Goal: Task Accomplishment & Management: Manage account settings

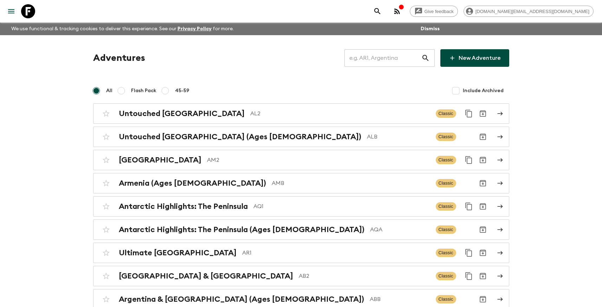
click at [381, 59] on input "text" at bounding box center [382, 58] width 77 height 20
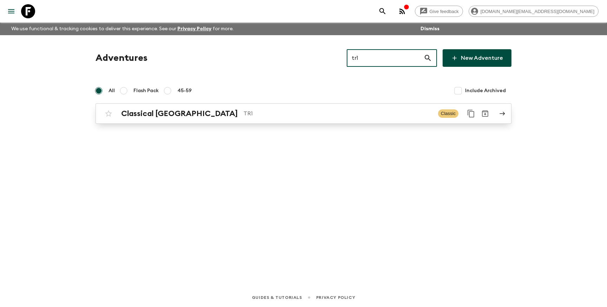
type input "tr1"
click at [328, 121] on link "Classical Türkiye TR1 Classic" at bounding box center [304, 113] width 416 height 20
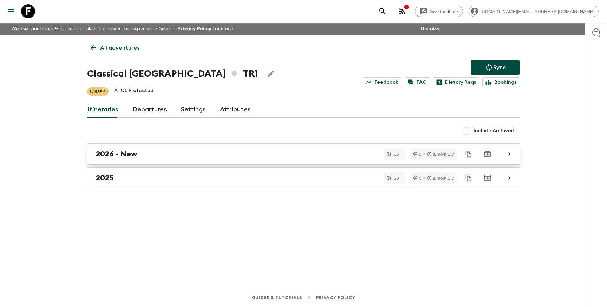
click at [140, 156] on div "2026 - New" at bounding box center [297, 153] width 402 height 9
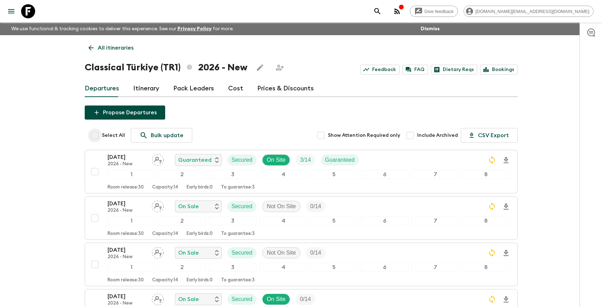
click at [95, 132] on input "Select All" at bounding box center [95, 135] width 14 height 14
checkbox input "true"
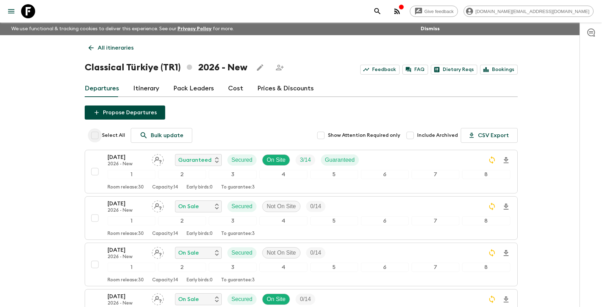
checkbox input "true"
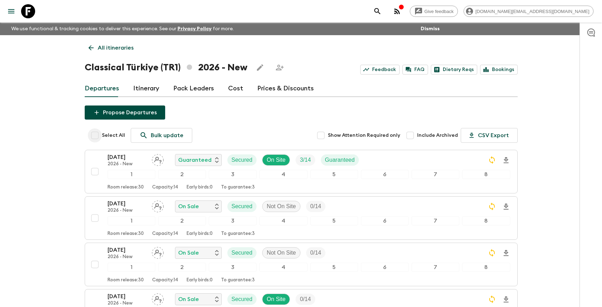
checkbox input "true"
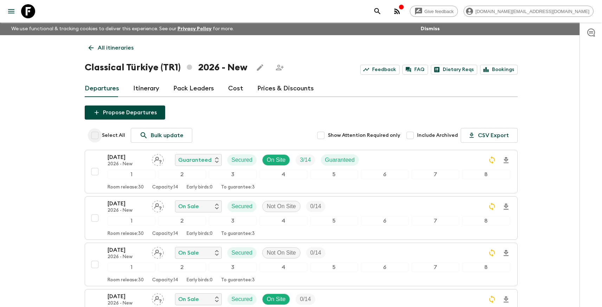
checkbox input "true"
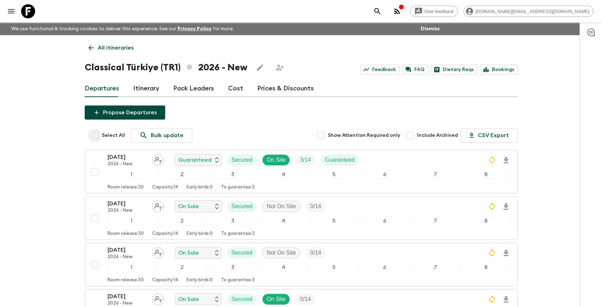
checkbox input "true"
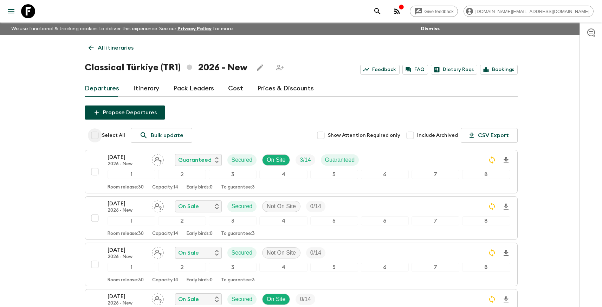
checkbox input "true"
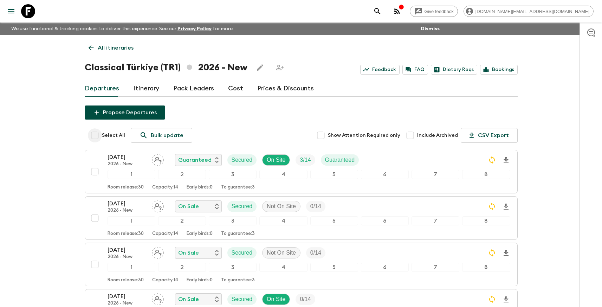
checkbox input "true"
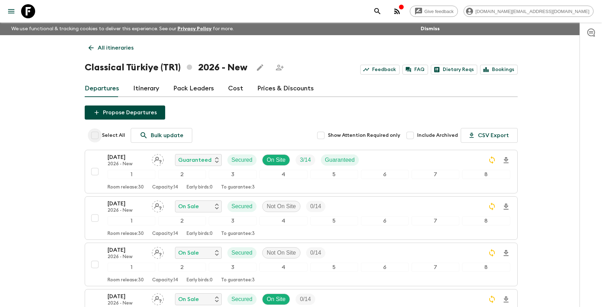
checkbox input "true"
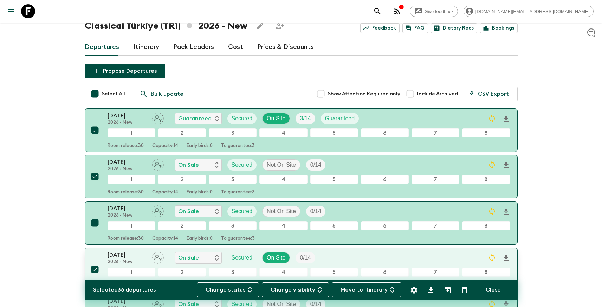
scroll to position [110, 0]
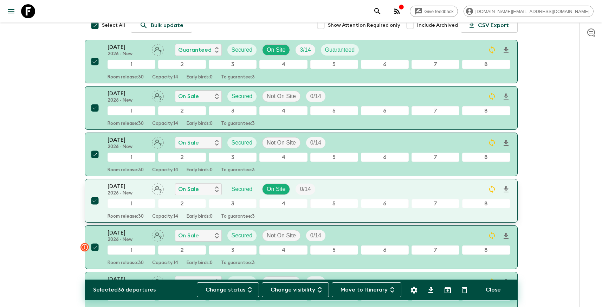
click at [95, 202] on input "checkbox" at bounding box center [95, 201] width 14 height 14
checkbox input "false"
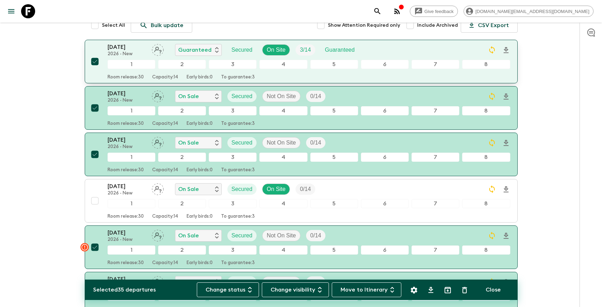
click at [95, 65] on input "checkbox" at bounding box center [95, 61] width 14 height 14
checkbox input "false"
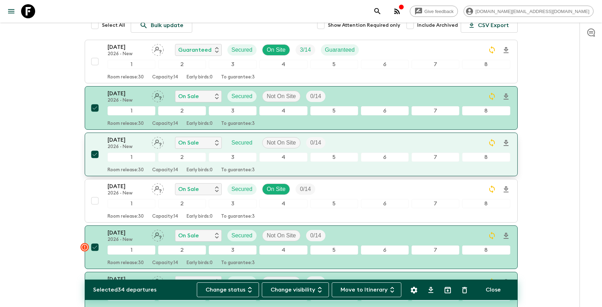
click at [94, 155] on input "checkbox" at bounding box center [95, 154] width 14 height 14
checkbox input "false"
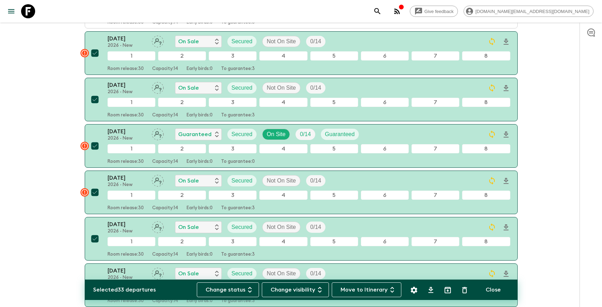
scroll to position [305, 0]
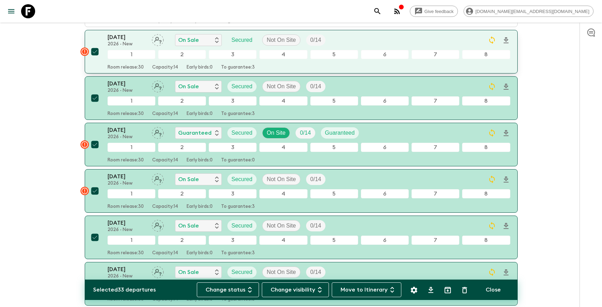
click at [95, 54] on input "checkbox" at bounding box center [95, 52] width 14 height 14
click at [93, 55] on input "checkbox" at bounding box center [95, 52] width 14 height 14
checkbox input "false"
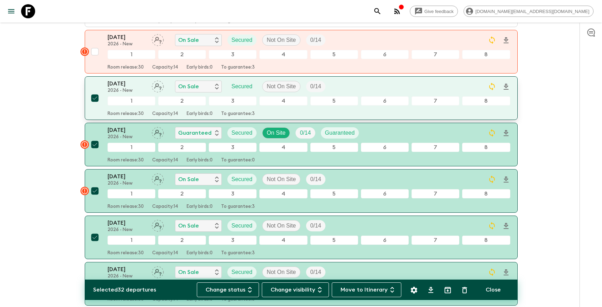
click at [95, 99] on input "checkbox" at bounding box center [95, 98] width 14 height 14
checkbox input "false"
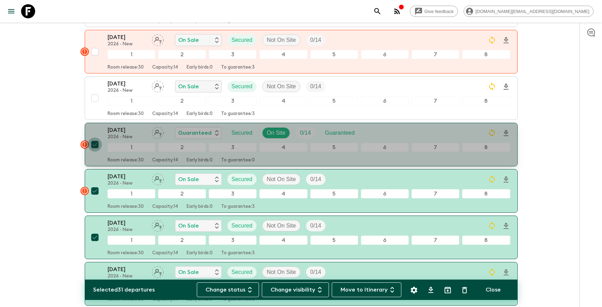
click at [98, 141] on input "checkbox" at bounding box center [95, 144] width 14 height 14
checkbox input "false"
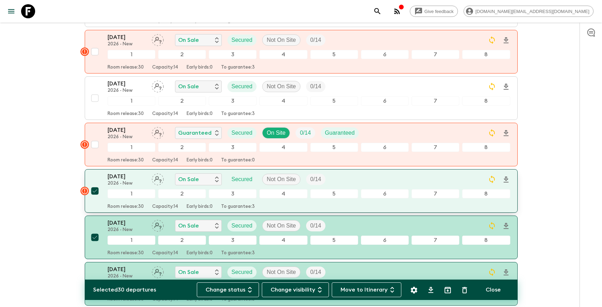
click at [92, 193] on input "checkbox" at bounding box center [95, 191] width 14 height 14
checkbox input "false"
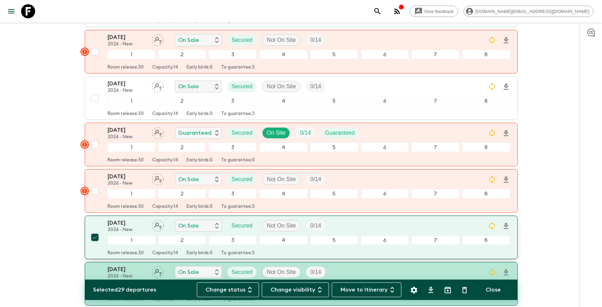
click at [93, 239] on input "checkbox" at bounding box center [95, 237] width 14 height 14
checkbox input "false"
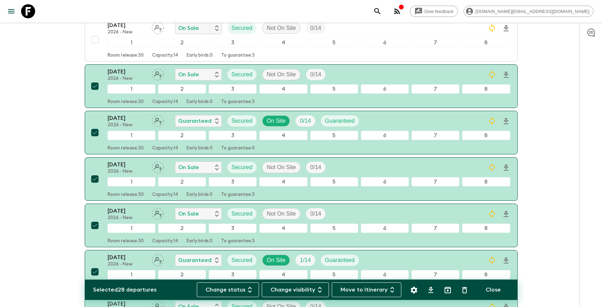
scroll to position [518, 0]
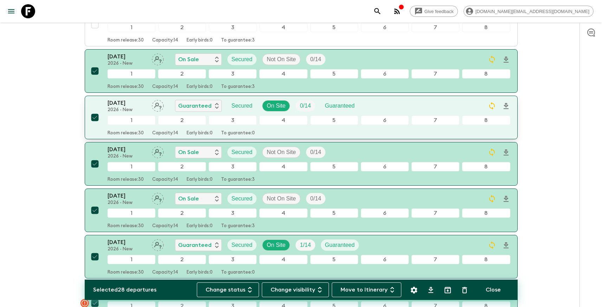
click at [94, 117] on input "checkbox" at bounding box center [95, 117] width 14 height 14
checkbox input "false"
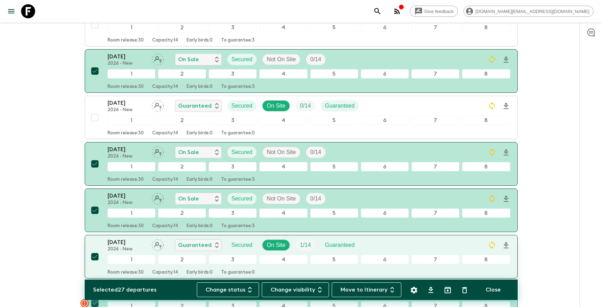
click at [94, 257] on input "checkbox" at bounding box center [95, 256] width 14 height 14
checkbox input "false"
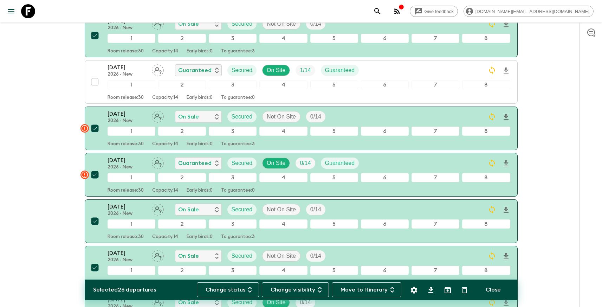
scroll to position [693, 0]
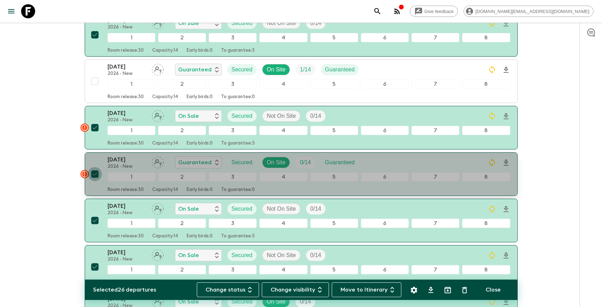
click at [95, 175] on input "checkbox" at bounding box center [95, 174] width 14 height 14
checkbox input "false"
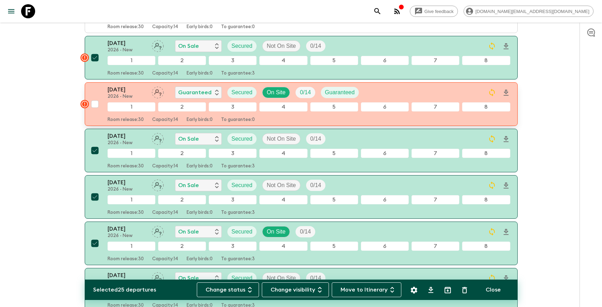
scroll to position [784, 0]
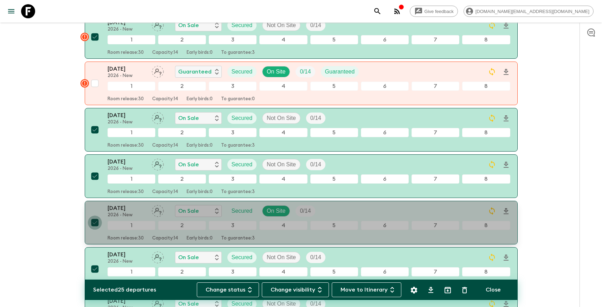
click at [98, 224] on input "checkbox" at bounding box center [95, 222] width 14 height 14
checkbox input "false"
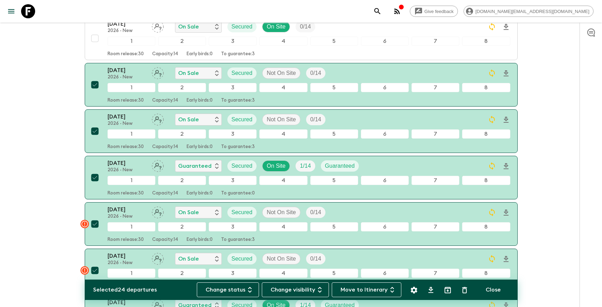
scroll to position [975, 0]
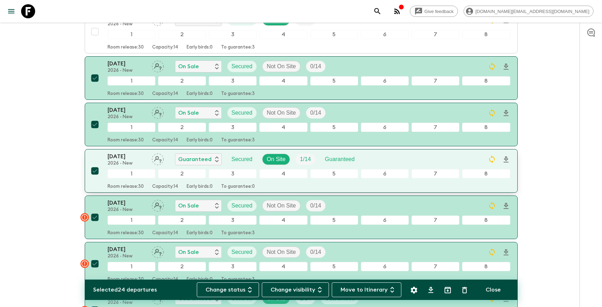
click at [96, 172] on input "checkbox" at bounding box center [95, 171] width 14 height 14
checkbox input "false"
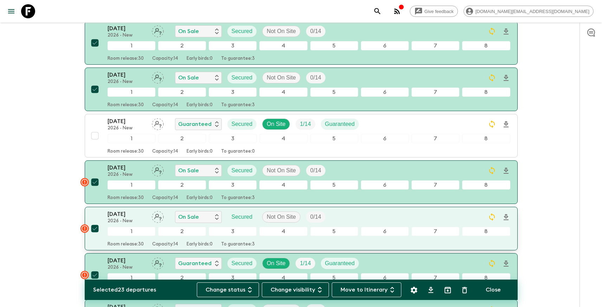
scroll to position [998, 0]
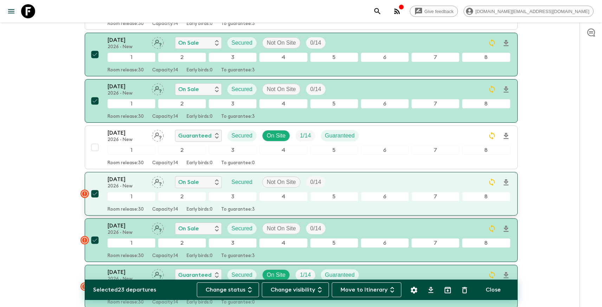
click at [96, 195] on input "checkbox" at bounding box center [95, 194] width 14 height 14
checkbox input "false"
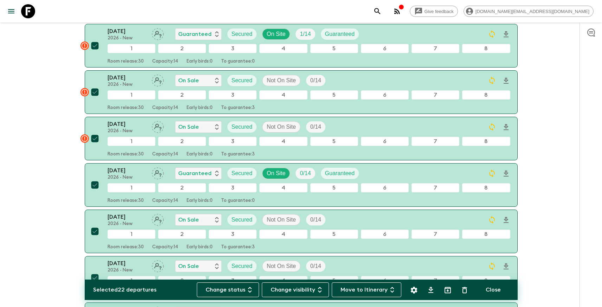
scroll to position [1239, 0]
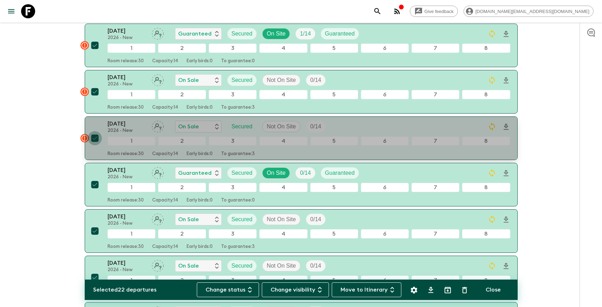
click at [95, 139] on input "checkbox" at bounding box center [95, 138] width 14 height 14
checkbox input "false"
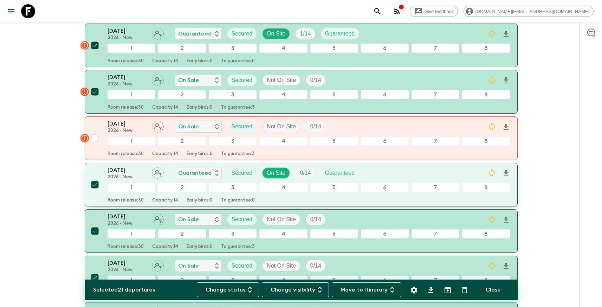
click at [100, 186] on input "checkbox" at bounding box center [95, 184] width 14 height 14
checkbox input "false"
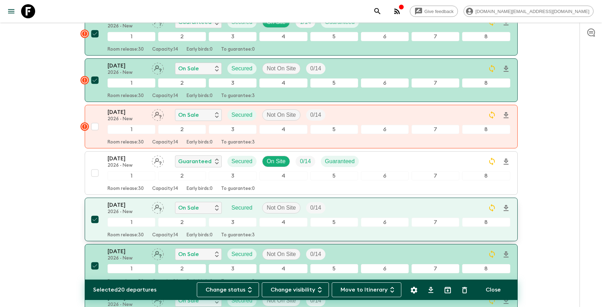
scroll to position [1277, 0]
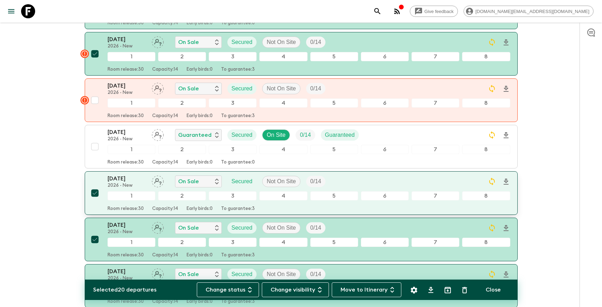
click at [98, 194] on input "checkbox" at bounding box center [95, 193] width 14 height 14
checkbox input "false"
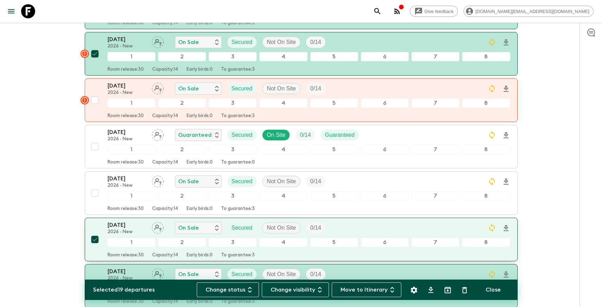
click at [96, 239] on input "checkbox" at bounding box center [95, 239] width 14 height 14
checkbox input "false"
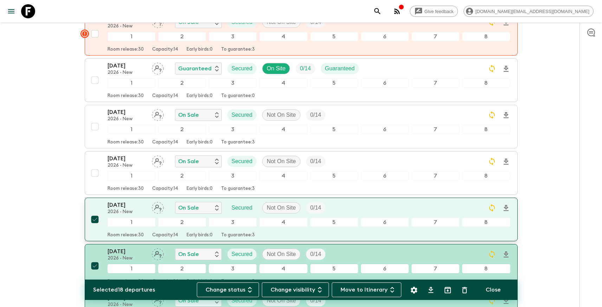
scroll to position [1344, 0]
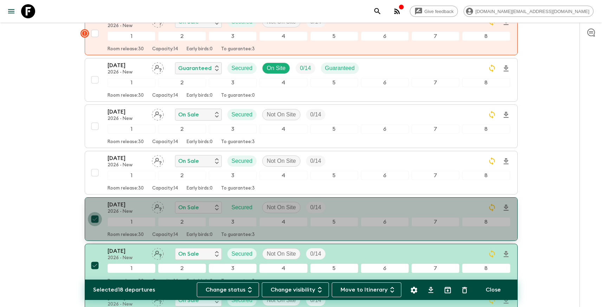
click at [93, 222] on input "checkbox" at bounding box center [95, 219] width 14 height 14
checkbox input "false"
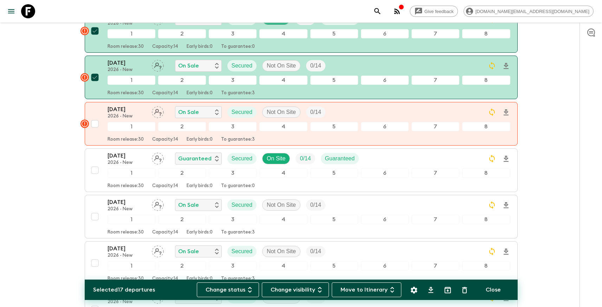
scroll to position [1225, 0]
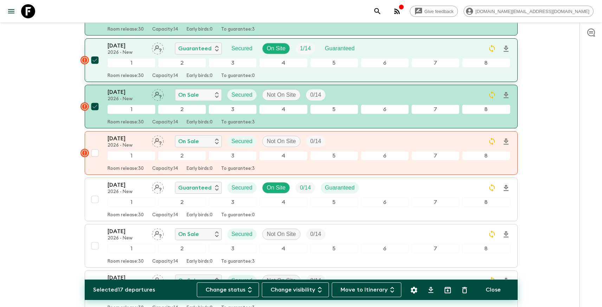
click at [95, 61] on input "checkbox" at bounding box center [95, 60] width 14 height 14
checkbox input "false"
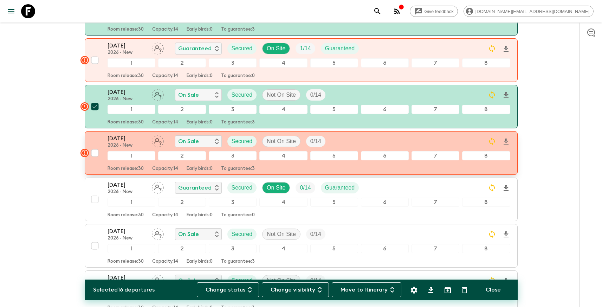
click at [95, 154] on input "checkbox" at bounding box center [95, 153] width 14 height 14
checkbox input "true"
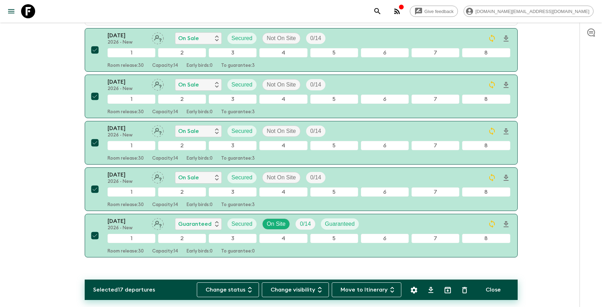
scroll to position [1557, 0]
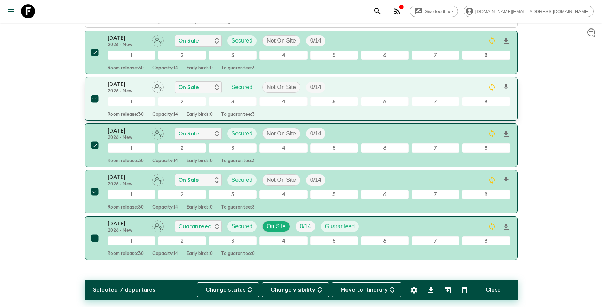
click at [94, 100] on input "checkbox" at bounding box center [95, 99] width 14 height 14
checkbox input "false"
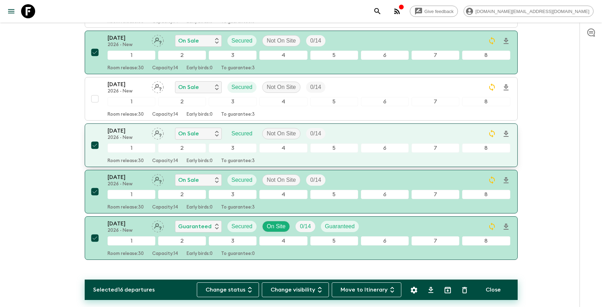
click at [96, 144] on input "checkbox" at bounding box center [95, 145] width 14 height 14
checkbox input "false"
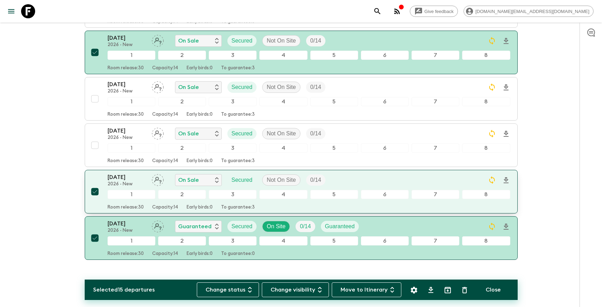
click at [96, 195] on input "checkbox" at bounding box center [95, 191] width 14 height 14
checkbox input "false"
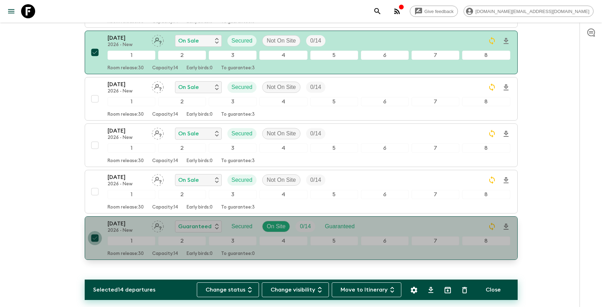
click at [96, 242] on input "checkbox" at bounding box center [95, 238] width 14 height 14
checkbox input "false"
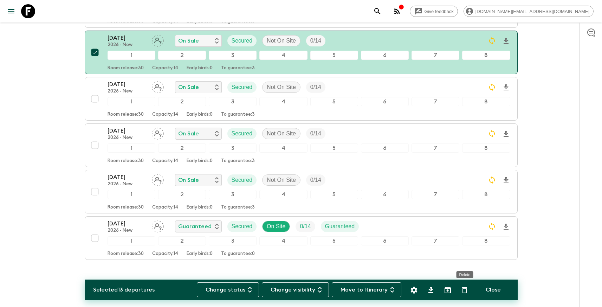
click at [463, 289] on icon "Delete" at bounding box center [464, 290] width 8 height 8
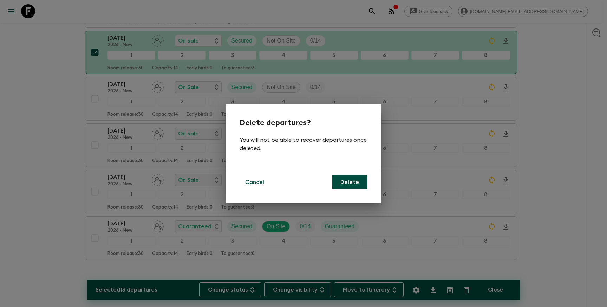
click at [354, 182] on button "Delete" at bounding box center [349, 182] width 35 height 14
checkbox input "false"
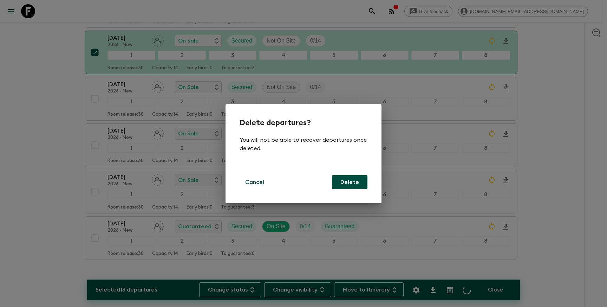
checkbox input "false"
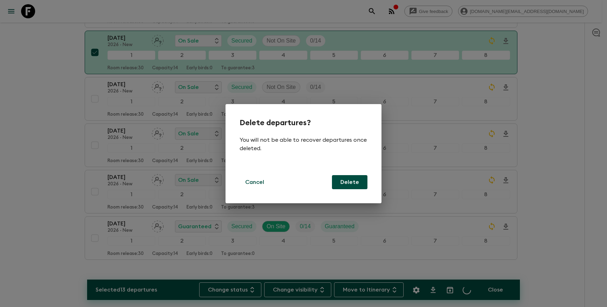
checkbox input "false"
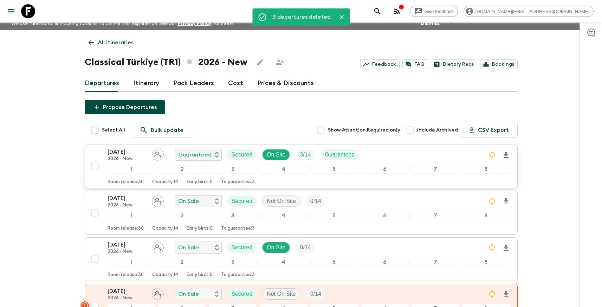
scroll to position [0, 0]
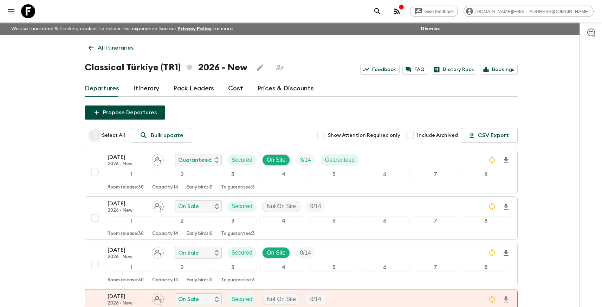
click at [96, 137] on input "Select All" at bounding box center [95, 135] width 14 height 14
checkbox input "true"
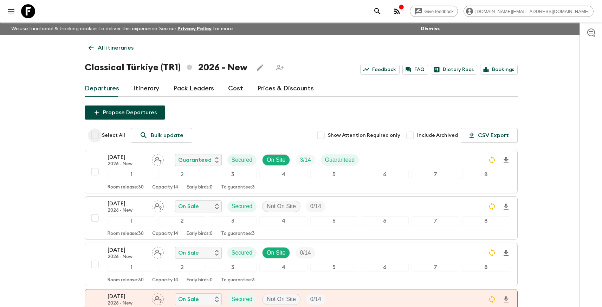
checkbox input "true"
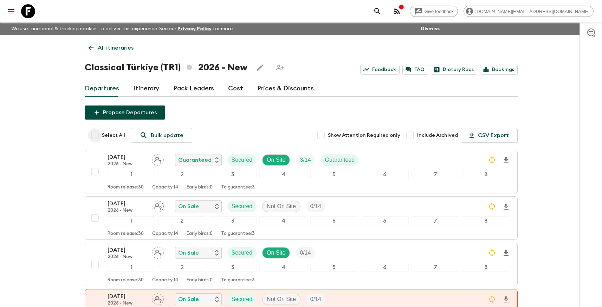
checkbox input "true"
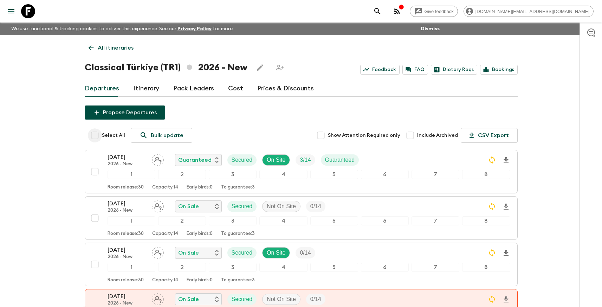
checkbox input "true"
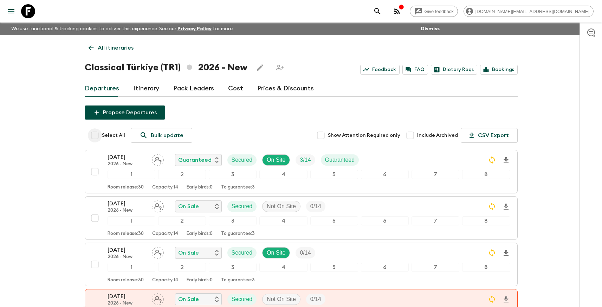
checkbox input "true"
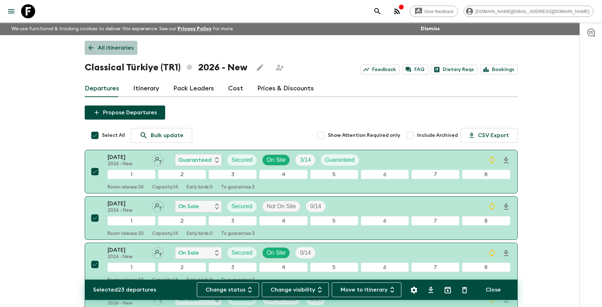
click at [105, 48] on p "All itineraries" at bounding box center [116, 48] width 36 height 8
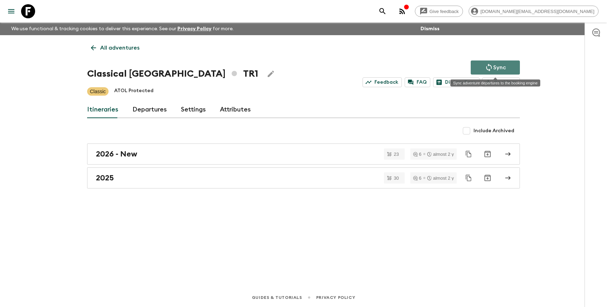
click at [506, 67] on p "Sync" at bounding box center [499, 67] width 13 height 8
click at [501, 67] on p "Sync" at bounding box center [499, 67] width 13 height 8
click at [501, 67] on div "Sync Feedback FAQ Dietary Reqs Bookings" at bounding box center [441, 73] width 157 height 27
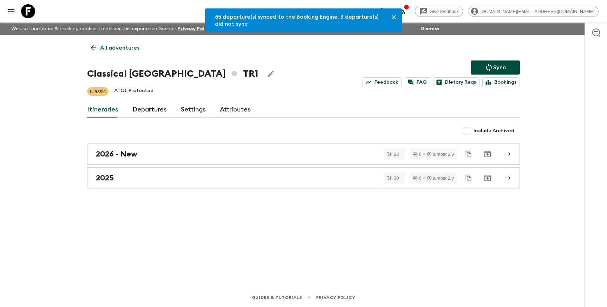
click at [120, 47] on p "All adventures" at bounding box center [119, 48] width 39 height 8
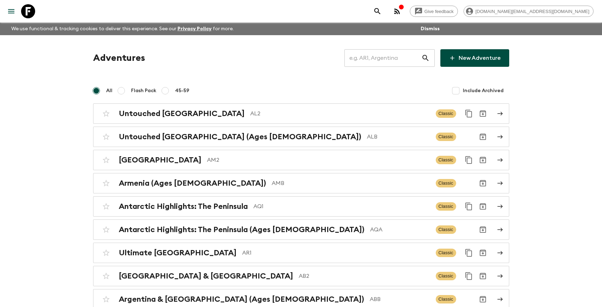
click at [391, 56] on input "text" at bounding box center [382, 58] width 77 height 20
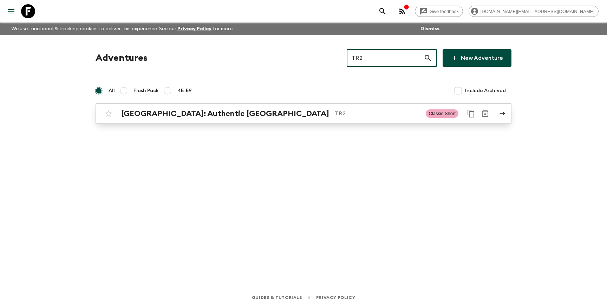
type input "TR2"
click at [335, 111] on p "TR2" at bounding box center [377, 113] width 85 height 8
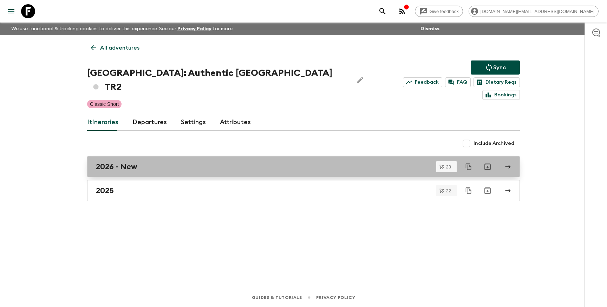
click at [152, 162] on div "2026 - New" at bounding box center [297, 166] width 402 height 9
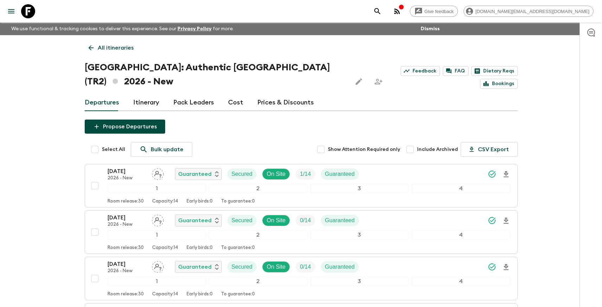
click at [94, 142] on input "Select All" at bounding box center [95, 149] width 14 height 14
checkbox input "true"
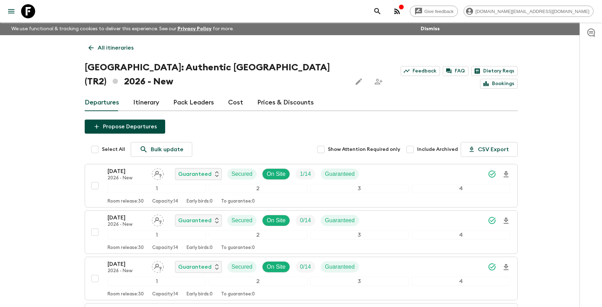
checkbox input "true"
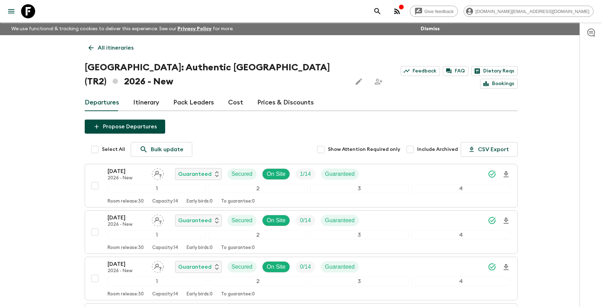
checkbox input "true"
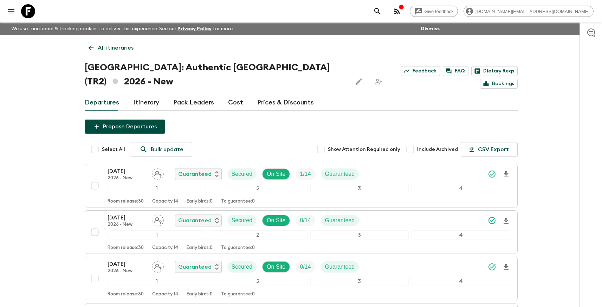
checkbox input "true"
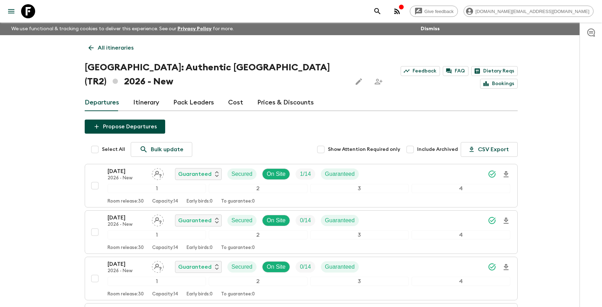
checkbox input "true"
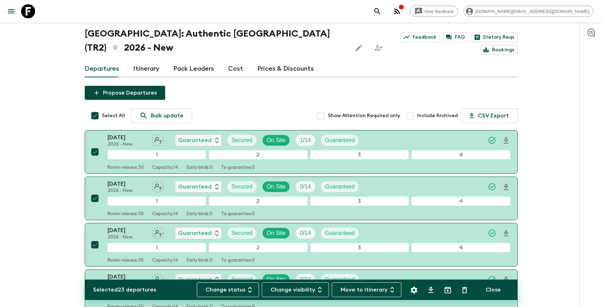
scroll to position [38, 0]
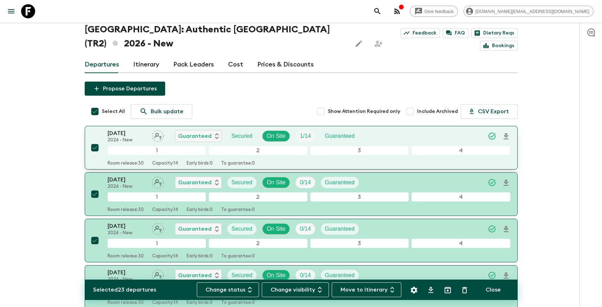
click at [95, 141] on input "checkbox" at bounding box center [95, 148] width 14 height 14
checkbox input "false"
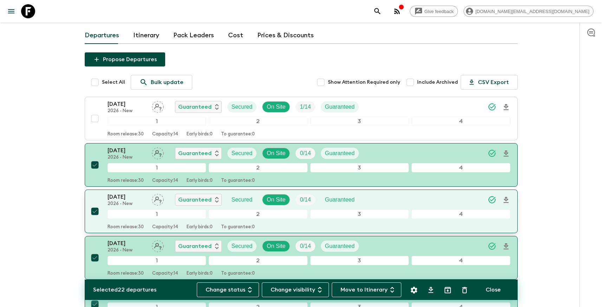
scroll to position [71, 0]
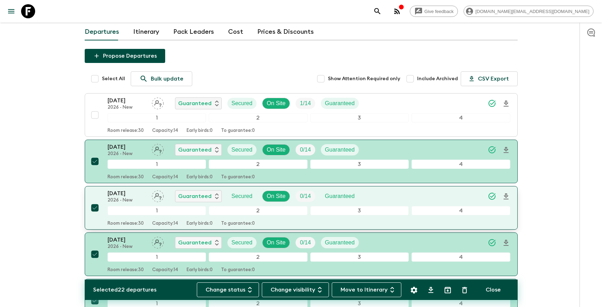
click at [97, 201] on input "checkbox" at bounding box center [95, 208] width 14 height 14
checkbox input "false"
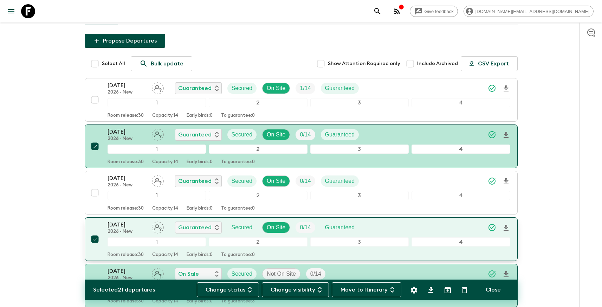
scroll to position [111, 0]
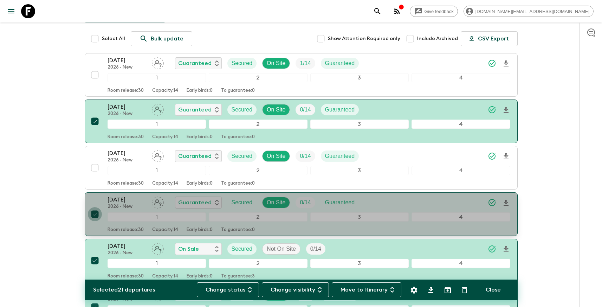
click at [96, 207] on input "checkbox" at bounding box center [95, 214] width 14 height 14
checkbox input "false"
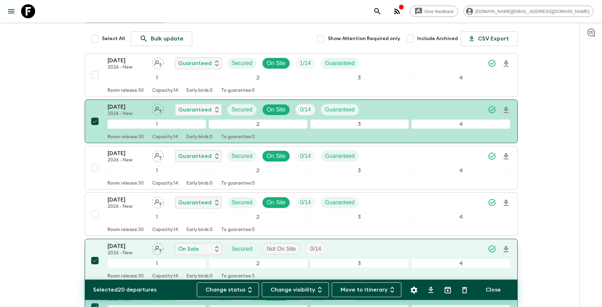
click at [97, 253] on input "checkbox" at bounding box center [95, 260] width 14 height 14
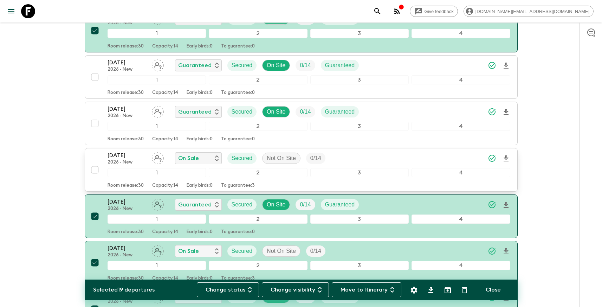
scroll to position [216, 0]
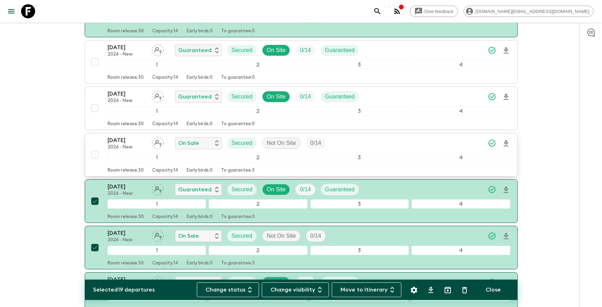
click at [95, 148] on input "checkbox" at bounding box center [95, 155] width 14 height 14
checkbox input "true"
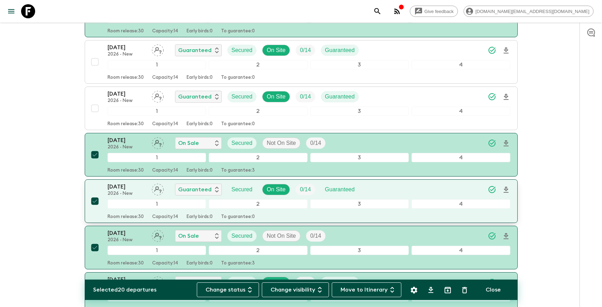
click at [93, 194] on input "checkbox" at bounding box center [95, 201] width 14 height 14
checkbox input "false"
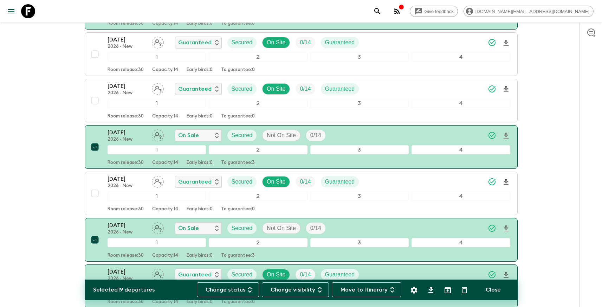
scroll to position [326, 0]
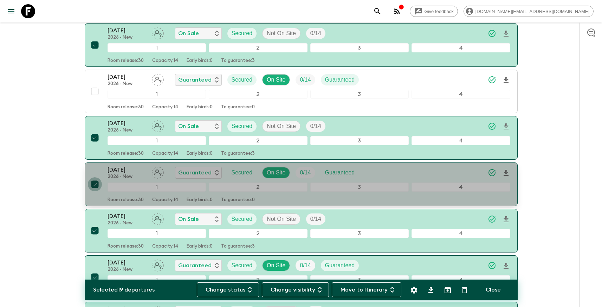
click at [95, 177] on input "checkbox" at bounding box center [95, 184] width 14 height 14
checkbox input "false"
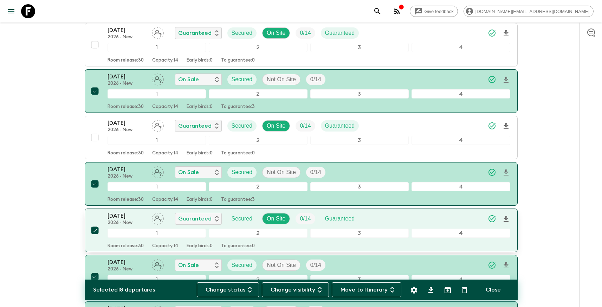
scroll to position [381, 0]
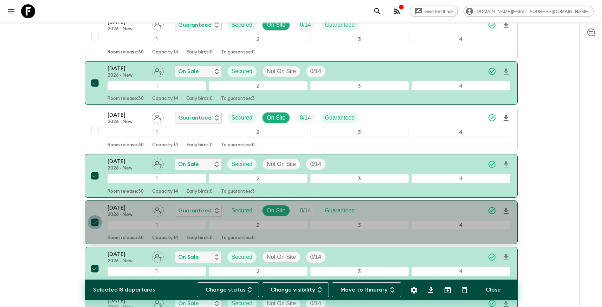
click at [94, 215] on input "checkbox" at bounding box center [95, 222] width 14 height 14
checkbox input "false"
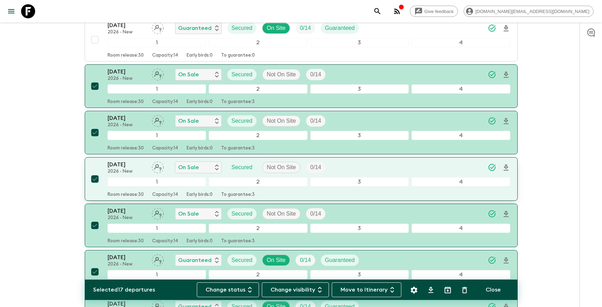
scroll to position [578, 0]
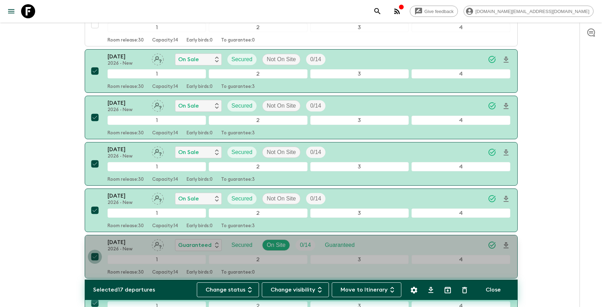
click at [97, 249] on input "checkbox" at bounding box center [95, 256] width 14 height 14
checkbox input "false"
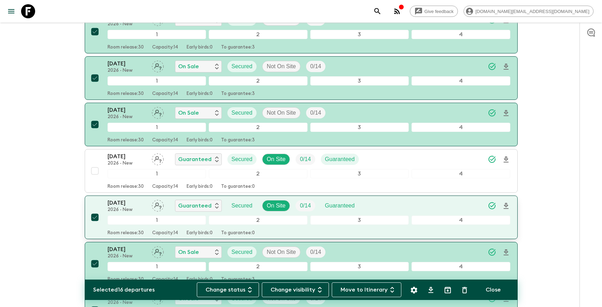
scroll to position [665, 0]
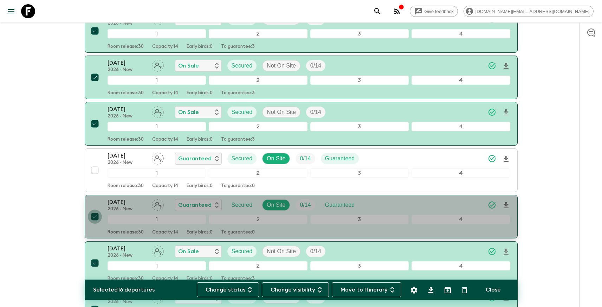
click at [96, 209] on input "checkbox" at bounding box center [95, 216] width 14 height 14
checkbox input "false"
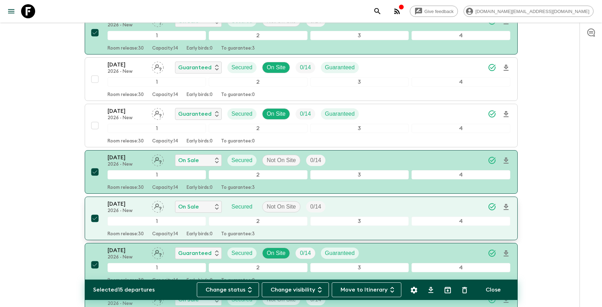
scroll to position [759, 0]
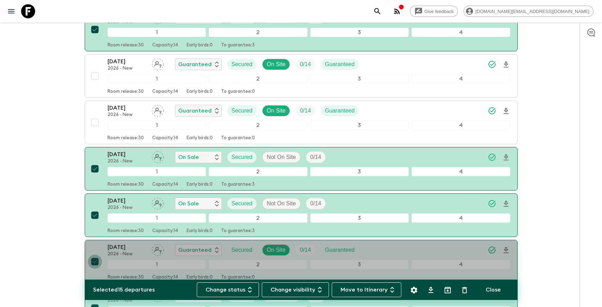
click at [96, 254] on input "checkbox" at bounding box center [95, 261] width 14 height 14
checkbox input "false"
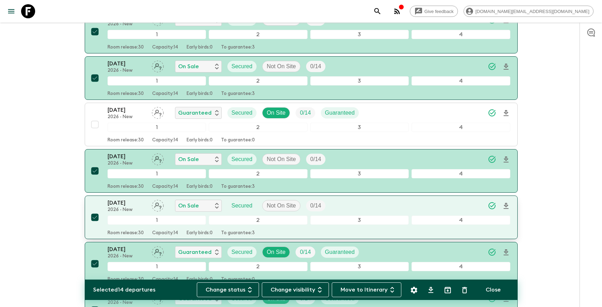
scroll to position [938, 0]
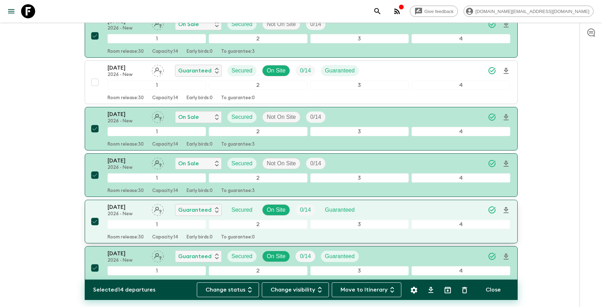
click at [95, 214] on input "checkbox" at bounding box center [95, 221] width 14 height 14
checkbox input "false"
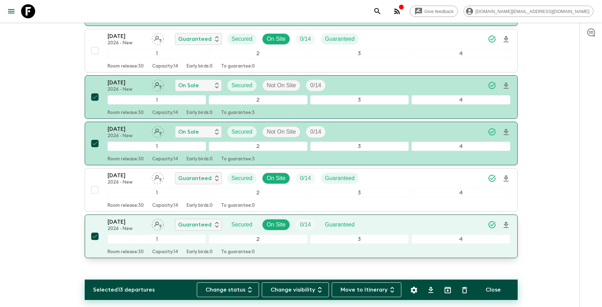
scroll to position [971, 0]
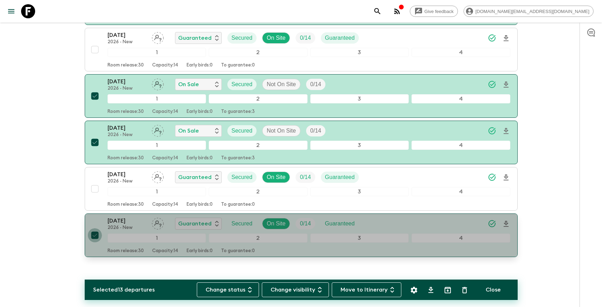
click at [95, 228] on input "checkbox" at bounding box center [95, 235] width 14 height 14
checkbox input "false"
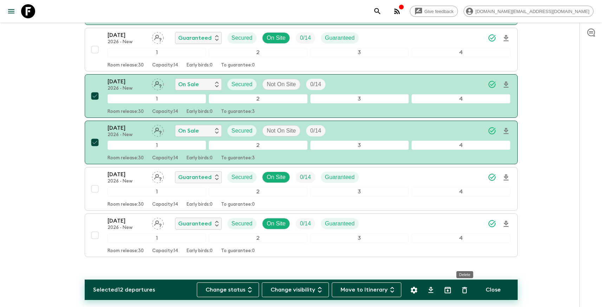
click at [463, 290] on icon "Delete" at bounding box center [464, 290] width 8 height 8
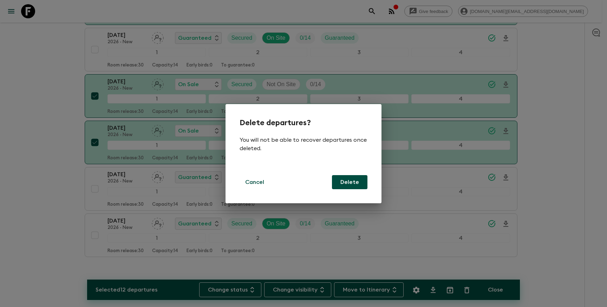
click at [355, 187] on button "Delete" at bounding box center [349, 182] width 35 height 14
checkbox input "false"
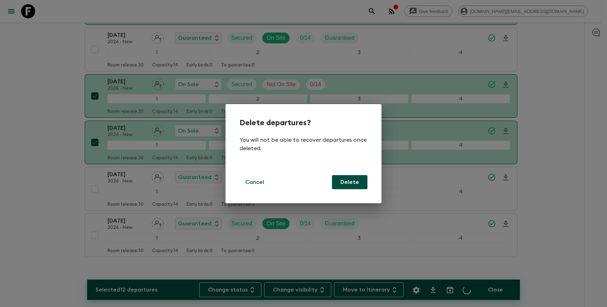
checkbox input "false"
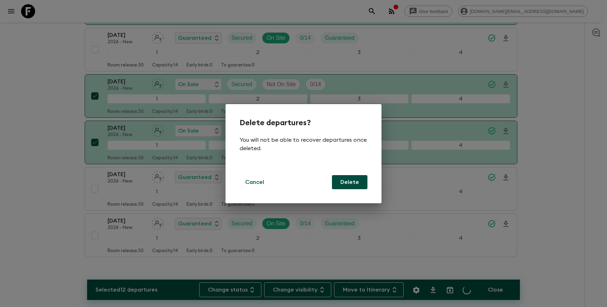
checkbox input "false"
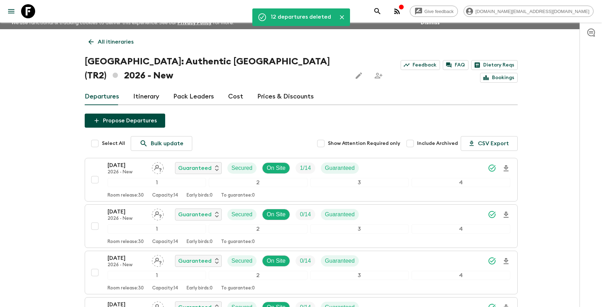
scroll to position [0, 0]
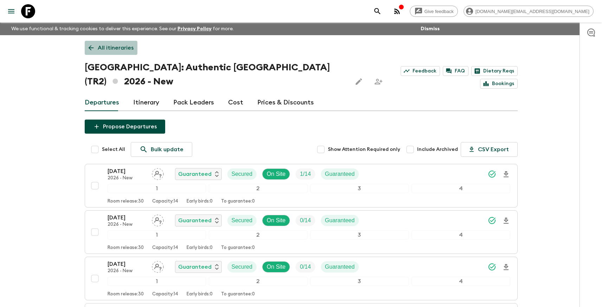
click at [114, 46] on p "All itineraries" at bounding box center [116, 48] width 36 height 8
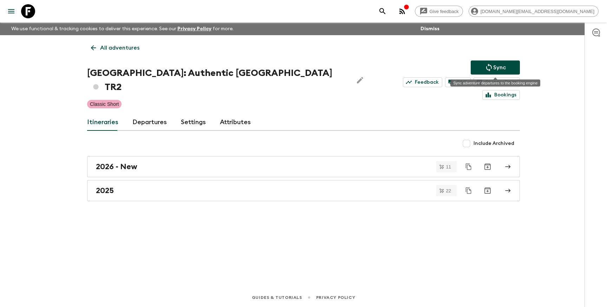
click at [489, 68] on icon "Sync adventure departures to the booking engine" at bounding box center [489, 67] width 8 height 8
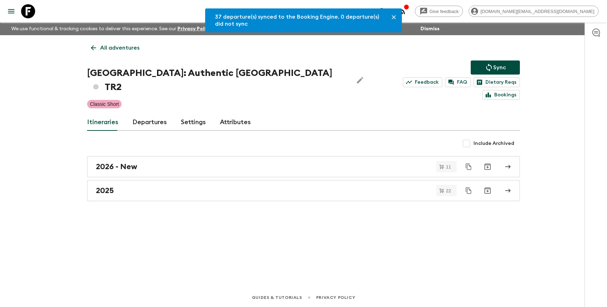
click at [119, 46] on p "All adventures" at bounding box center [119, 48] width 39 height 8
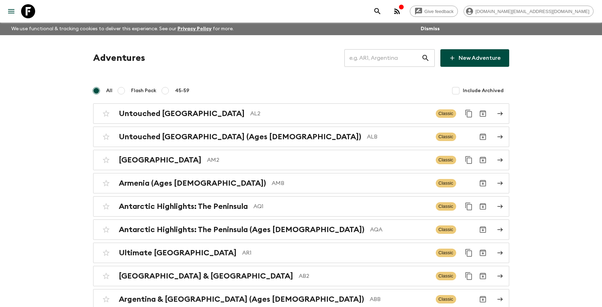
click at [396, 58] on input "text" at bounding box center [382, 58] width 77 height 20
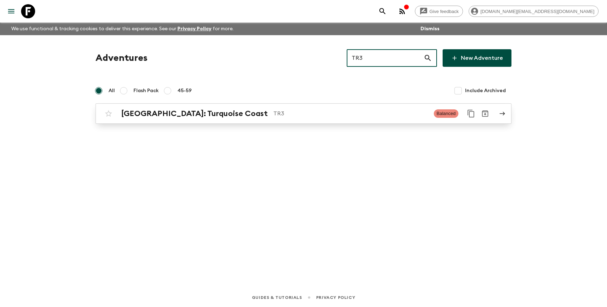
type input "TR3"
click at [304, 123] on link "[GEOGRAPHIC_DATA]: Turquoise Coast TR3 Balanced" at bounding box center [304, 113] width 416 height 20
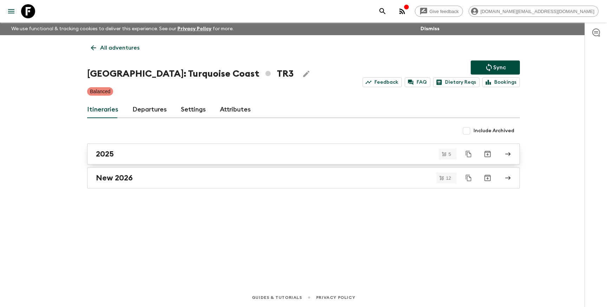
click at [175, 150] on div "2025" at bounding box center [297, 153] width 402 height 9
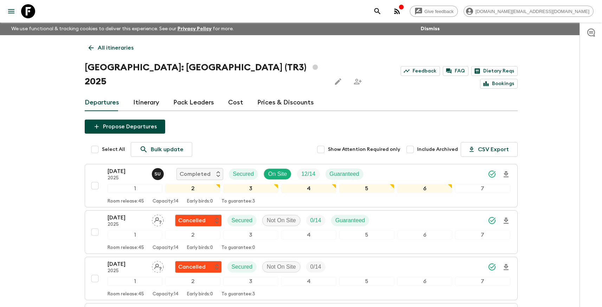
click at [96, 142] on input "Select All" at bounding box center [95, 149] width 14 height 14
checkbox input "true"
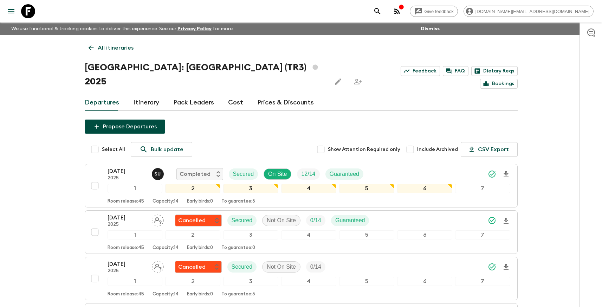
checkbox input "true"
click at [96, 142] on input "Select All" at bounding box center [95, 149] width 14 height 14
checkbox input "false"
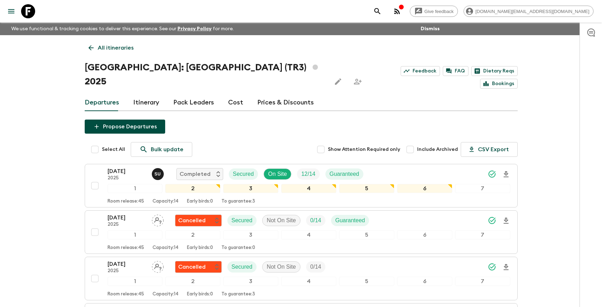
checkbox input "false"
click at [96, 142] on input "Select All" at bounding box center [95, 149] width 14 height 14
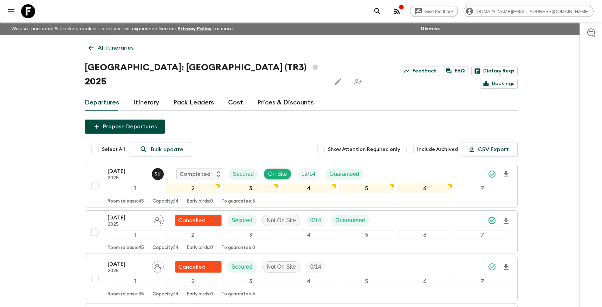
checkbox input "true"
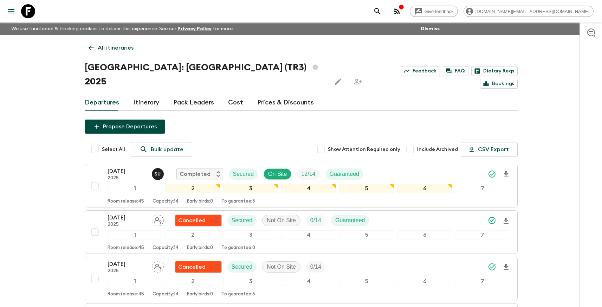
checkbox input "true"
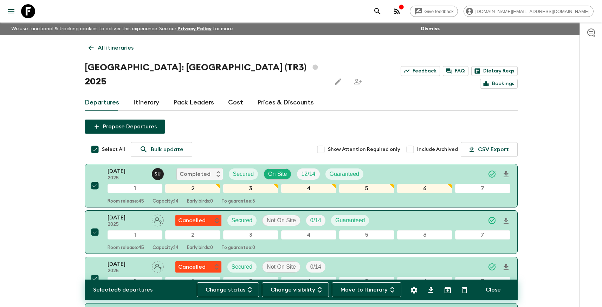
click at [96, 142] on input "Select All" at bounding box center [95, 149] width 14 height 14
checkbox input "false"
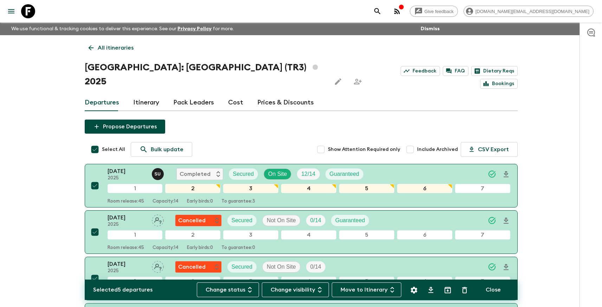
checkbox input "false"
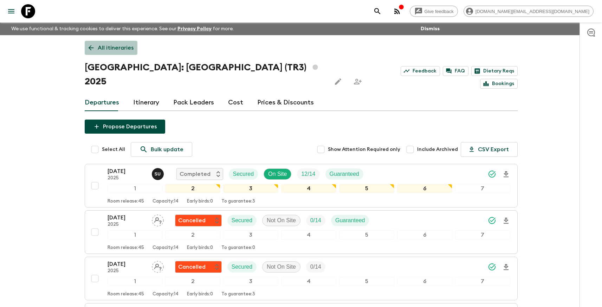
click at [117, 48] on p "All itineraries" at bounding box center [116, 48] width 36 height 8
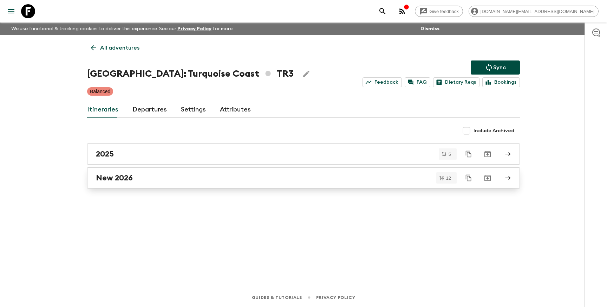
click at [140, 179] on div "New 2026" at bounding box center [297, 177] width 402 height 9
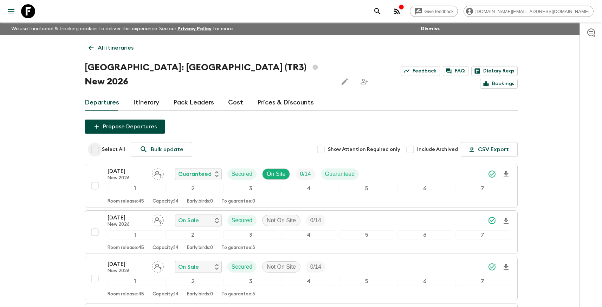
click at [98, 142] on input "Select All" at bounding box center [95, 149] width 14 height 14
checkbox input "true"
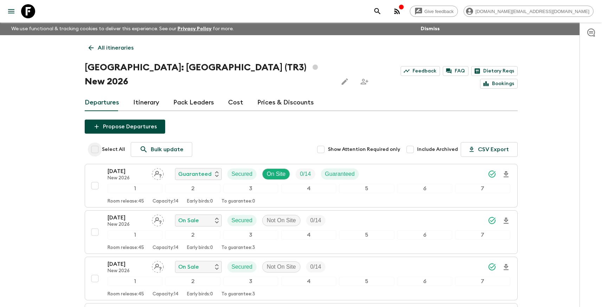
checkbox input "true"
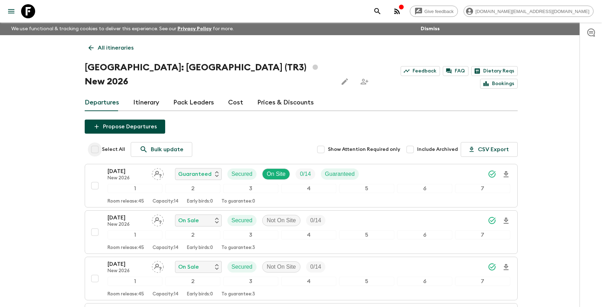
checkbox input "true"
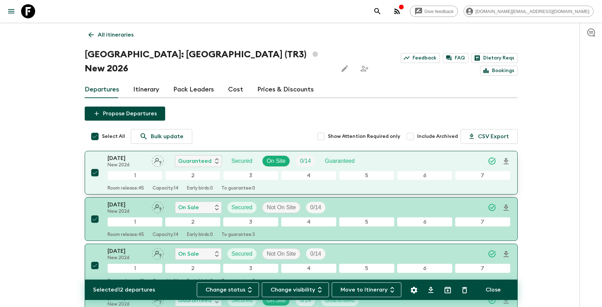
scroll to position [25, 0]
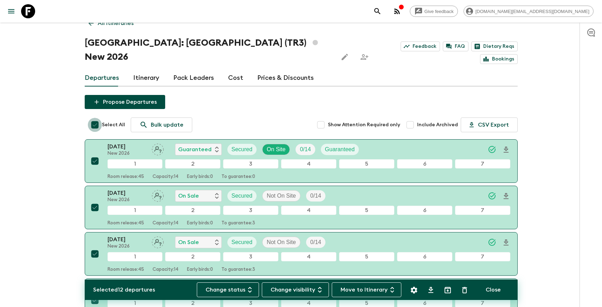
click at [93, 118] on input "Select All" at bounding box center [95, 125] width 14 height 14
checkbox input "false"
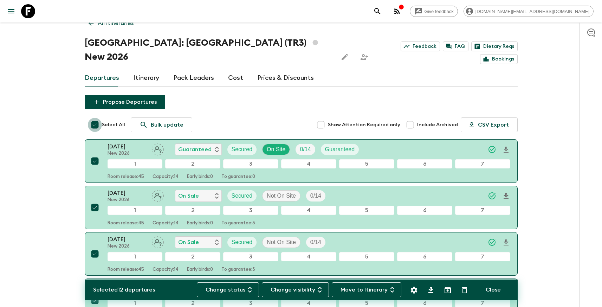
checkbox input "false"
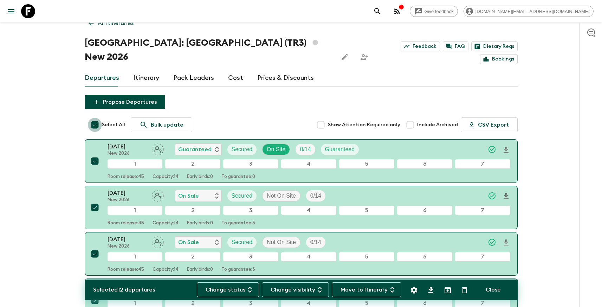
checkbox input "false"
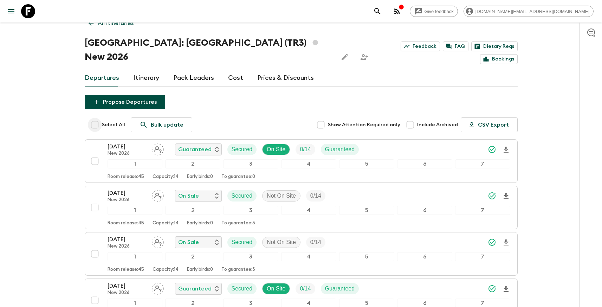
click at [92, 118] on input "Select All" at bounding box center [95, 125] width 14 height 14
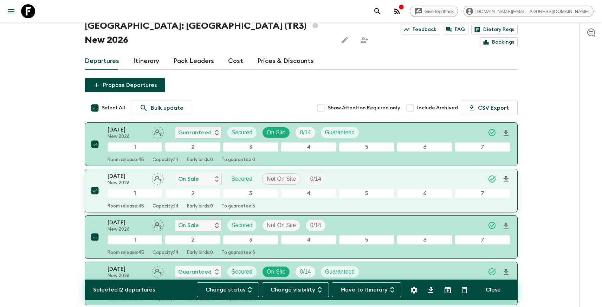
scroll to position [56, 0]
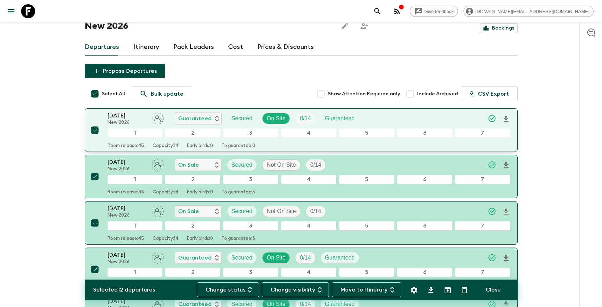
click at [95, 123] on input "checkbox" at bounding box center [95, 130] width 14 height 14
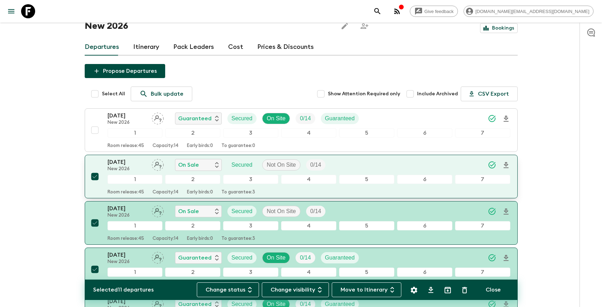
click at [93, 169] on input "checkbox" at bounding box center [95, 176] width 14 height 14
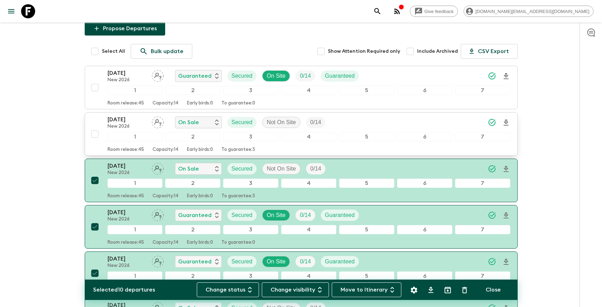
scroll to position [104, 0]
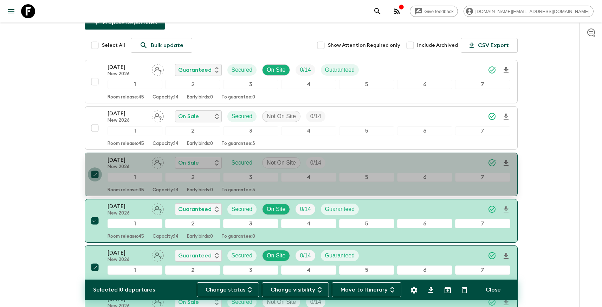
click at [95, 167] on input "checkbox" at bounding box center [95, 174] width 14 height 14
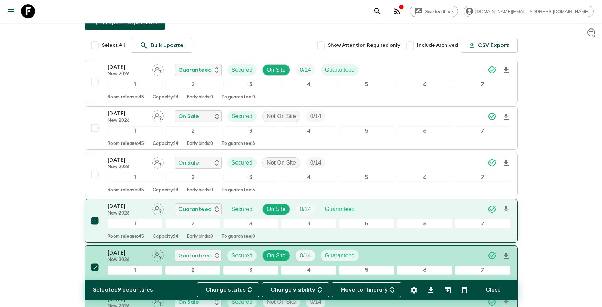
click at [96, 214] on input "checkbox" at bounding box center [95, 221] width 14 height 14
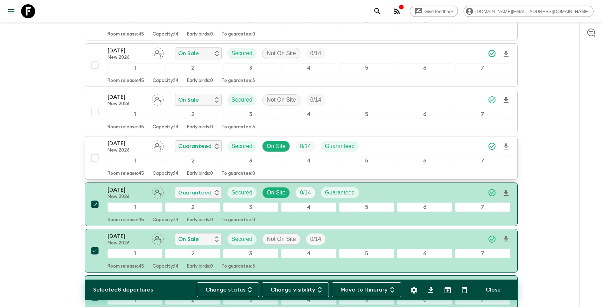
scroll to position [265, 0]
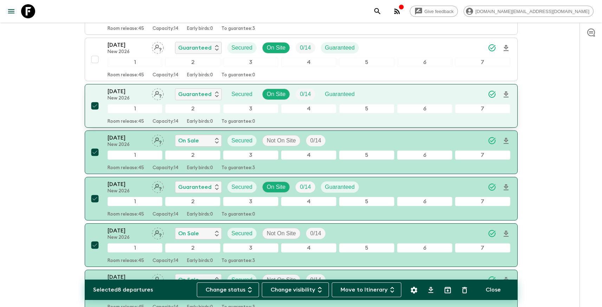
click at [96, 99] on input "checkbox" at bounding box center [95, 106] width 14 height 14
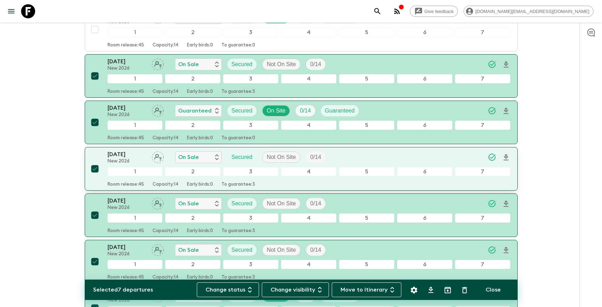
scroll to position [343, 0]
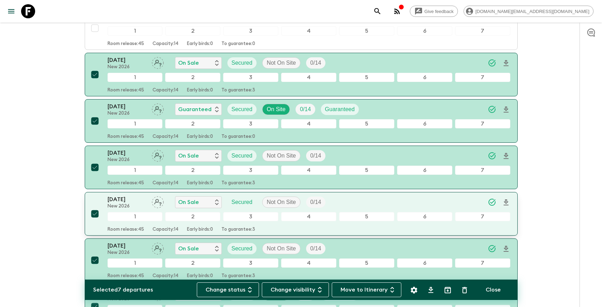
click at [96, 207] on input "checkbox" at bounding box center [95, 214] width 14 height 14
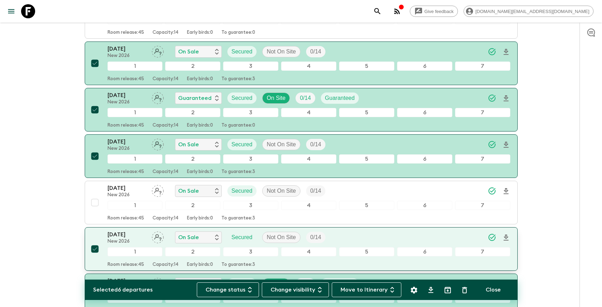
scroll to position [355, 0]
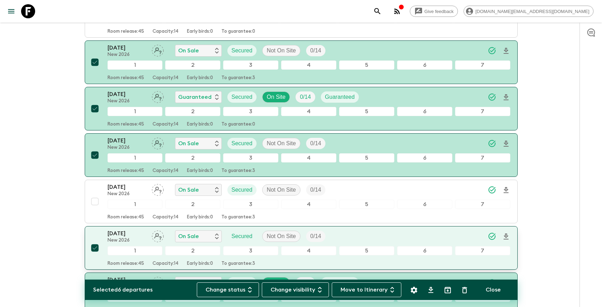
click at [97, 241] on input "checkbox" at bounding box center [95, 248] width 14 height 14
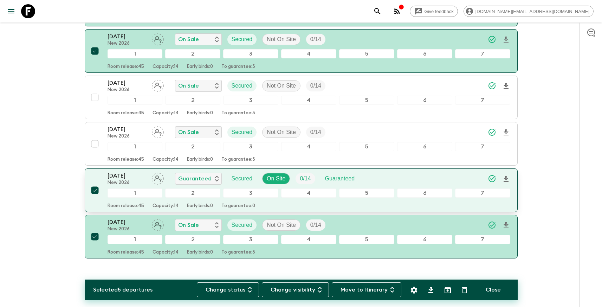
scroll to position [461, 0]
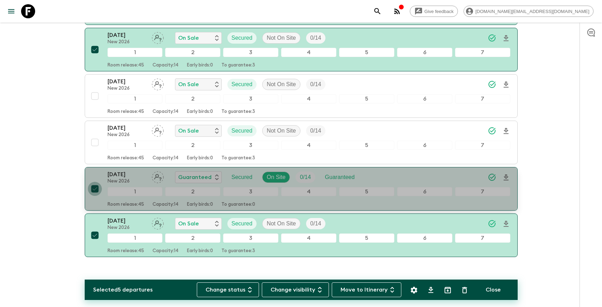
click at [93, 182] on input "checkbox" at bounding box center [95, 189] width 14 height 14
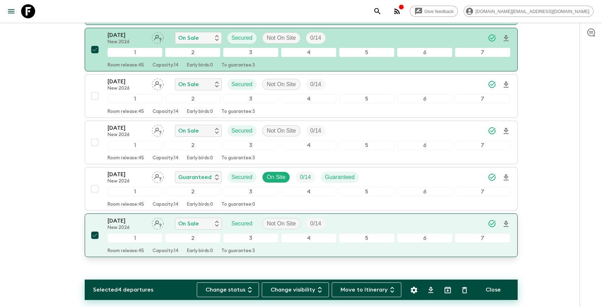
click at [95, 228] on input "checkbox" at bounding box center [95, 235] width 14 height 14
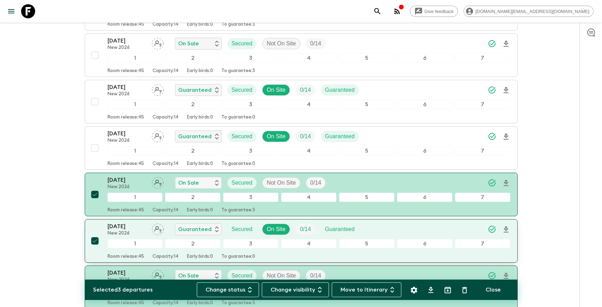
scroll to position [325, 0]
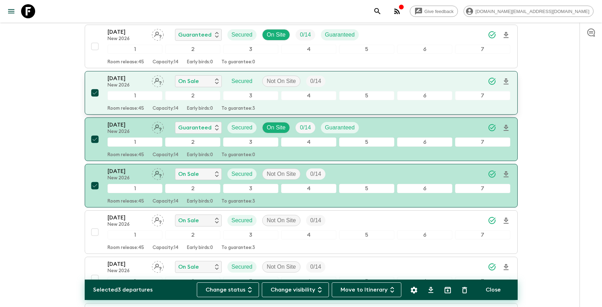
click at [95, 86] on input "checkbox" at bounding box center [95, 93] width 14 height 14
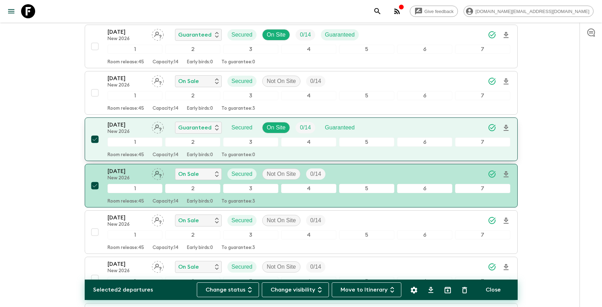
click at [95, 132] on input "checkbox" at bounding box center [95, 139] width 14 height 14
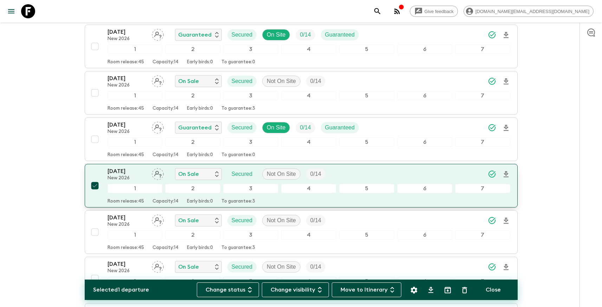
click at [93, 178] on input "checkbox" at bounding box center [95, 185] width 14 height 14
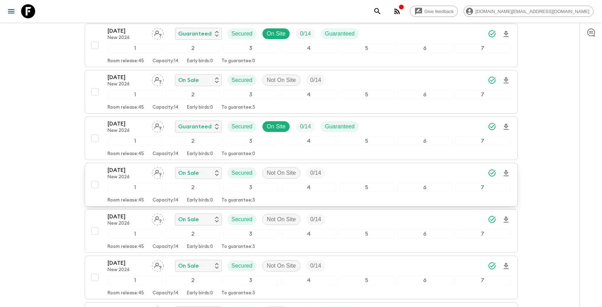
scroll to position [326, 0]
click at [95, 223] on input "checkbox" at bounding box center [95, 230] width 14 height 14
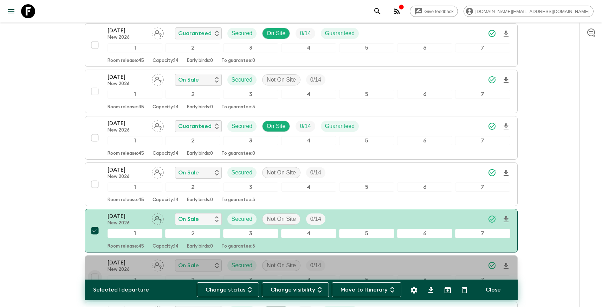
click at [95, 270] on input "checkbox" at bounding box center [95, 277] width 14 height 14
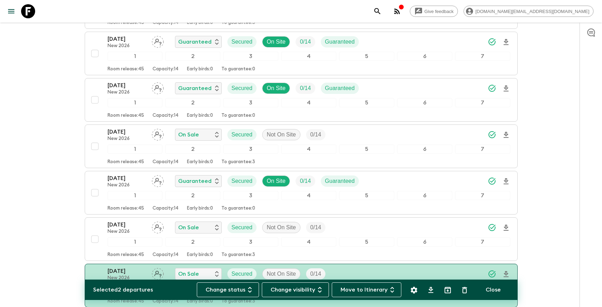
scroll to position [263, 0]
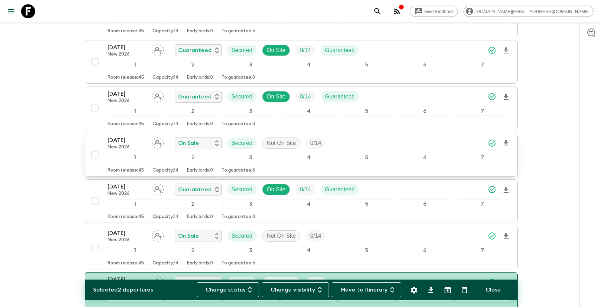
click at [95, 148] on input "checkbox" at bounding box center [95, 155] width 14 height 14
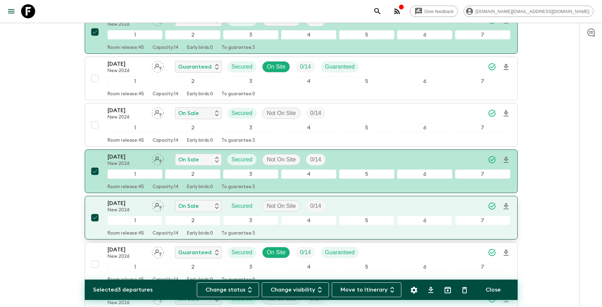
scroll to position [388, 0]
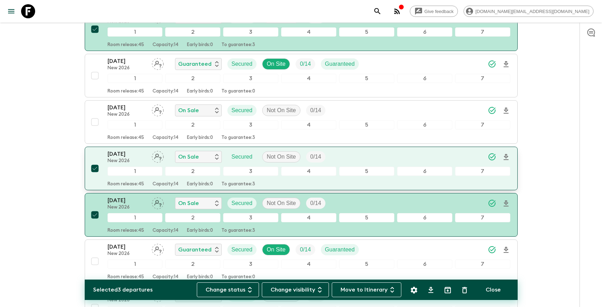
click at [95, 161] on input "checkbox" at bounding box center [95, 168] width 14 height 14
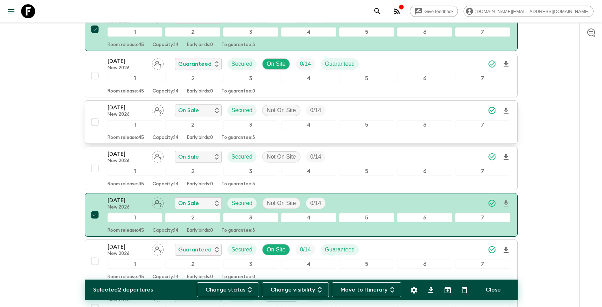
click at [92, 115] on input "checkbox" at bounding box center [95, 122] width 14 height 14
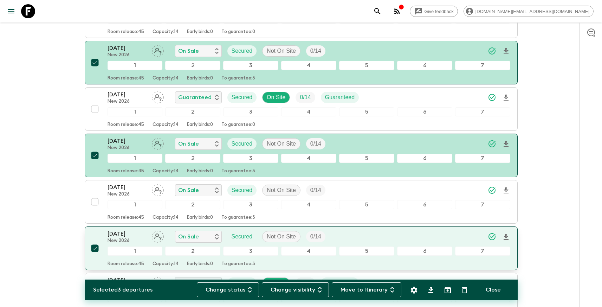
scroll to position [345, 0]
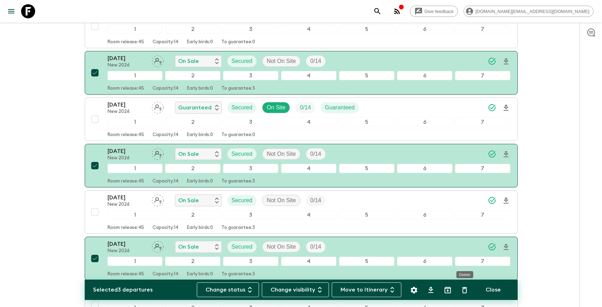
click at [464, 291] on icon "Delete" at bounding box center [464, 290] width 8 height 8
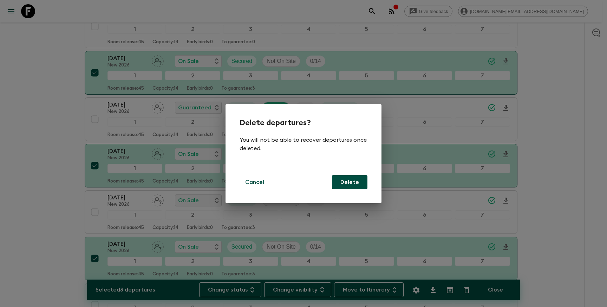
click at [349, 184] on button "Delete" at bounding box center [349, 182] width 35 height 14
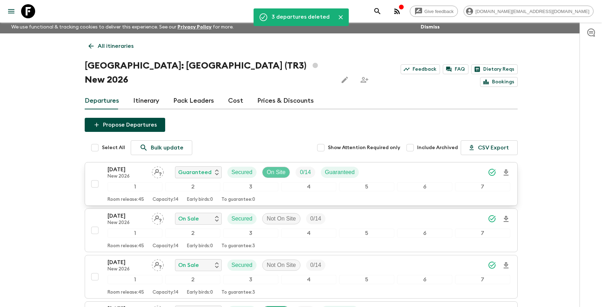
scroll to position [2, 0]
click at [112, 44] on p "All itineraries" at bounding box center [116, 46] width 36 height 8
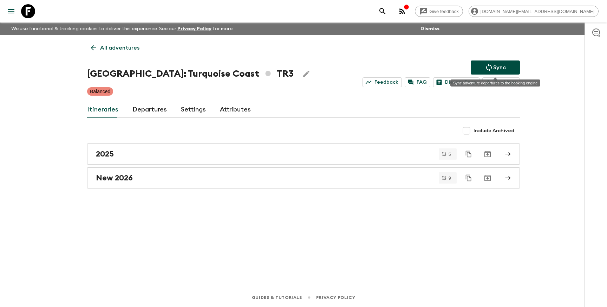
click at [501, 67] on p "Sync" at bounding box center [499, 67] width 13 height 8
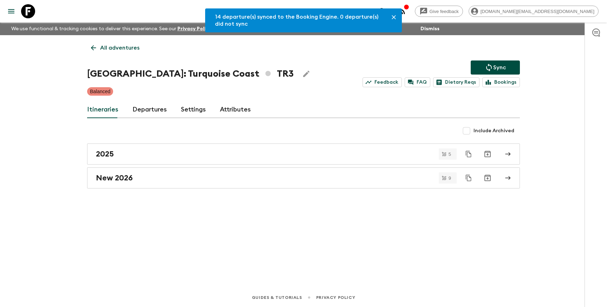
click at [111, 48] on p "All adventures" at bounding box center [119, 48] width 39 height 8
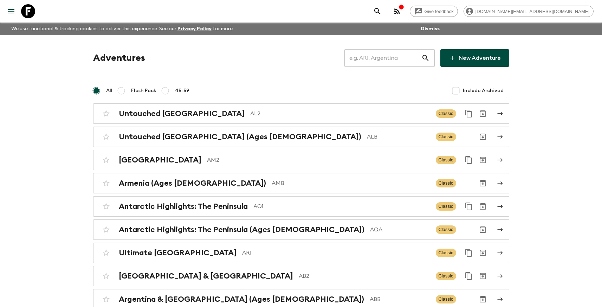
click at [390, 59] on input "text" at bounding box center [382, 58] width 77 height 20
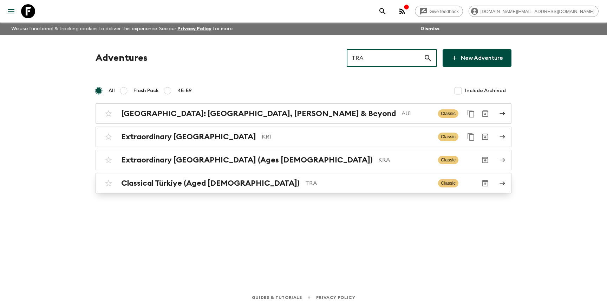
click at [305, 179] on p "TRA" at bounding box center [368, 183] width 127 height 8
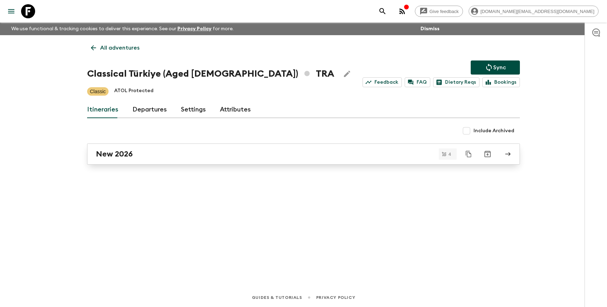
click at [186, 157] on div "New 2026" at bounding box center [297, 153] width 402 height 9
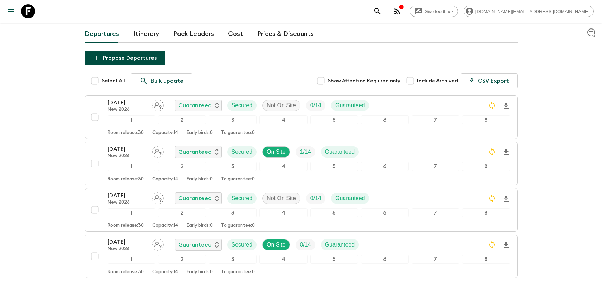
scroll to position [85, 0]
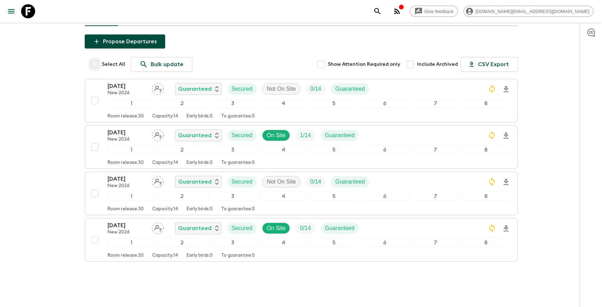
click at [94, 57] on input "Select All" at bounding box center [95, 64] width 14 height 14
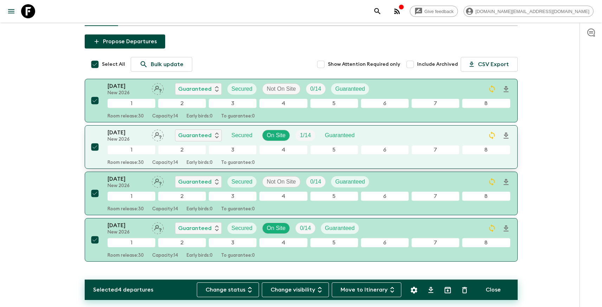
click at [94, 140] on input "checkbox" at bounding box center [95, 147] width 14 height 14
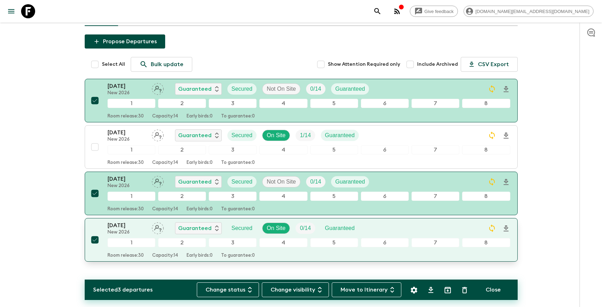
click at [100, 233] on input "checkbox" at bounding box center [95, 240] width 14 height 14
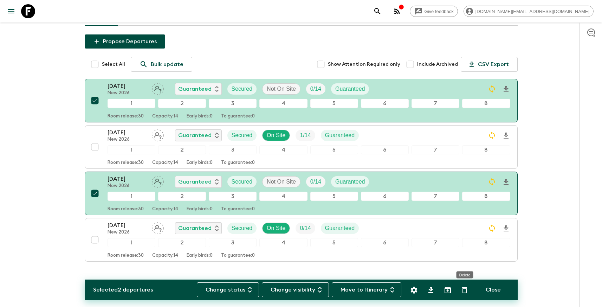
click at [462, 288] on icon "Delete" at bounding box center [464, 290] width 8 height 8
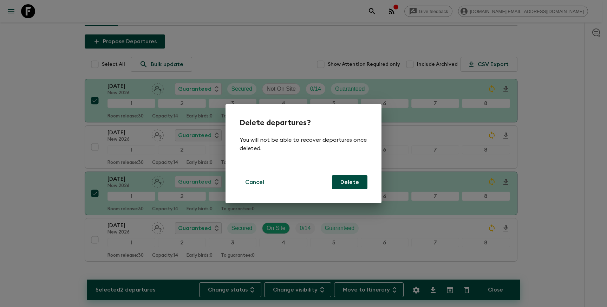
click at [345, 183] on button "Delete" at bounding box center [349, 182] width 35 height 14
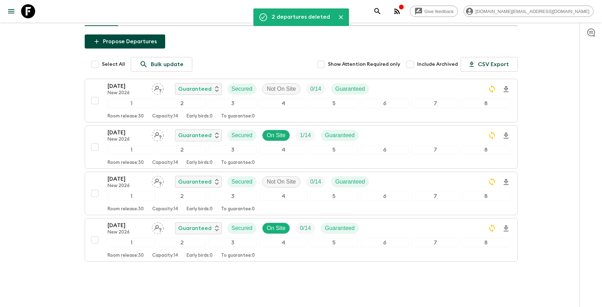
scroll to position [0, 0]
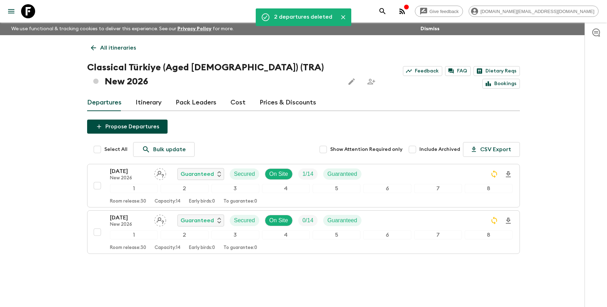
click at [114, 48] on p "All itineraries" at bounding box center [118, 48] width 36 height 8
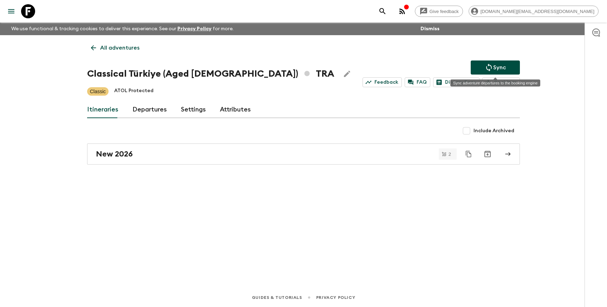
click at [476, 70] on button "Sync" at bounding box center [495, 67] width 49 height 14
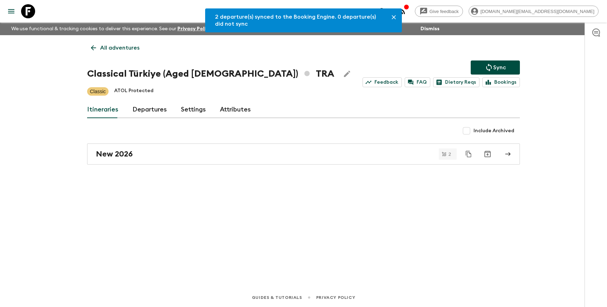
click at [123, 44] on p "All adventures" at bounding box center [119, 48] width 39 height 8
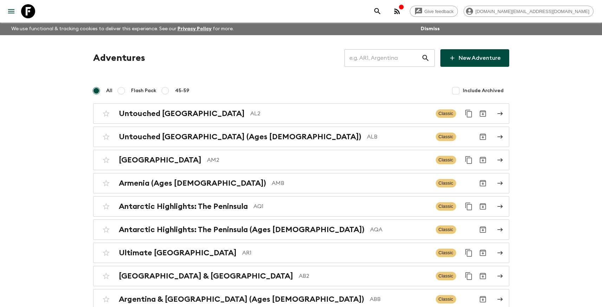
click at [380, 64] on input "text" at bounding box center [382, 58] width 77 height 20
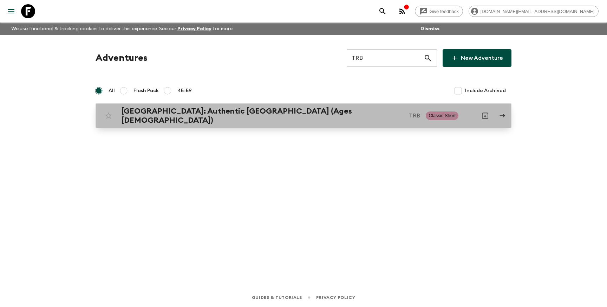
click at [317, 119] on div "[GEOGRAPHIC_DATA]: Authentic [GEOGRAPHIC_DATA] (Ages [DEMOGRAPHIC_DATA]) TRB Cl…" at bounding box center [290, 115] width 377 height 18
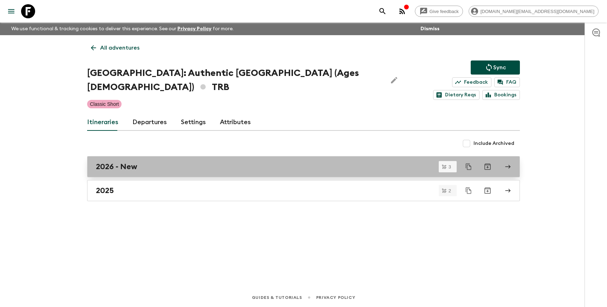
click at [139, 162] on div "2026 - New" at bounding box center [297, 166] width 402 height 9
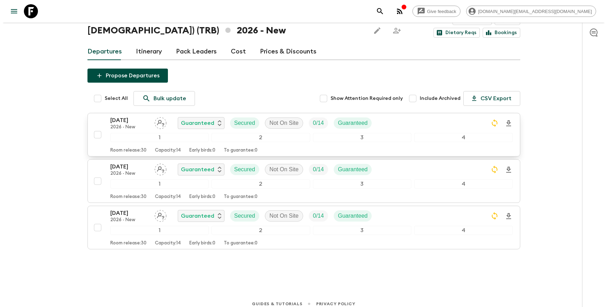
scroll to position [52, 0]
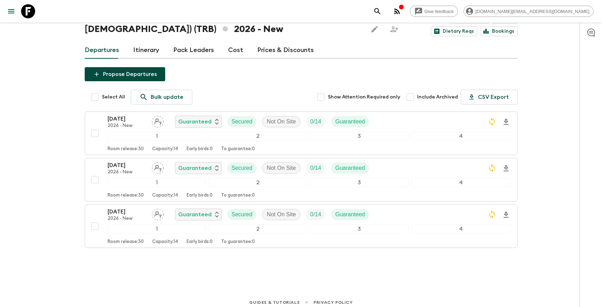
click at [93, 97] on input "Select All" at bounding box center [95, 97] width 14 height 14
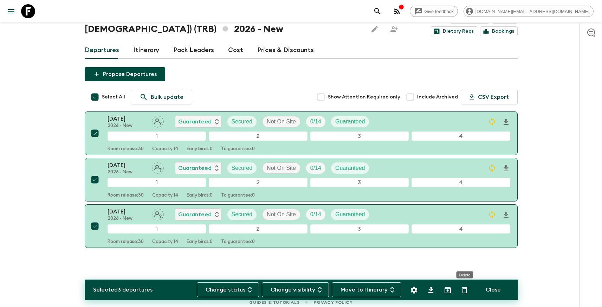
click at [461, 291] on icon "Delete" at bounding box center [464, 290] width 8 height 8
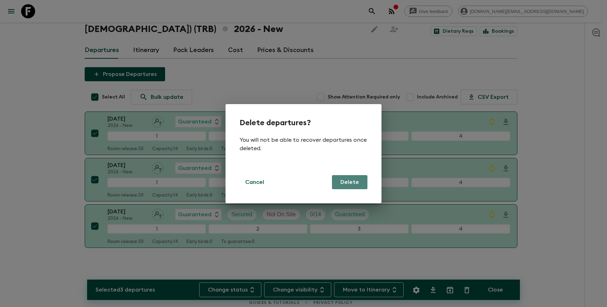
click at [349, 187] on button "Delete" at bounding box center [349, 182] width 35 height 14
click at [349, 183] on button "Delete" at bounding box center [349, 182] width 35 height 14
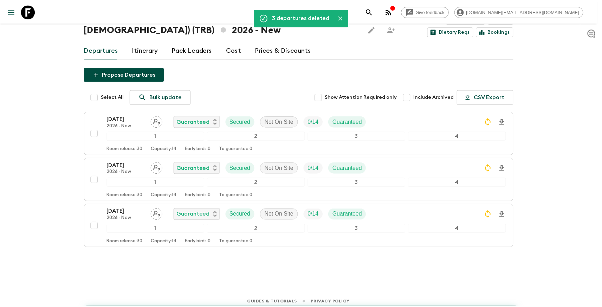
scroll to position [0, 0]
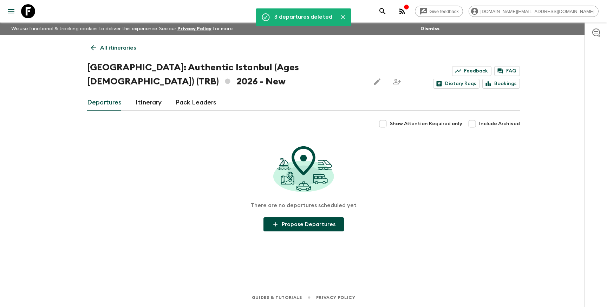
click at [116, 46] on p "All itineraries" at bounding box center [118, 48] width 36 height 8
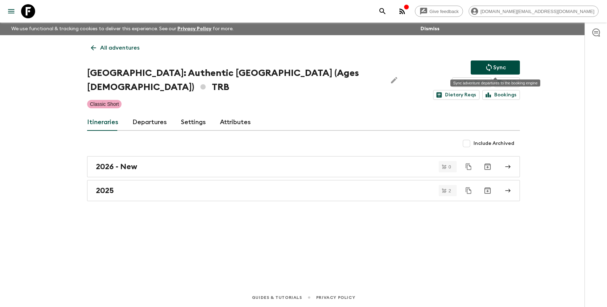
click at [499, 70] on p "Sync" at bounding box center [499, 67] width 13 height 8
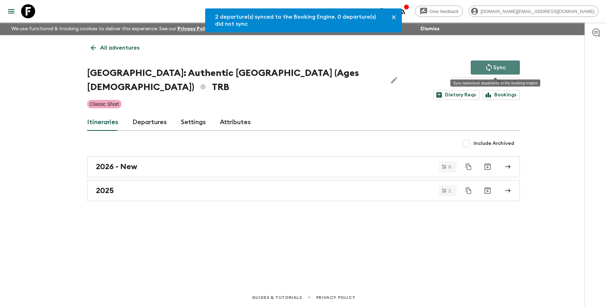
click at [507, 70] on button "Sync" at bounding box center [495, 67] width 49 height 14
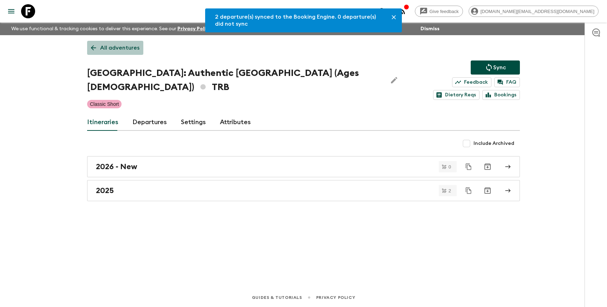
click at [126, 45] on p "All adventures" at bounding box center [119, 48] width 39 height 8
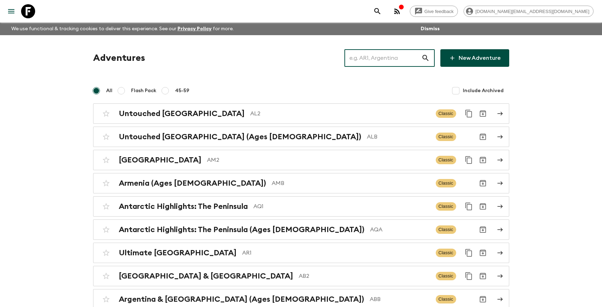
click at [402, 54] on input "text" at bounding box center [382, 58] width 77 height 20
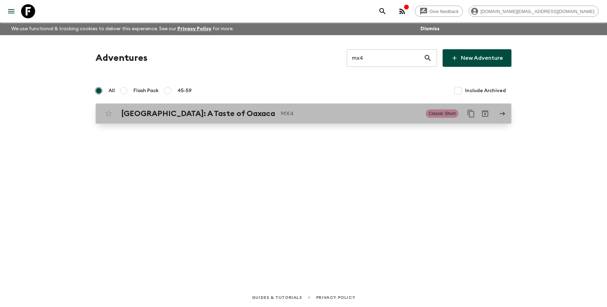
click at [344, 110] on p "MX4" at bounding box center [350, 113] width 139 height 8
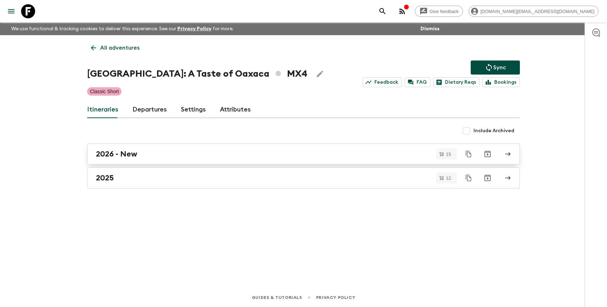
click at [193, 156] on div "2026 - New" at bounding box center [297, 153] width 402 height 9
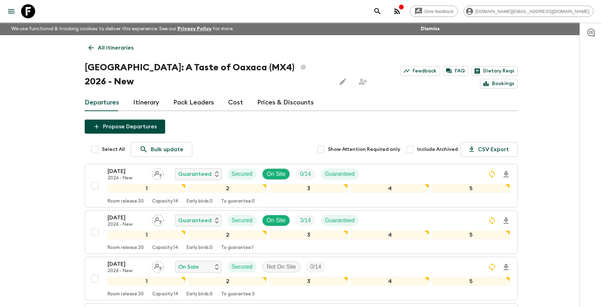
click at [94, 142] on input "Select All" at bounding box center [95, 149] width 14 height 14
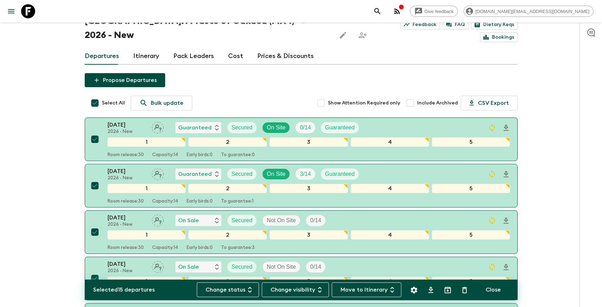
scroll to position [53, 0]
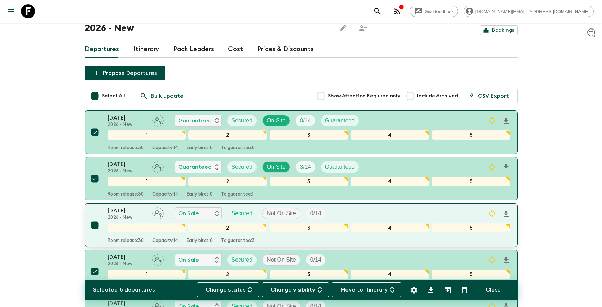
click at [98, 218] on input "checkbox" at bounding box center [95, 225] width 14 height 14
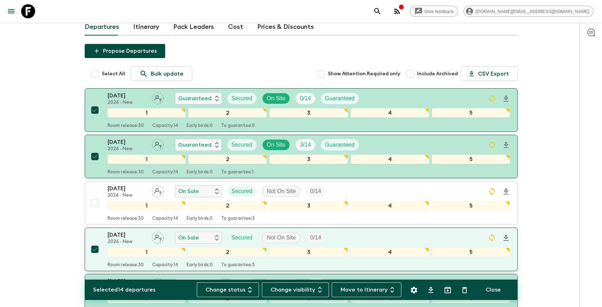
scroll to position [91, 0]
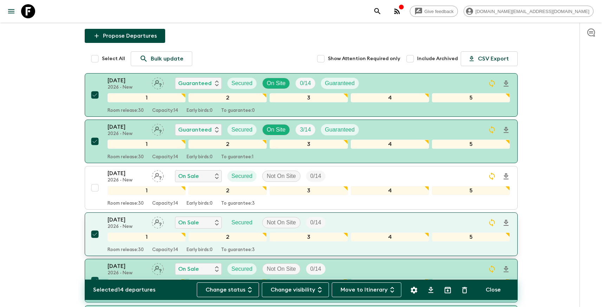
click at [95, 227] on input "checkbox" at bounding box center [95, 234] width 14 height 14
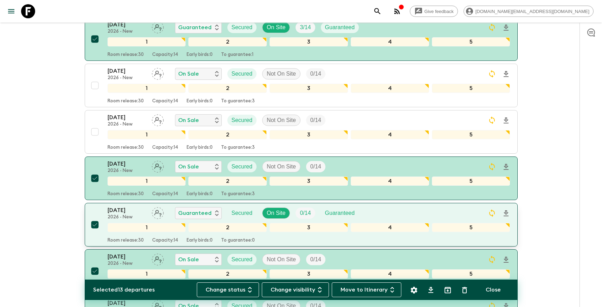
scroll to position [194, 0]
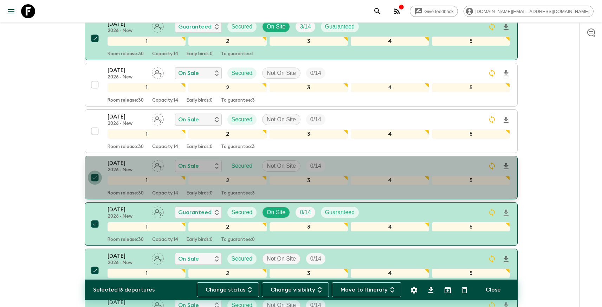
click at [96, 170] on input "checkbox" at bounding box center [95, 177] width 14 height 14
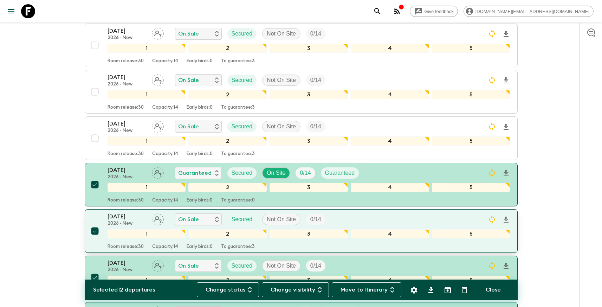
scroll to position [234, 0]
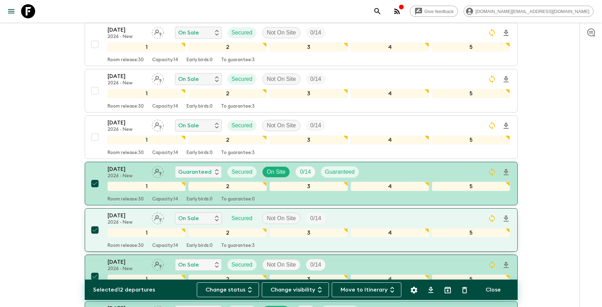
click at [98, 223] on input "checkbox" at bounding box center [95, 230] width 14 height 14
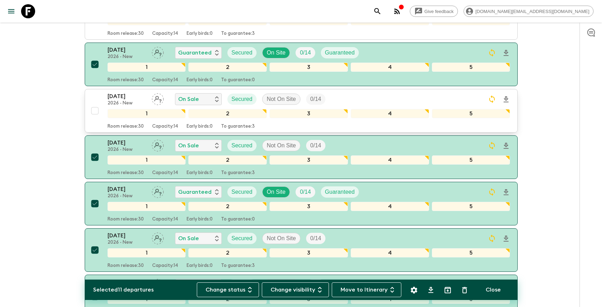
scroll to position [359, 0]
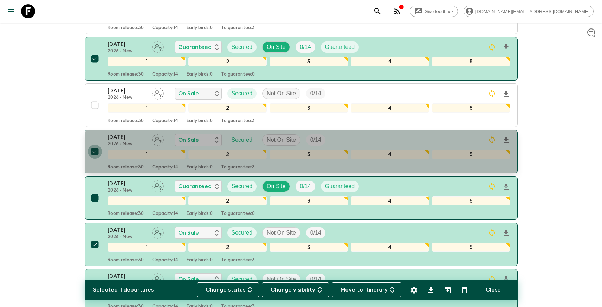
click at [95, 144] on input "checkbox" at bounding box center [95, 151] width 14 height 14
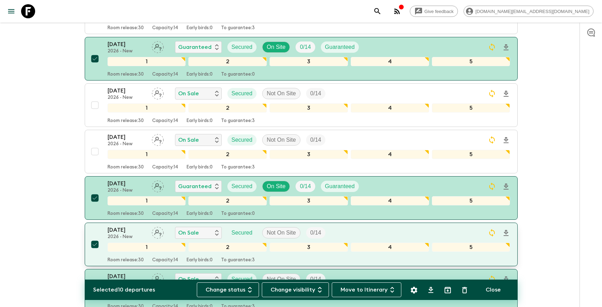
click at [96, 237] on input "checkbox" at bounding box center [95, 244] width 14 height 14
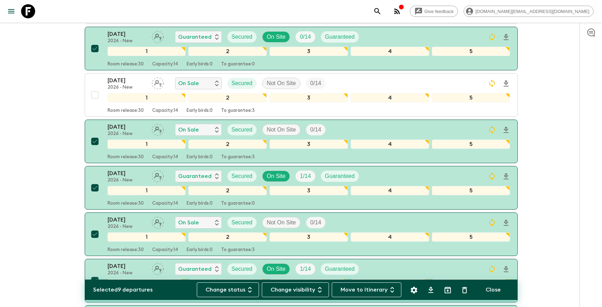
scroll to position [509, 0]
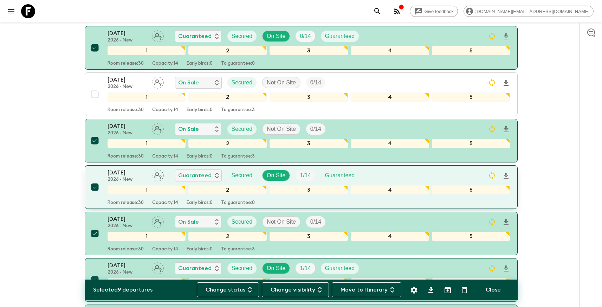
click at [94, 180] on input "checkbox" at bounding box center [95, 187] width 14 height 14
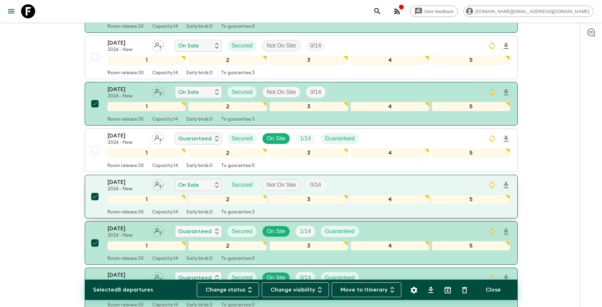
scroll to position [552, 0]
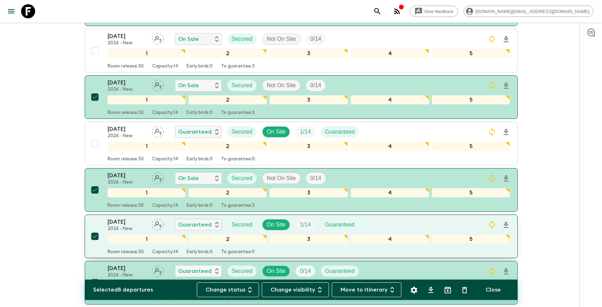
click at [93, 229] on input "checkbox" at bounding box center [95, 236] width 14 height 14
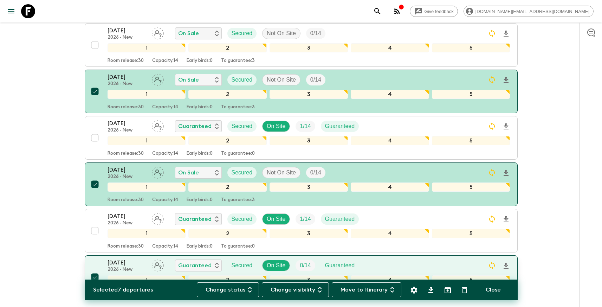
scroll to position [600, 0]
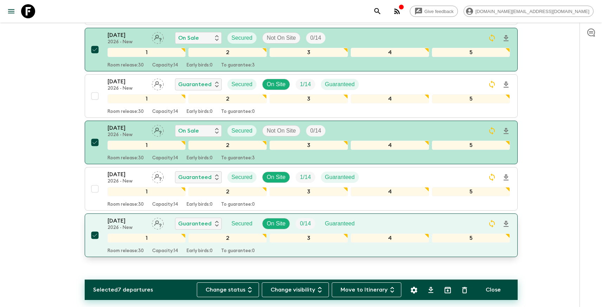
click at [96, 228] on input "checkbox" at bounding box center [95, 235] width 14 height 14
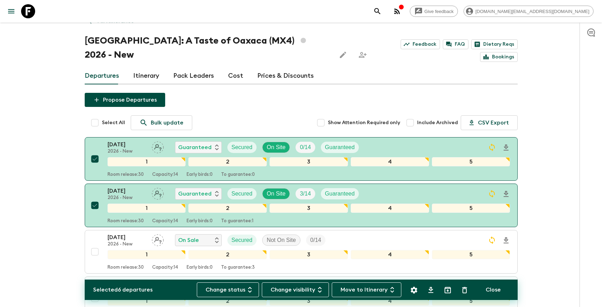
scroll to position [26, 0]
click at [95, 116] on input "Select All" at bounding box center [95, 123] width 14 height 14
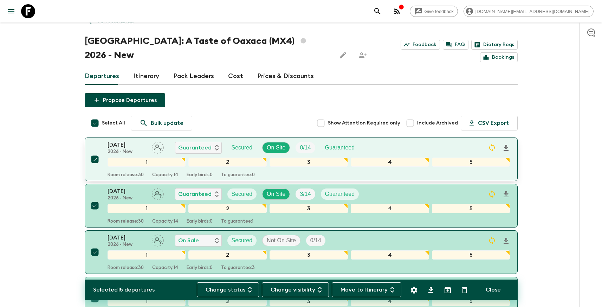
click at [93, 152] on input "checkbox" at bounding box center [95, 159] width 14 height 14
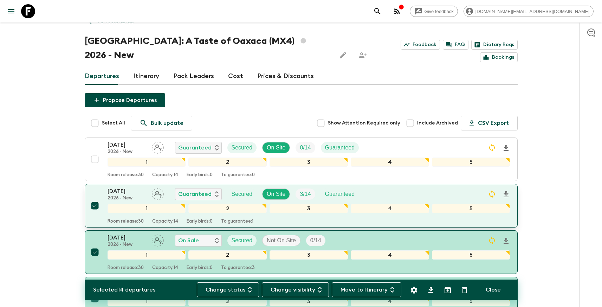
click at [96, 199] on input "checkbox" at bounding box center [95, 206] width 14 height 14
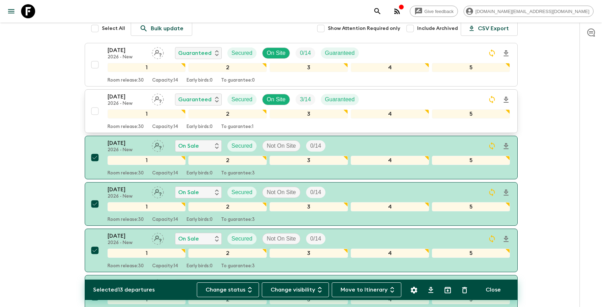
scroll to position [167, 0]
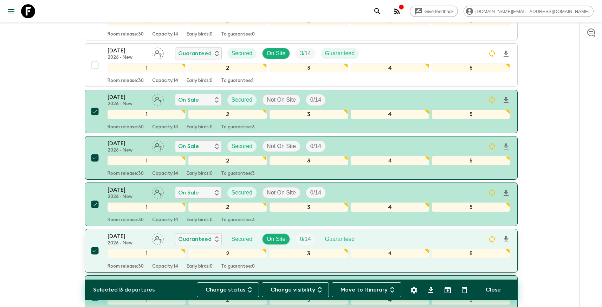
click at [92, 243] on input "checkbox" at bounding box center [95, 250] width 14 height 14
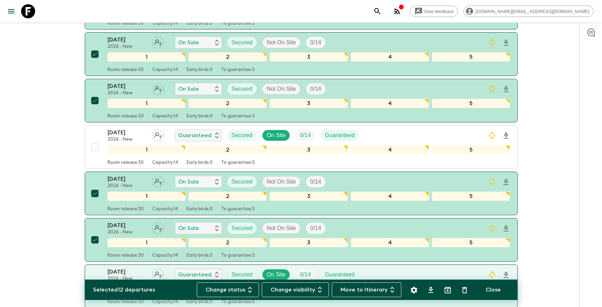
scroll to position [351, 0]
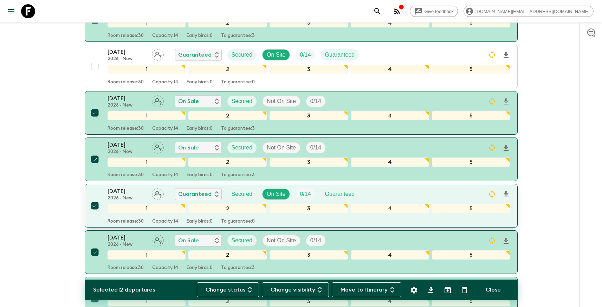
click at [95, 199] on input "checkbox" at bounding box center [95, 206] width 14 height 14
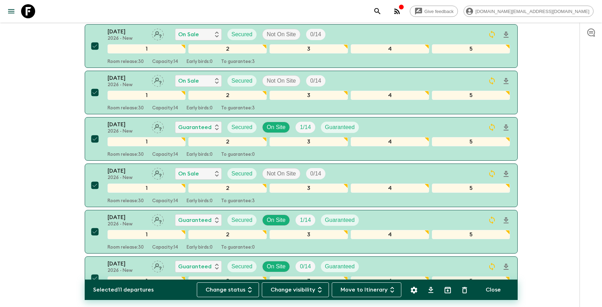
scroll to position [563, 0]
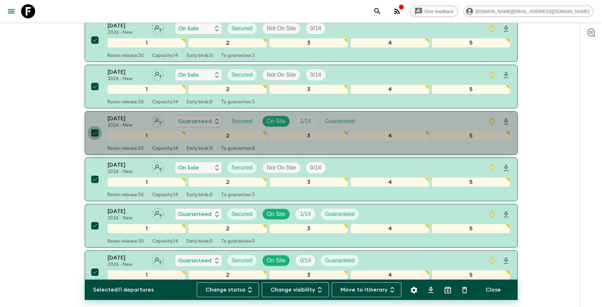
click at [96, 126] on input "checkbox" at bounding box center [95, 133] width 14 height 14
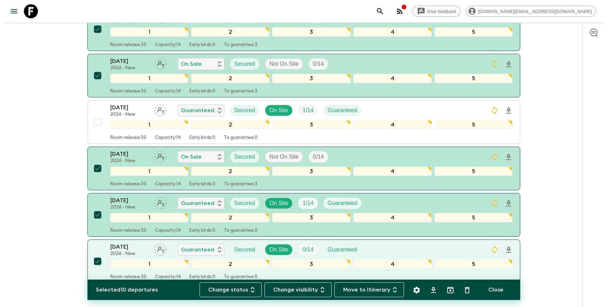
scroll to position [593, 0]
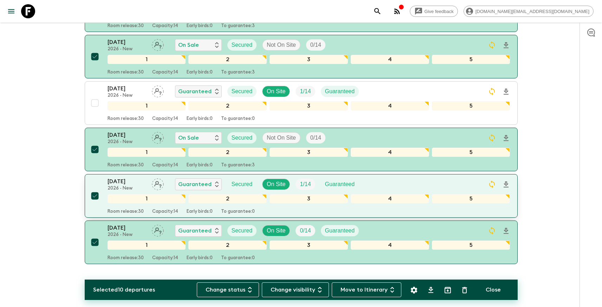
click at [98, 189] on input "checkbox" at bounding box center [95, 196] width 14 height 14
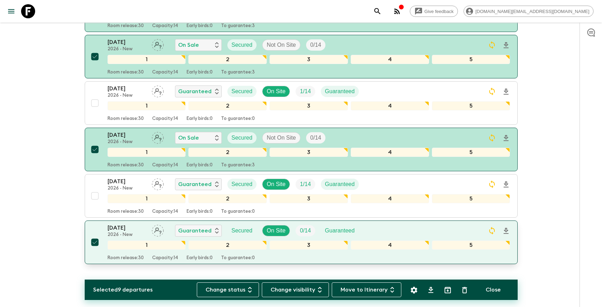
click at [96, 235] on input "checkbox" at bounding box center [95, 242] width 14 height 14
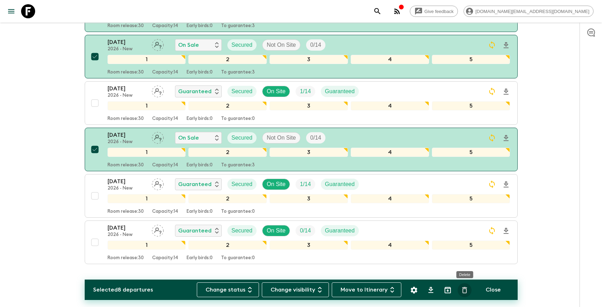
click at [464, 292] on icon "Delete" at bounding box center [464, 290] width 8 height 8
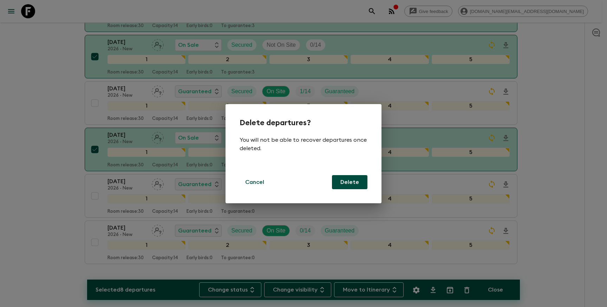
click at [355, 182] on button "Delete" at bounding box center [349, 182] width 35 height 14
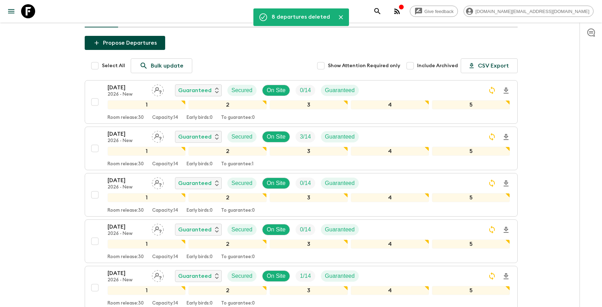
scroll to position [0, 0]
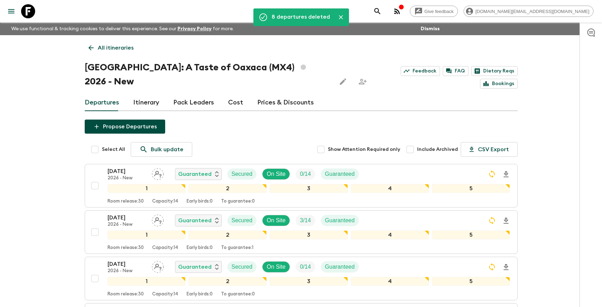
click at [118, 46] on p "All itineraries" at bounding box center [116, 48] width 36 height 8
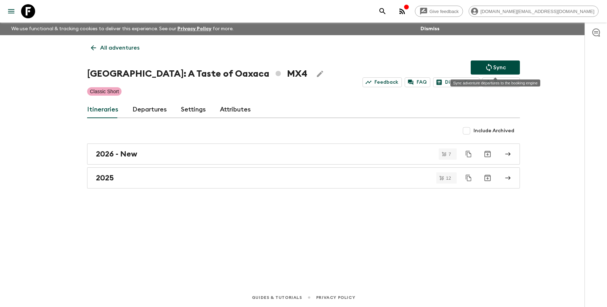
click at [496, 67] on p "Sync" at bounding box center [499, 67] width 13 height 8
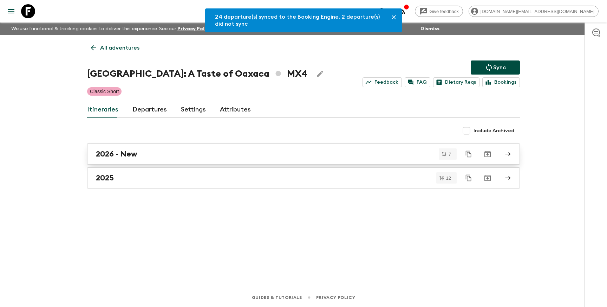
click at [144, 155] on div "2026 - New" at bounding box center [297, 153] width 402 height 9
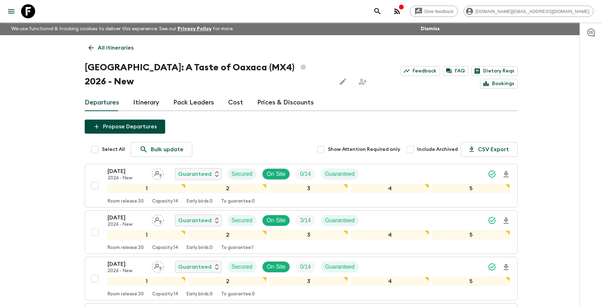
click at [96, 142] on input "Select All" at bounding box center [95, 149] width 14 height 14
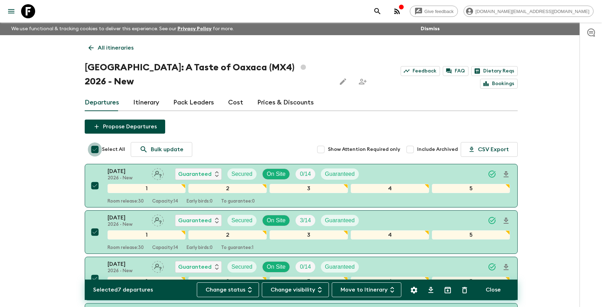
click at [96, 142] on input "Select All" at bounding box center [95, 149] width 14 height 14
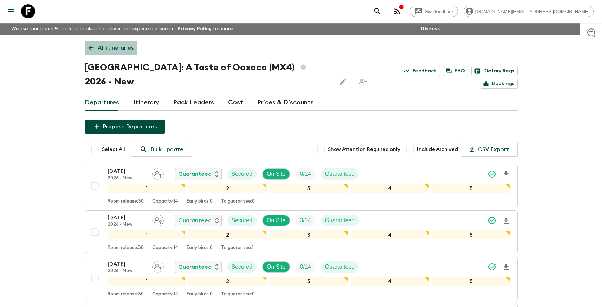
click at [107, 49] on p "All itineraries" at bounding box center [116, 48] width 36 height 8
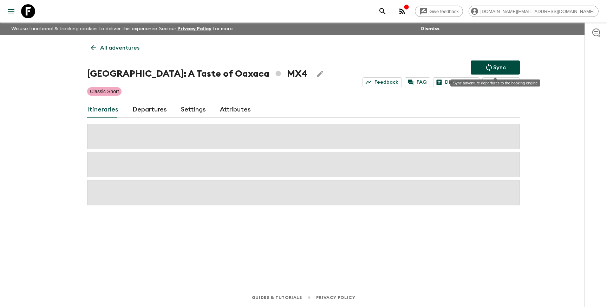
click at [506, 65] on button "Sync" at bounding box center [495, 67] width 49 height 14
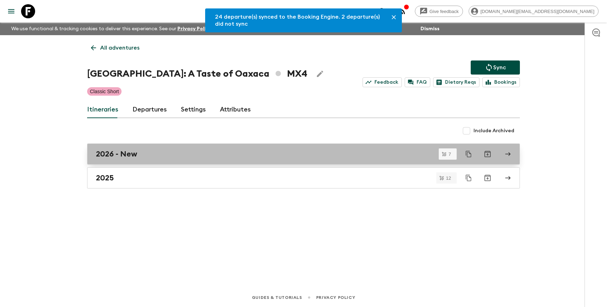
click at [151, 156] on div "2026 - New" at bounding box center [297, 153] width 402 height 9
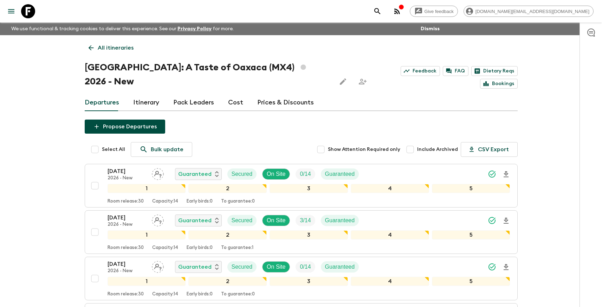
click at [113, 47] on p "All itineraries" at bounding box center [116, 48] width 36 height 8
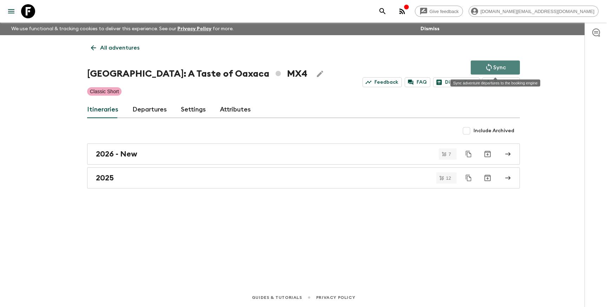
click at [505, 65] on p "Sync" at bounding box center [499, 67] width 13 height 8
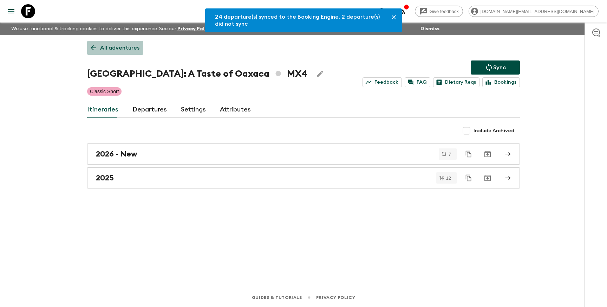
click at [122, 46] on p "All adventures" at bounding box center [119, 48] width 39 height 8
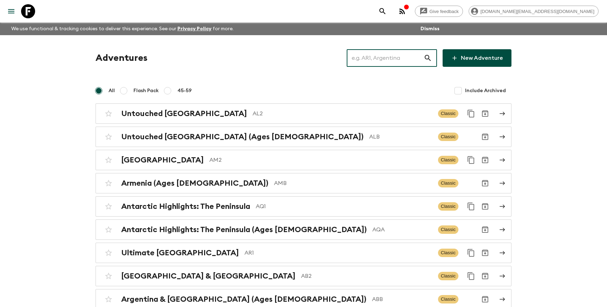
click at [369, 57] on input "text" at bounding box center [385, 58] width 77 height 20
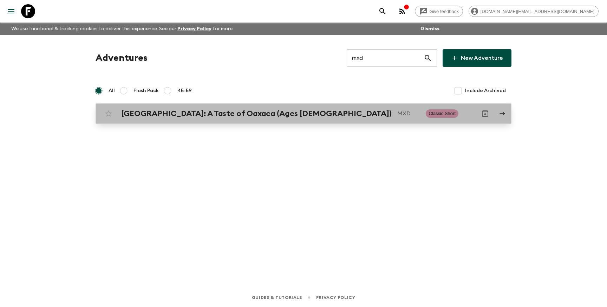
click at [397, 114] on p "MXD" at bounding box center [408, 113] width 23 height 8
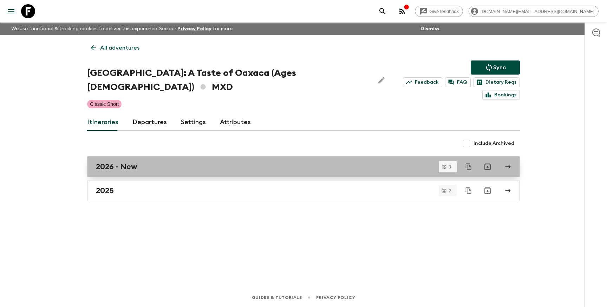
click at [151, 162] on div "2026 - New" at bounding box center [297, 166] width 402 height 9
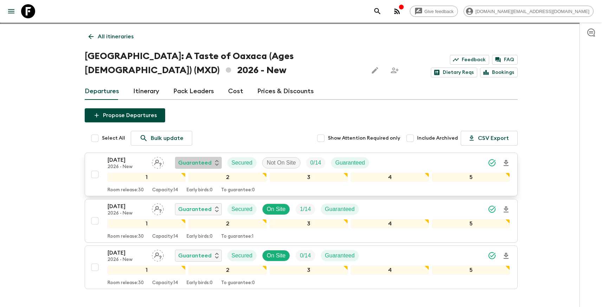
scroll to position [12, 0]
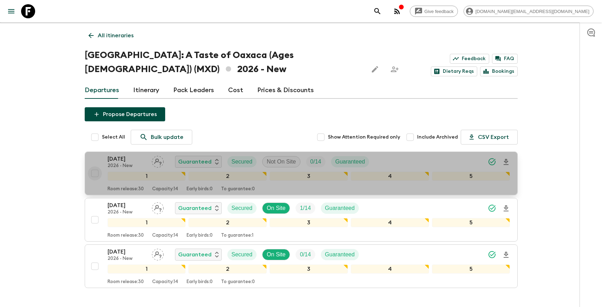
click at [100, 170] on input "checkbox" at bounding box center [95, 173] width 14 height 14
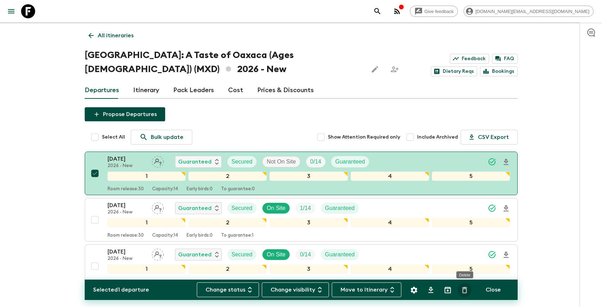
click at [467, 291] on icon "Delete" at bounding box center [464, 290] width 8 height 8
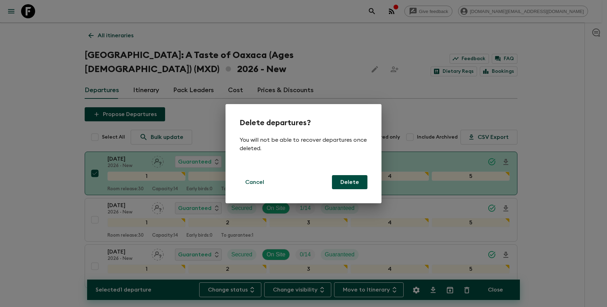
click at [343, 183] on button "Delete" at bounding box center [349, 182] width 35 height 14
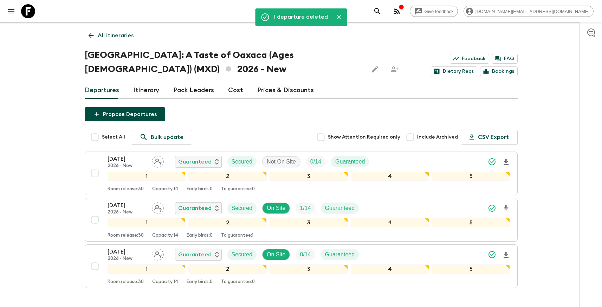
scroll to position [11, 0]
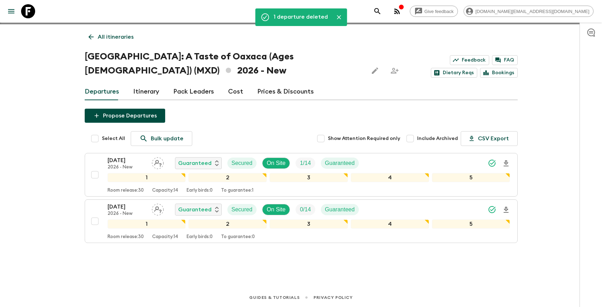
click at [105, 34] on p "All itineraries" at bounding box center [116, 37] width 36 height 8
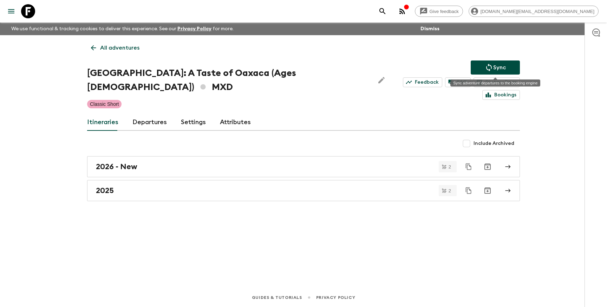
click at [506, 67] on button "Sync" at bounding box center [495, 67] width 49 height 14
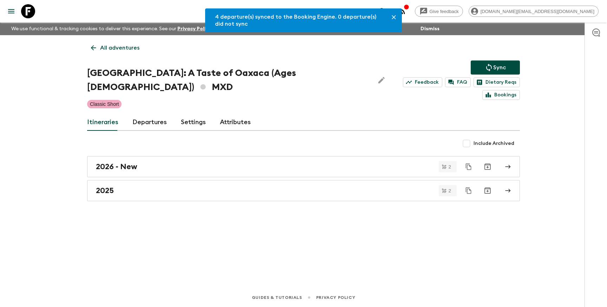
click at [115, 51] on p "All adventures" at bounding box center [119, 48] width 39 height 8
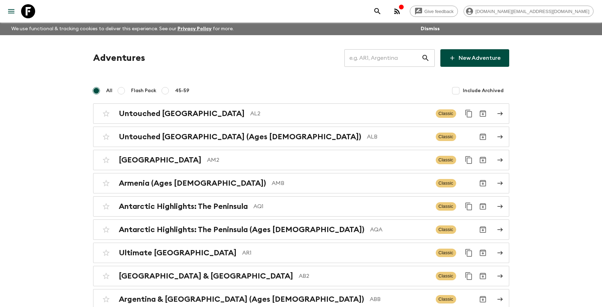
click at [388, 58] on input "text" at bounding box center [382, 58] width 77 height 20
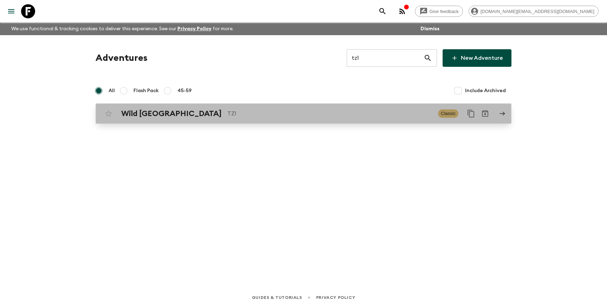
click at [347, 109] on p "TZ1" at bounding box center [329, 113] width 205 height 8
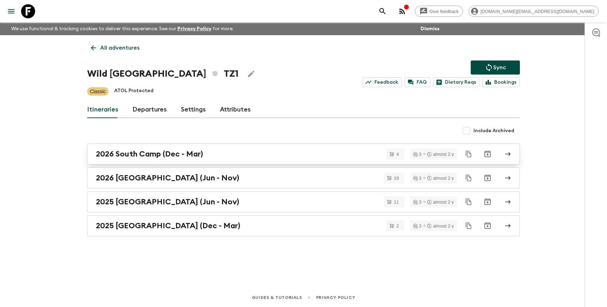
click at [209, 158] on div "2026 South Camp (Dec - Mar)" at bounding box center [297, 153] width 402 height 9
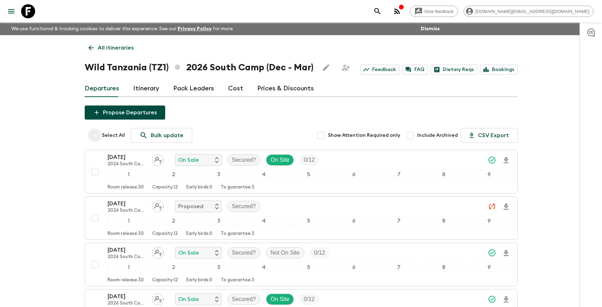
click at [96, 134] on input "Select All" at bounding box center [95, 135] width 14 height 14
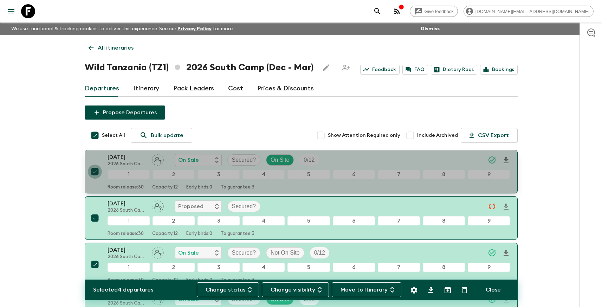
click at [97, 171] on input "checkbox" at bounding box center [95, 171] width 14 height 14
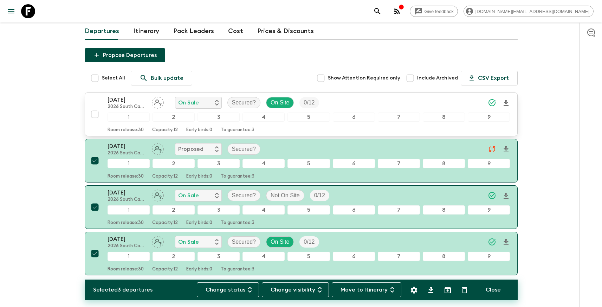
scroll to position [59, 0]
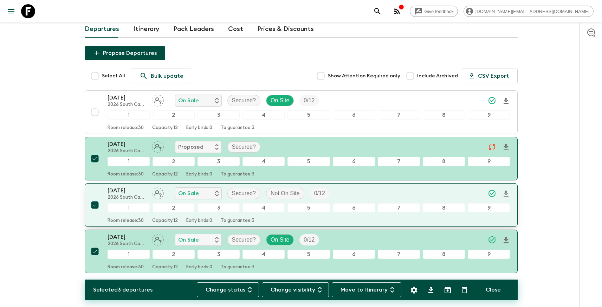
click at [97, 206] on input "checkbox" at bounding box center [95, 205] width 14 height 14
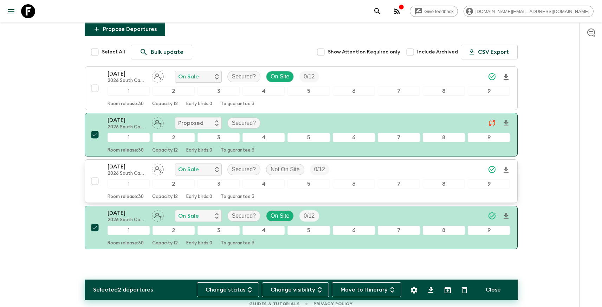
scroll to position [90, 0]
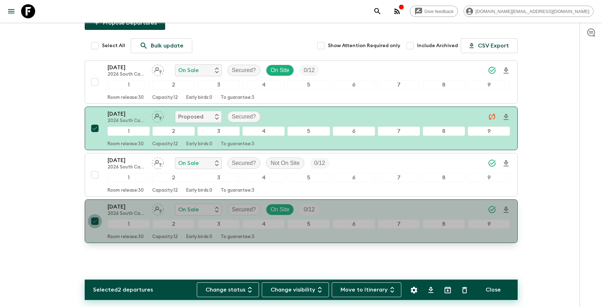
click at [96, 220] on input "checkbox" at bounding box center [95, 221] width 14 height 14
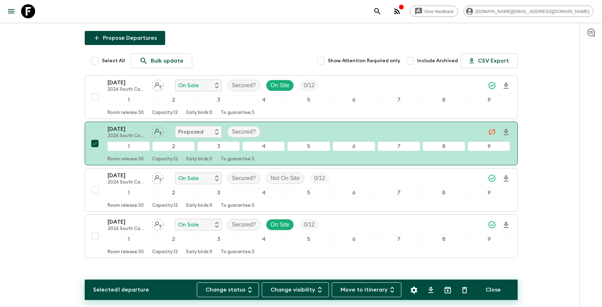
scroll to position [27, 0]
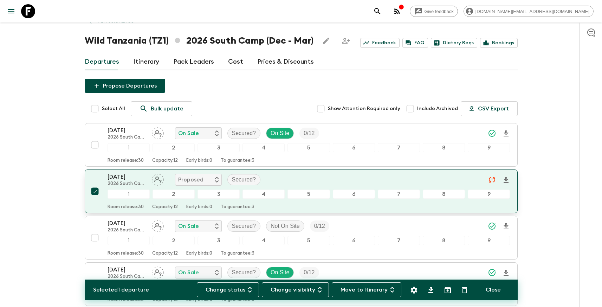
click at [93, 192] on input "checkbox" at bounding box center [95, 191] width 14 height 14
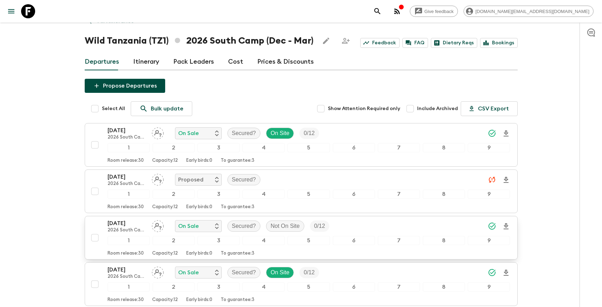
click at [94, 239] on input "checkbox" at bounding box center [95, 237] width 14 height 14
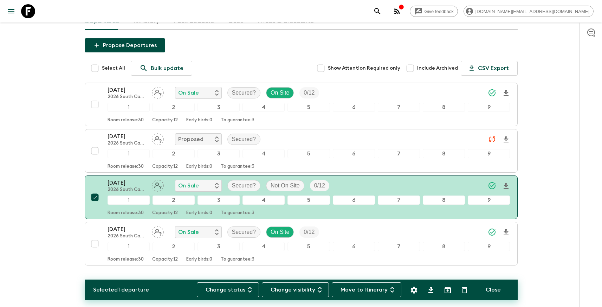
scroll to position [66, 0]
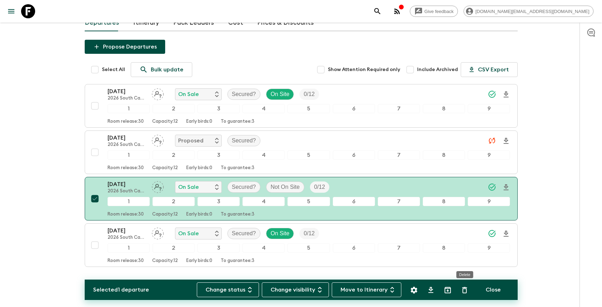
click at [463, 291] on icon "Delete" at bounding box center [464, 290] width 8 height 8
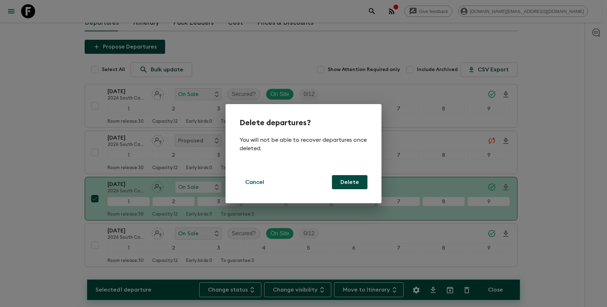
click at [340, 184] on button "Delete" at bounding box center [349, 182] width 35 height 14
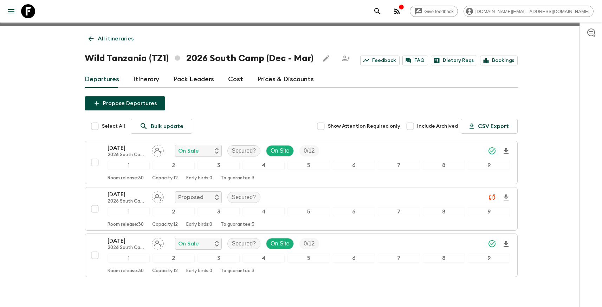
scroll to position [0, 0]
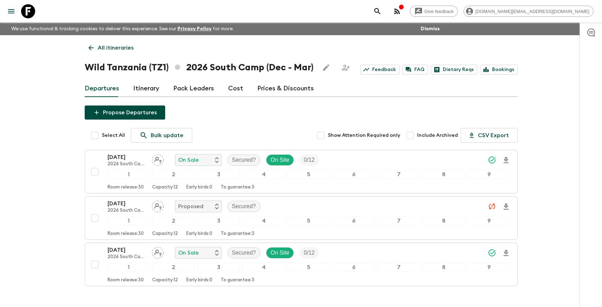
click at [105, 47] on p "All itineraries" at bounding box center [116, 48] width 36 height 8
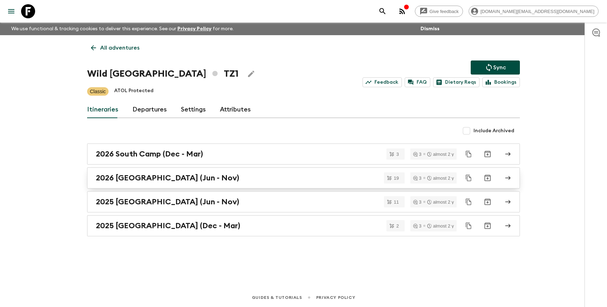
click at [197, 178] on h2 "2026 [GEOGRAPHIC_DATA] (Jun - Nov)" at bounding box center [167, 177] width 143 height 9
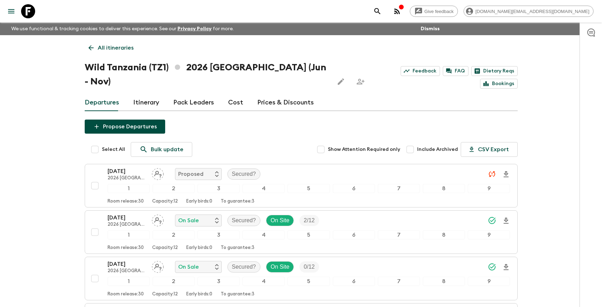
click at [94, 142] on input "Select All" at bounding box center [95, 149] width 14 height 14
click at [93, 142] on input "Select All" at bounding box center [95, 149] width 14 height 14
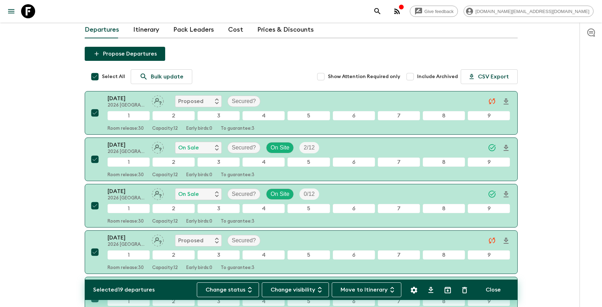
scroll to position [75, 0]
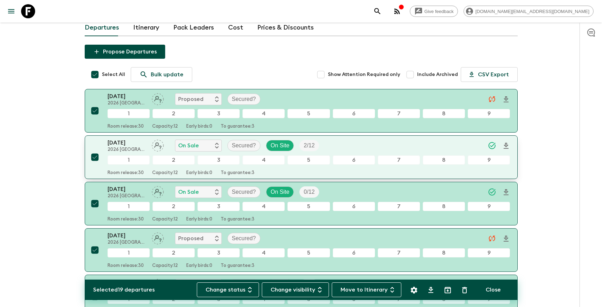
click at [95, 150] on input "checkbox" at bounding box center [95, 157] width 14 height 14
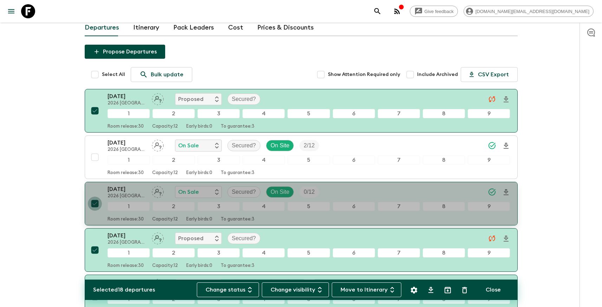
click at [97, 196] on input "checkbox" at bounding box center [95, 203] width 14 height 14
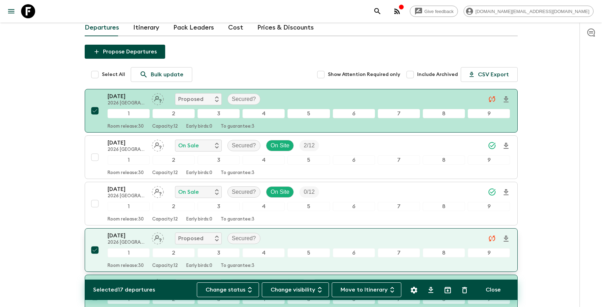
click at [92, 231] on div "[DATE] 2026 [GEOGRAPHIC_DATA] (Jun - Nov) Proposed Secured? 1 2 3 4 5 6 7 8 9 R…" at bounding box center [299, 249] width 422 height 37
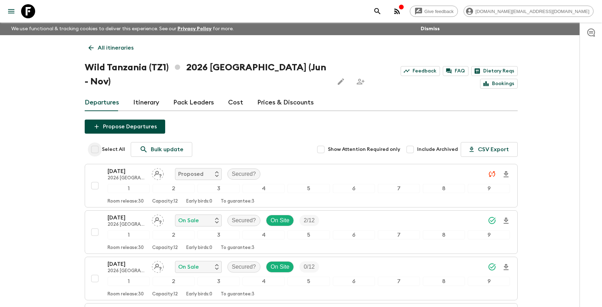
click at [97, 142] on input "Select All" at bounding box center [95, 149] width 14 height 14
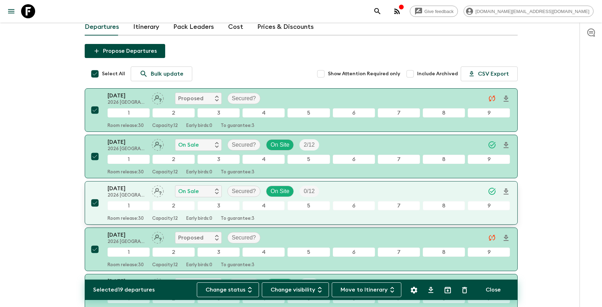
scroll to position [76, 0]
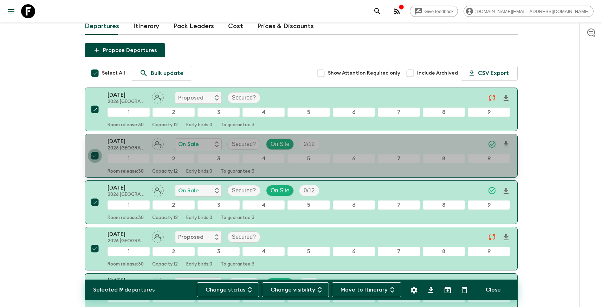
click at [97, 149] on input "checkbox" at bounding box center [95, 156] width 14 height 14
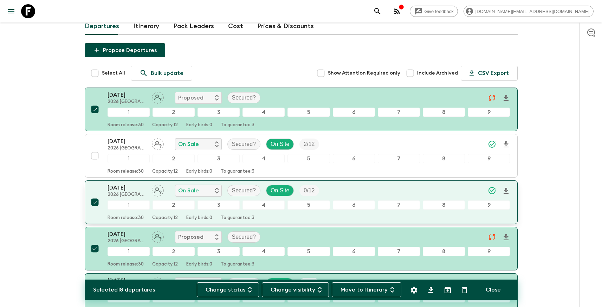
click at [96, 195] on input "checkbox" at bounding box center [95, 202] width 14 height 14
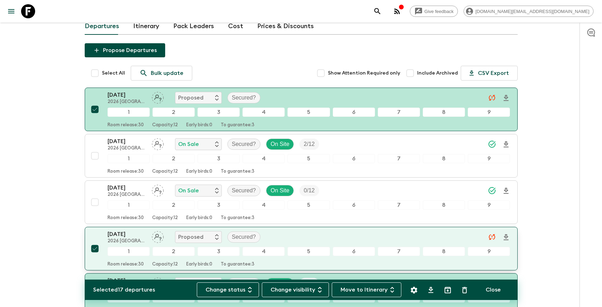
click at [93, 241] on input "checkbox" at bounding box center [95, 248] width 14 height 14
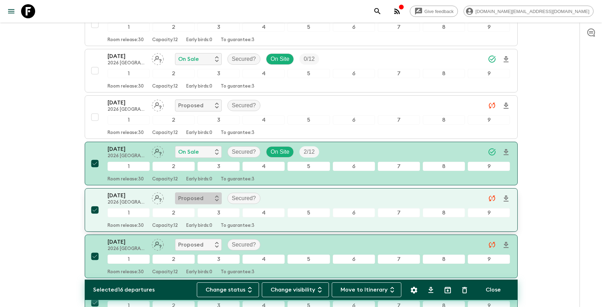
scroll to position [220, 0]
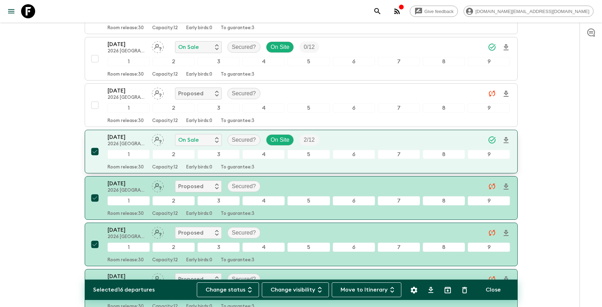
click at [97, 144] on input "checkbox" at bounding box center [95, 151] width 14 height 14
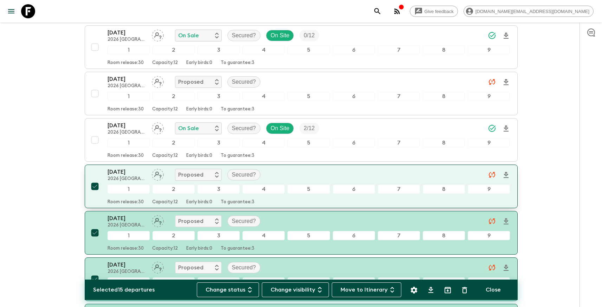
scroll to position [252, 0]
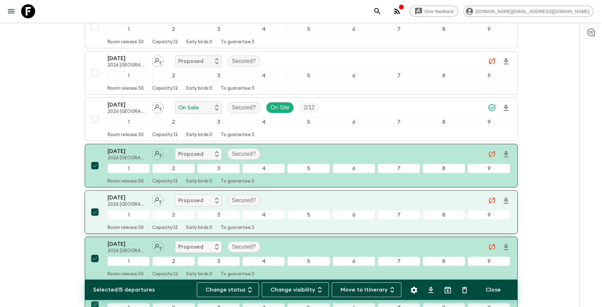
click at [96, 205] on input "checkbox" at bounding box center [95, 212] width 14 height 14
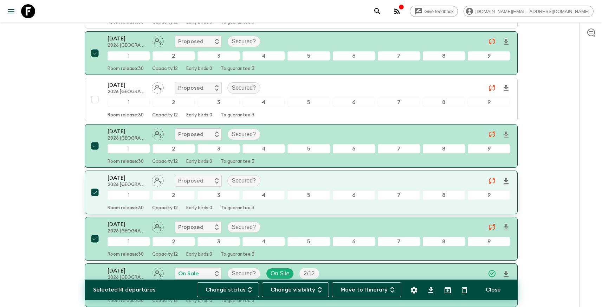
scroll to position [369, 0]
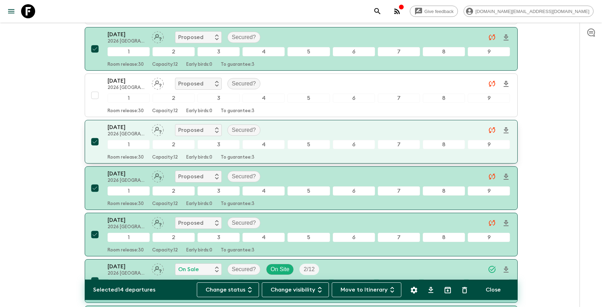
click at [93, 135] on input "checkbox" at bounding box center [95, 142] width 14 height 14
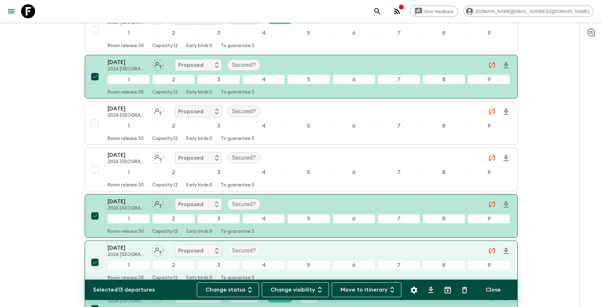
scroll to position [444, 0]
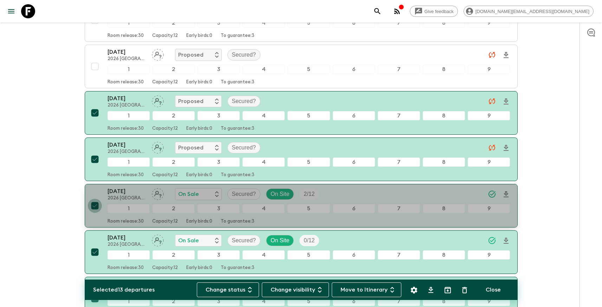
click at [96, 199] on input "checkbox" at bounding box center [95, 206] width 14 height 14
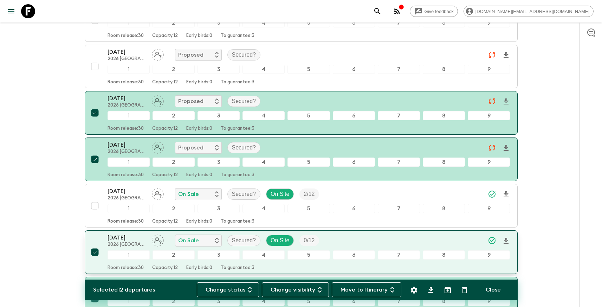
click at [98, 245] on input "checkbox" at bounding box center [95, 252] width 14 height 14
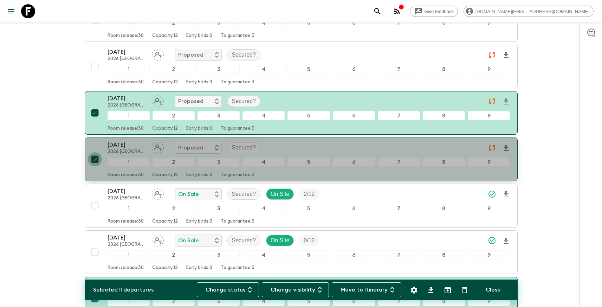
click at [97, 152] on input "checkbox" at bounding box center [95, 159] width 14 height 14
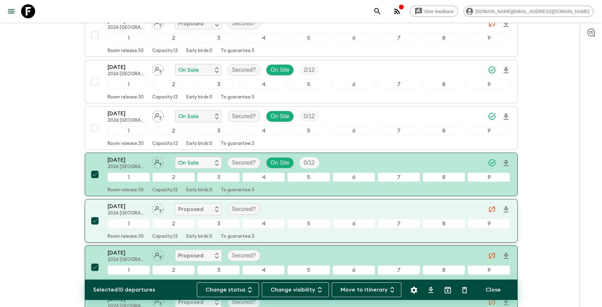
scroll to position [569, 0]
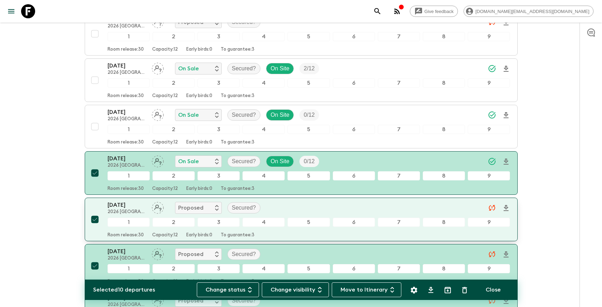
click at [90, 212] on input "checkbox" at bounding box center [95, 219] width 14 height 14
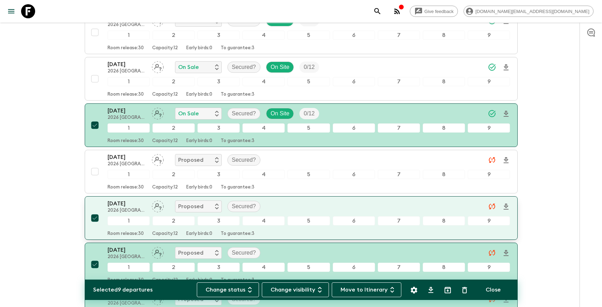
scroll to position [618, 0]
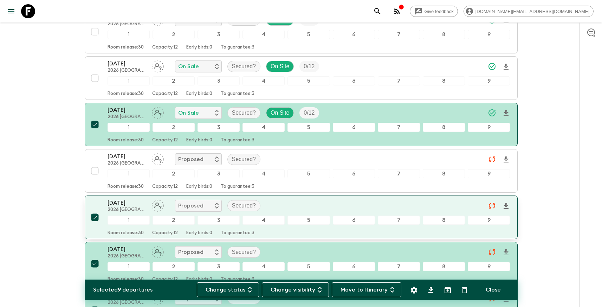
click at [93, 210] on input "checkbox" at bounding box center [95, 217] width 14 height 14
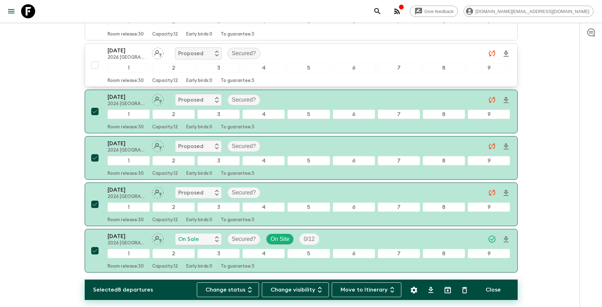
scroll to position [771, 0]
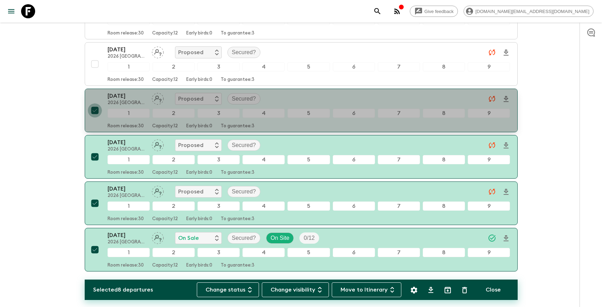
click at [96, 103] on input "checkbox" at bounding box center [95, 110] width 14 height 14
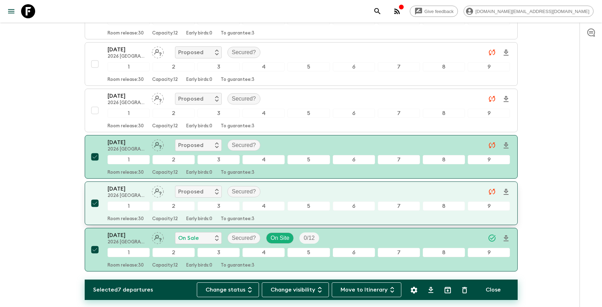
click at [96, 196] on input "checkbox" at bounding box center [95, 203] width 14 height 14
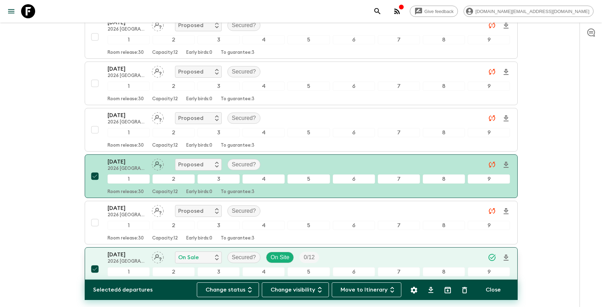
scroll to position [748, 0]
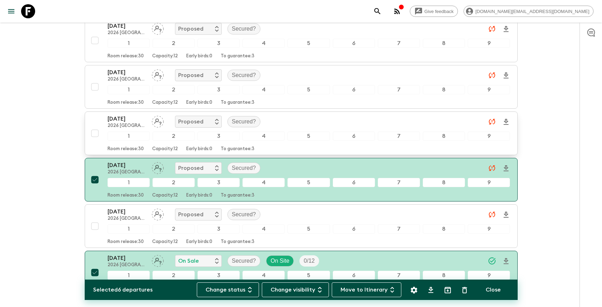
click at [98, 126] on input "checkbox" at bounding box center [95, 133] width 14 height 14
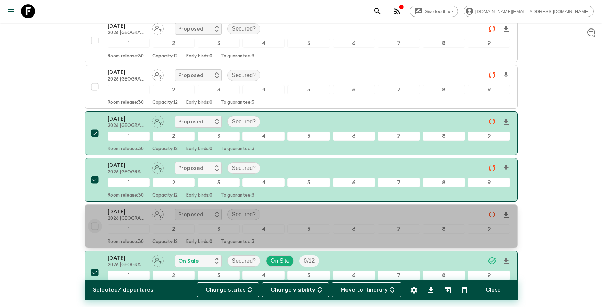
click at [94, 219] on input "checkbox" at bounding box center [95, 226] width 14 height 14
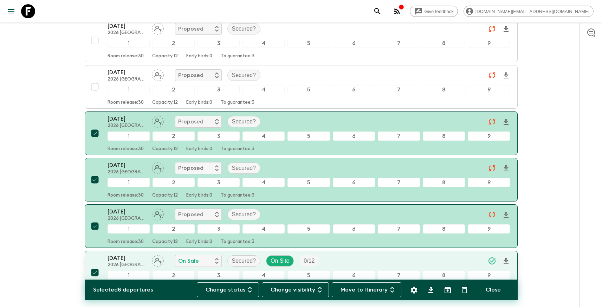
click at [97, 265] on input "checkbox" at bounding box center [95, 272] width 14 height 14
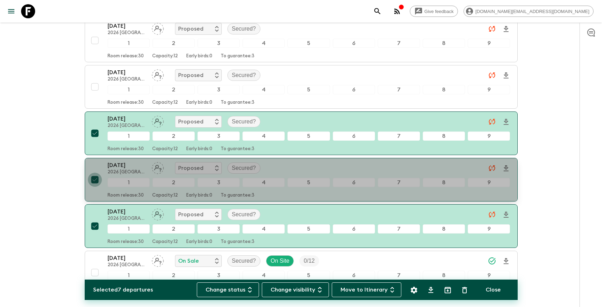
click at [92, 173] on input "checkbox" at bounding box center [95, 180] width 14 height 14
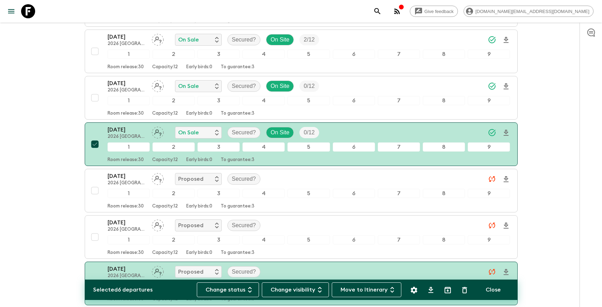
scroll to position [603, 0]
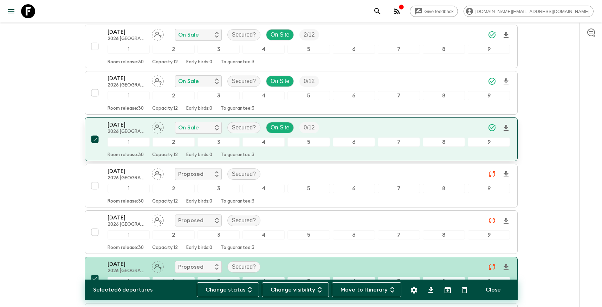
click at [93, 132] on input "checkbox" at bounding box center [95, 139] width 14 height 14
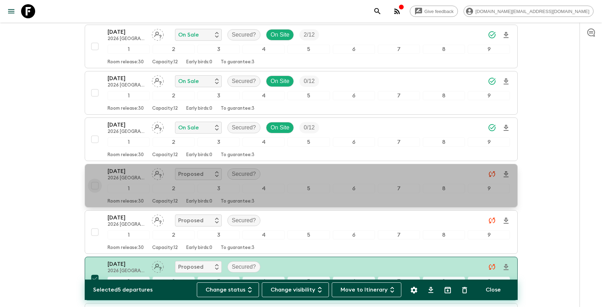
click at [95, 178] on input "checkbox" at bounding box center [95, 185] width 14 height 14
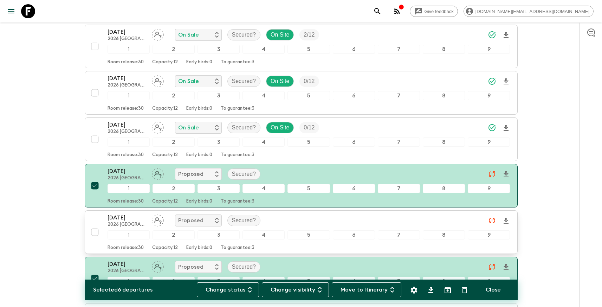
click at [96, 225] on input "checkbox" at bounding box center [95, 232] width 14 height 14
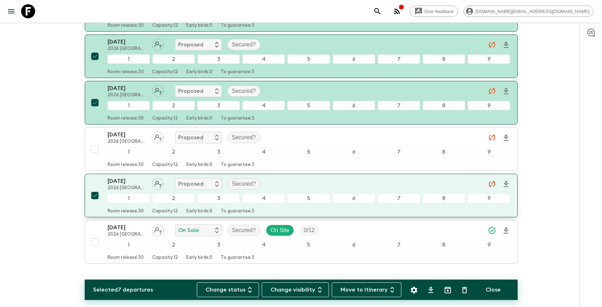
scroll to position [785, 0]
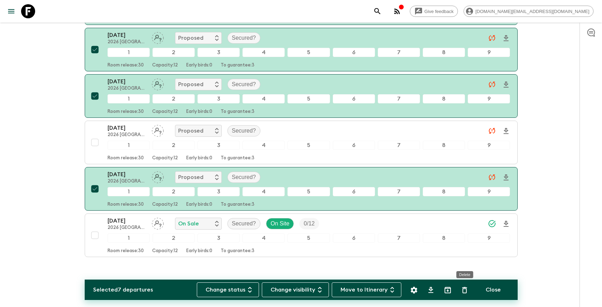
click at [464, 292] on icon "Delete" at bounding box center [464, 290] width 8 height 8
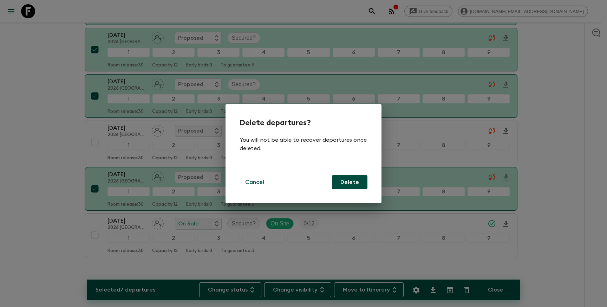
click at [353, 183] on button "Delete" at bounding box center [349, 182] width 35 height 14
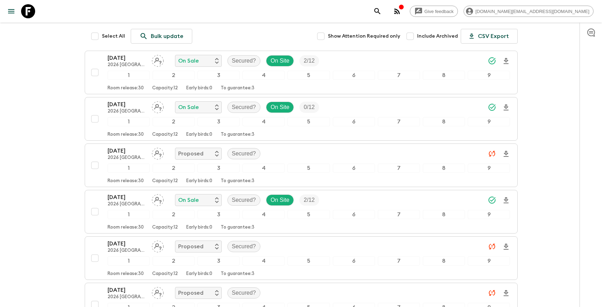
scroll to position [0, 0]
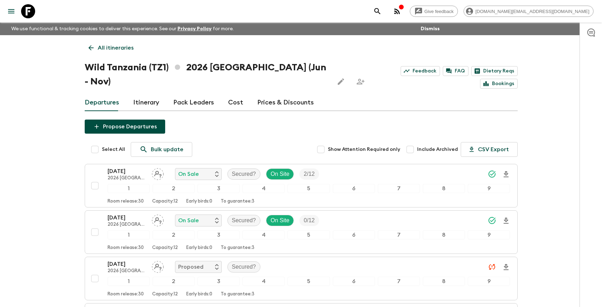
click at [104, 47] on p "All itineraries" at bounding box center [116, 48] width 36 height 8
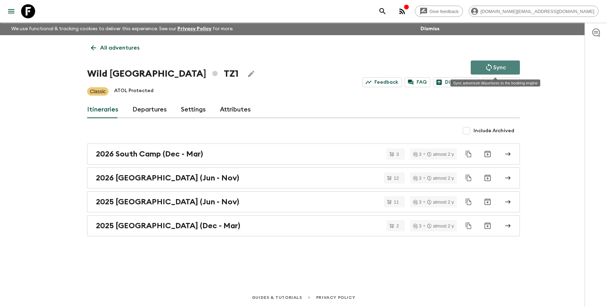
click at [491, 62] on button "Sync" at bounding box center [495, 67] width 49 height 14
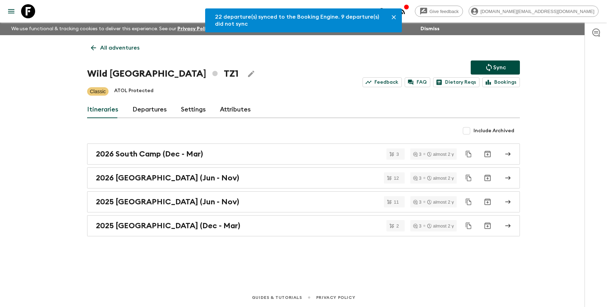
click at [124, 50] on p "All adventures" at bounding box center [119, 48] width 39 height 8
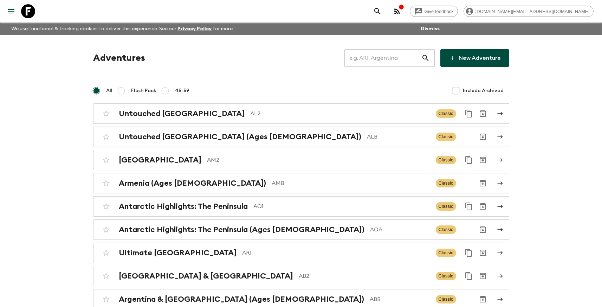
click at [411, 59] on input "text" at bounding box center [382, 58] width 77 height 20
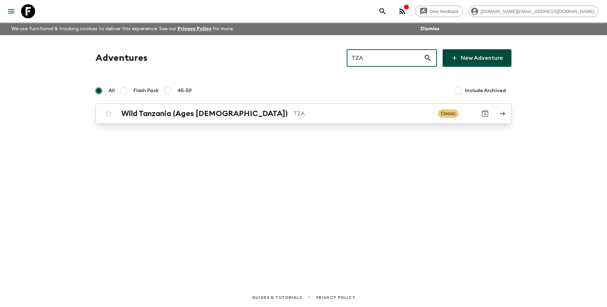
click at [365, 113] on p "TZA" at bounding box center [362, 113] width 139 height 8
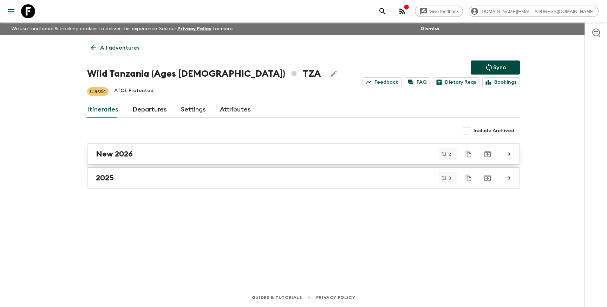
click at [196, 158] on div "New 2026" at bounding box center [297, 153] width 402 height 9
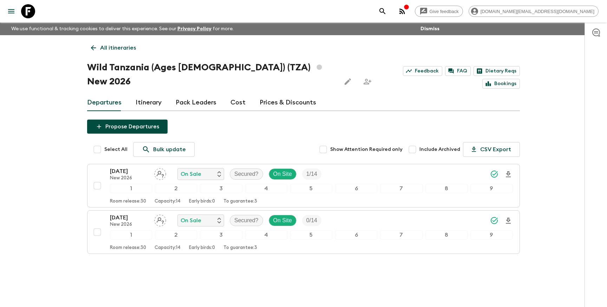
click at [106, 47] on p "All itineraries" at bounding box center [118, 48] width 36 height 8
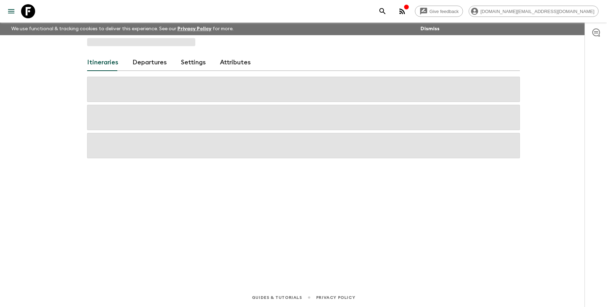
click at [106, 47] on div "Itineraries Departures Settings Attributes" at bounding box center [304, 151] width 450 height 233
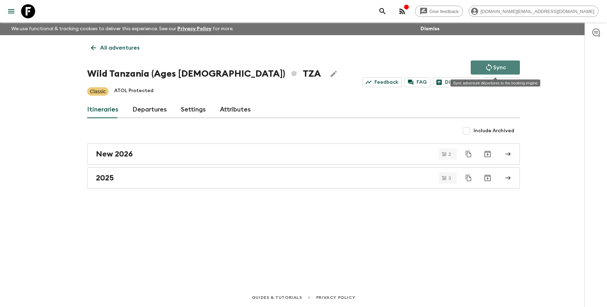
click at [491, 66] on icon "Sync adventure departures to the booking engine" at bounding box center [489, 67] width 8 height 8
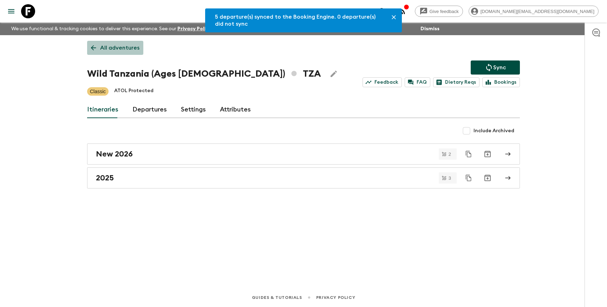
click at [120, 47] on p "All adventures" at bounding box center [119, 48] width 39 height 8
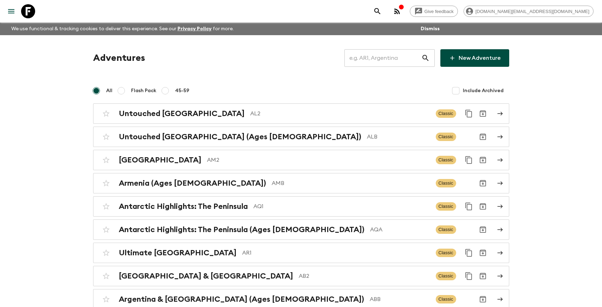
click at [400, 57] on input "text" at bounding box center [382, 58] width 77 height 20
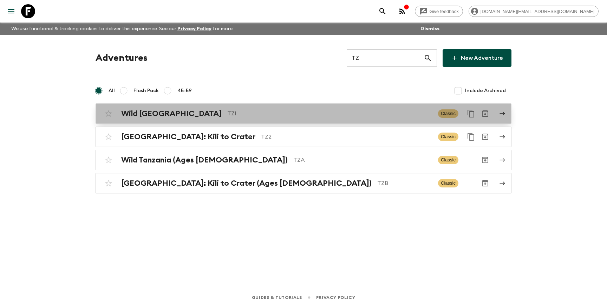
click at [286, 116] on p "TZ1" at bounding box center [329, 113] width 205 height 8
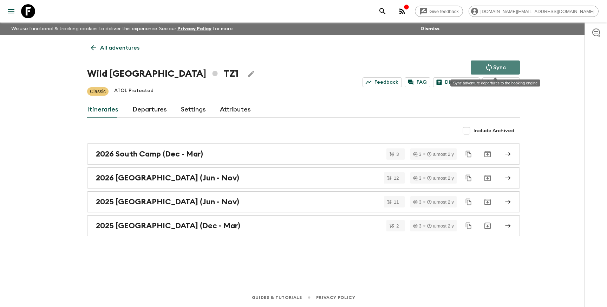
click at [499, 68] on p "Sync" at bounding box center [499, 67] width 13 height 8
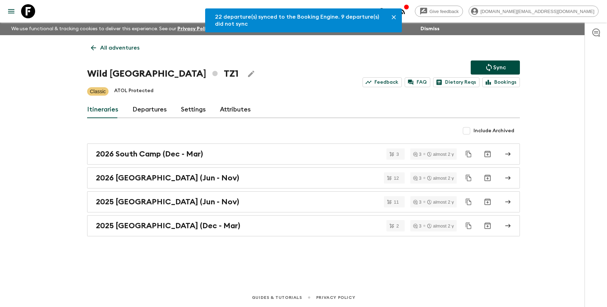
click at [115, 48] on p "All adventures" at bounding box center [119, 48] width 39 height 8
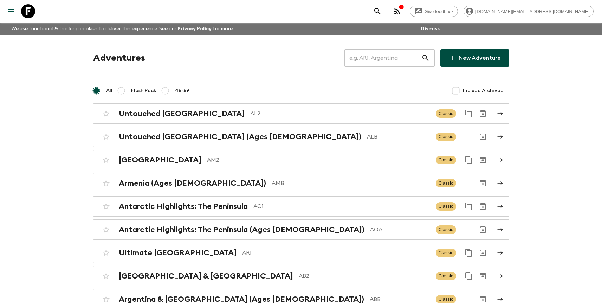
click at [366, 57] on input "text" at bounding box center [382, 58] width 77 height 20
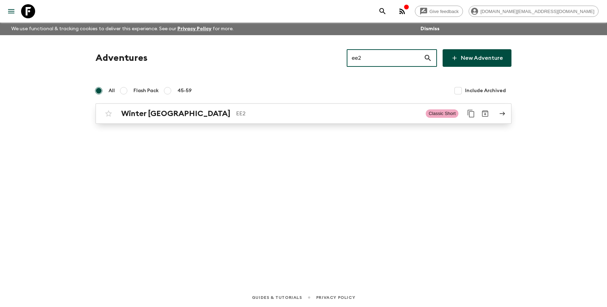
click at [298, 117] on p "EE2" at bounding box center [328, 113] width 184 height 8
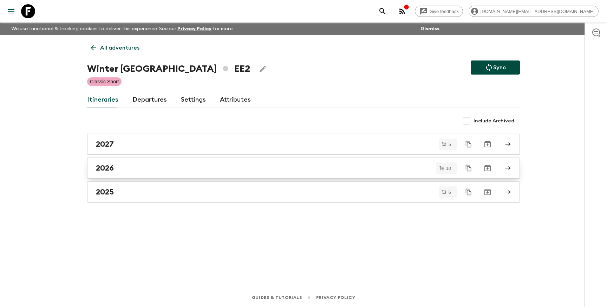
click at [170, 173] on link "2026" at bounding box center [303, 167] width 433 height 21
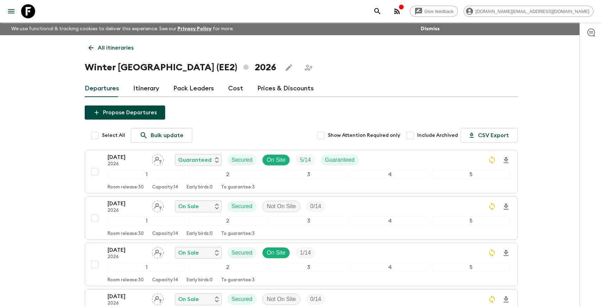
click at [92, 133] on input "Select All" at bounding box center [95, 135] width 14 height 14
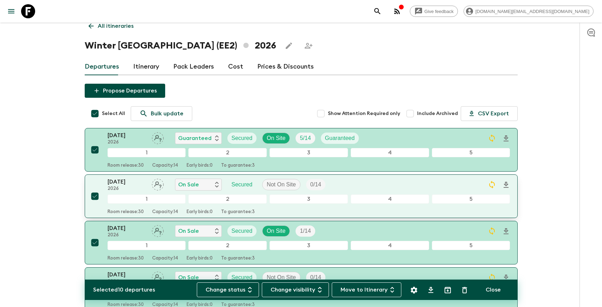
scroll to position [40, 0]
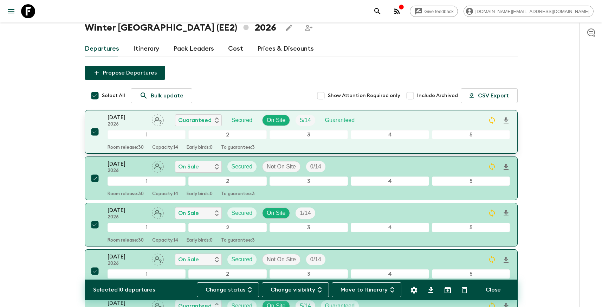
click at [95, 136] on input "checkbox" at bounding box center [95, 132] width 14 height 14
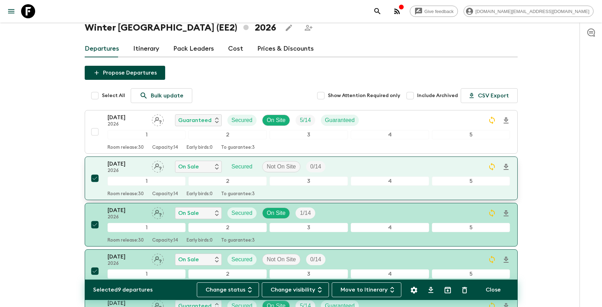
click at [96, 180] on input "checkbox" at bounding box center [95, 178] width 14 height 14
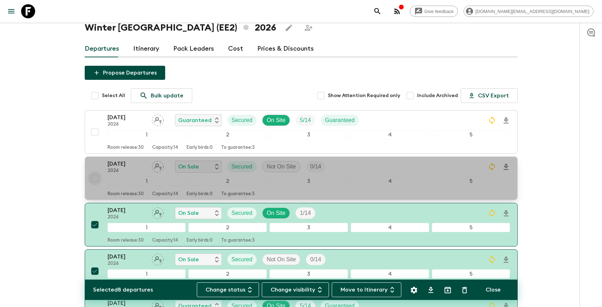
click at [96, 180] on input "checkbox" at bounding box center [95, 178] width 14 height 14
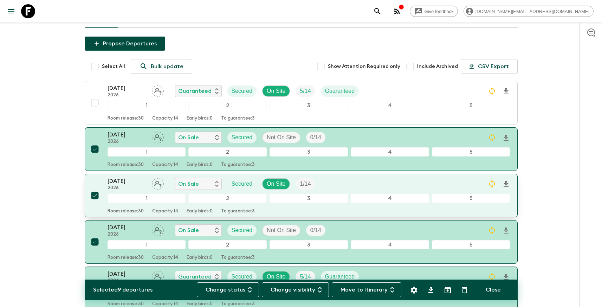
scroll to position [78, 0]
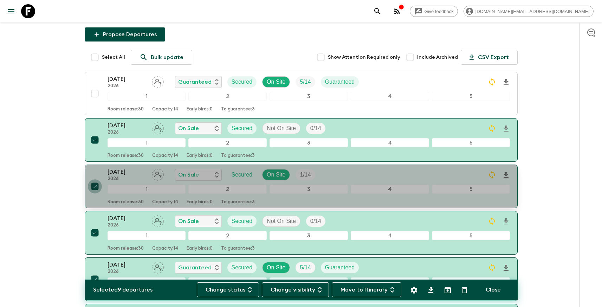
click at [96, 193] on input "checkbox" at bounding box center [95, 186] width 14 height 14
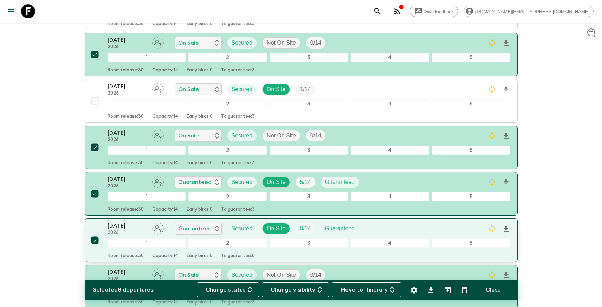
scroll to position [167, 0]
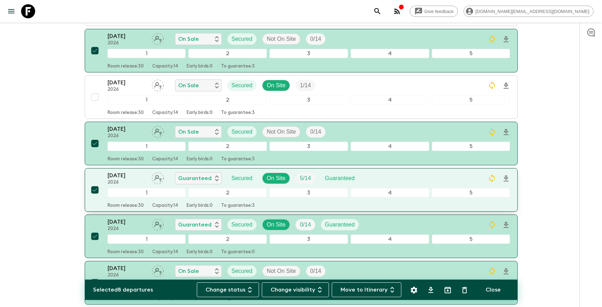
click at [97, 184] on input "checkbox" at bounding box center [95, 190] width 14 height 14
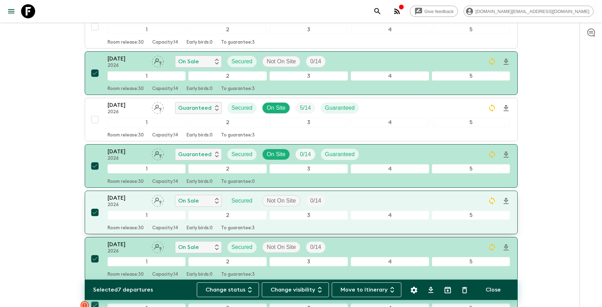
scroll to position [250, 0]
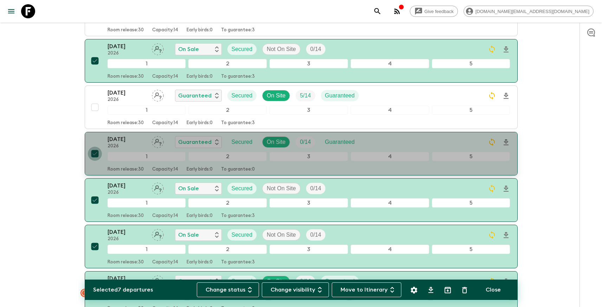
click at [95, 155] on input "checkbox" at bounding box center [95, 154] width 14 height 14
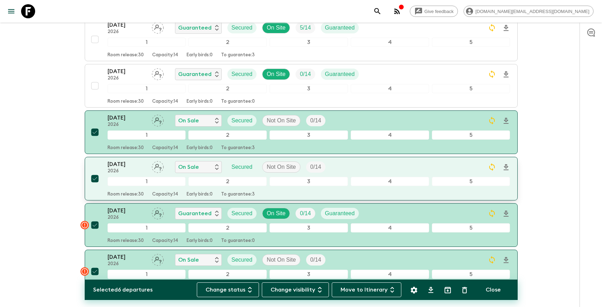
scroll to position [337, 0]
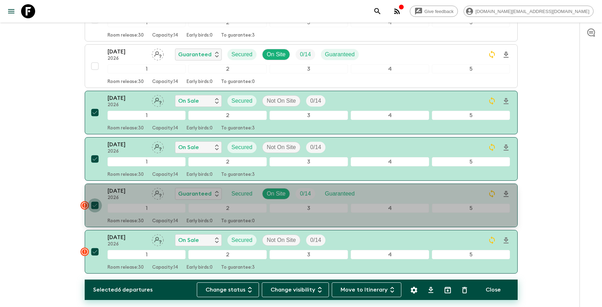
click at [96, 208] on input "checkbox" at bounding box center [95, 205] width 14 height 14
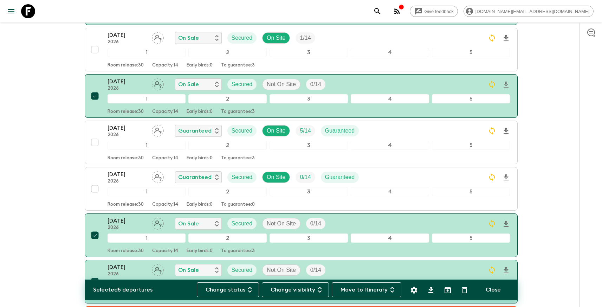
scroll to position [214, 0]
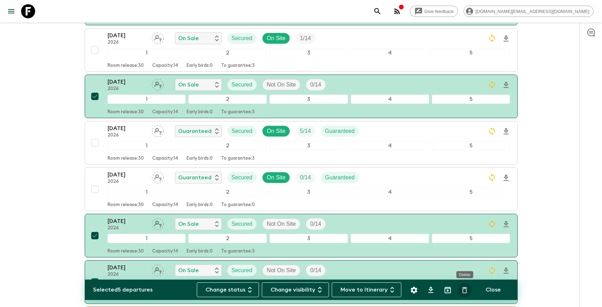
click at [464, 291] on icon "Delete" at bounding box center [464, 290] width 8 height 8
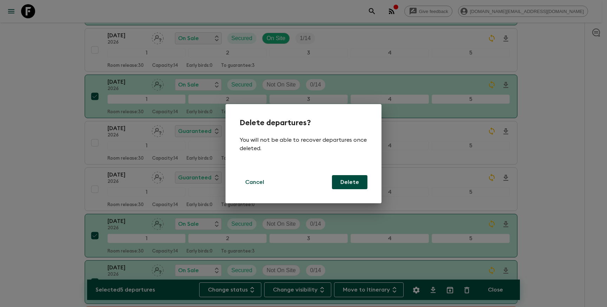
click at [358, 183] on button "Delete" at bounding box center [349, 182] width 35 height 14
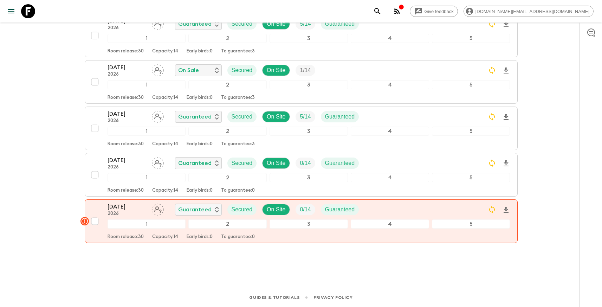
scroll to position [0, 0]
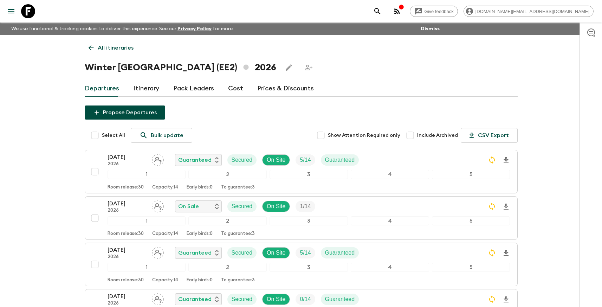
click at [117, 49] on p "All itineraries" at bounding box center [116, 48] width 36 height 8
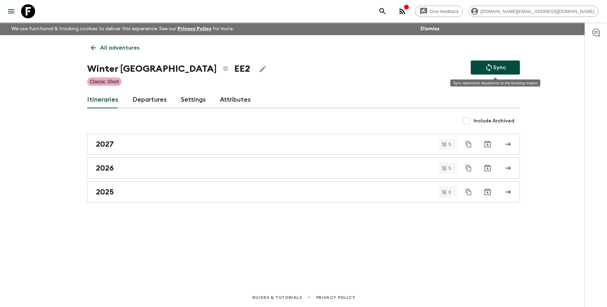
click at [504, 68] on p "Sync" at bounding box center [499, 67] width 13 height 8
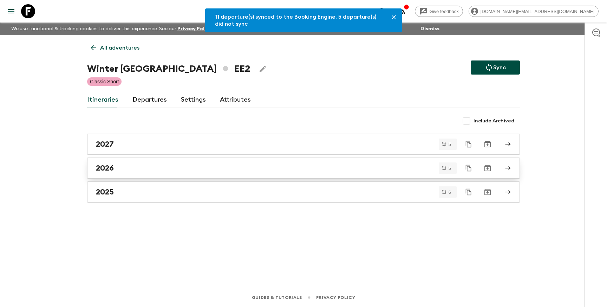
click at [156, 169] on div "2026" at bounding box center [297, 167] width 402 height 9
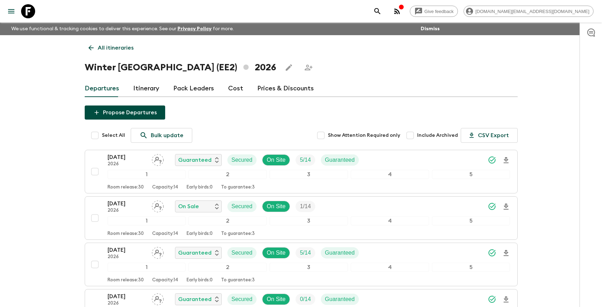
click at [109, 46] on p "All itineraries" at bounding box center [116, 48] width 36 height 8
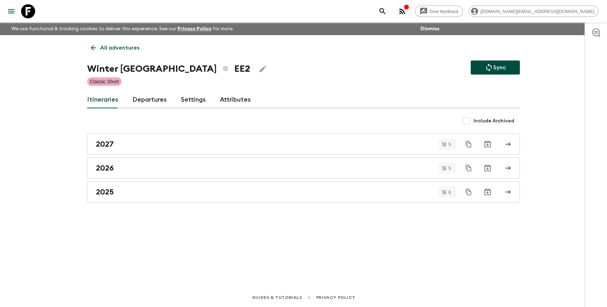
click at [116, 46] on p "All adventures" at bounding box center [119, 48] width 39 height 8
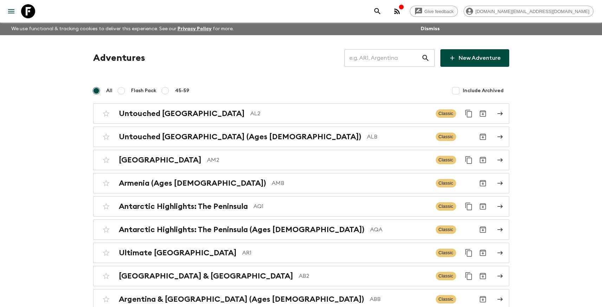
click at [404, 58] on input "text" at bounding box center [382, 58] width 77 height 20
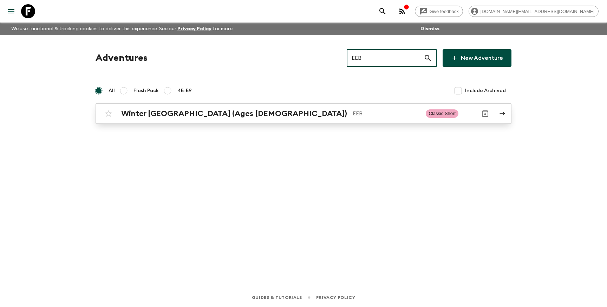
click at [353, 114] on p "EEB" at bounding box center [386, 113] width 67 height 8
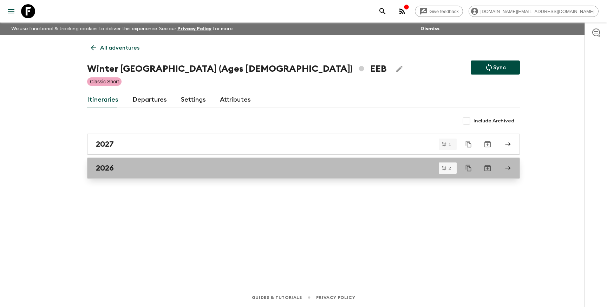
click at [138, 171] on div "2026" at bounding box center [297, 167] width 402 height 9
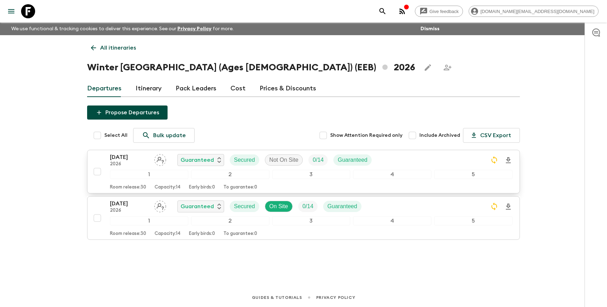
click at [97, 171] on input "checkbox" at bounding box center [97, 171] width 14 height 14
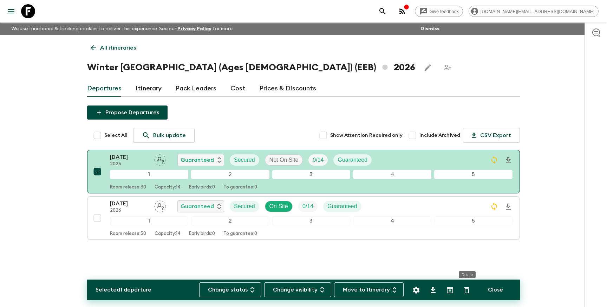
click at [462, 289] on button "Delete" at bounding box center [467, 290] width 14 height 14
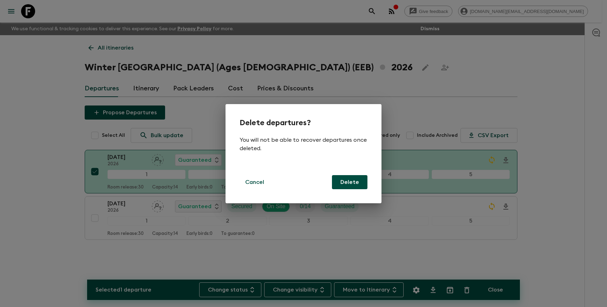
click at [352, 186] on button "Delete" at bounding box center [349, 182] width 35 height 14
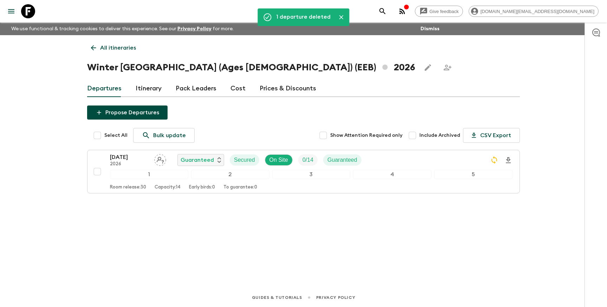
click at [115, 50] on p "All itineraries" at bounding box center [118, 48] width 36 height 8
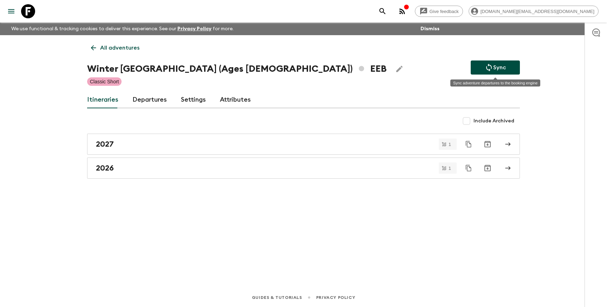
click at [493, 68] on p "Sync" at bounding box center [499, 67] width 13 height 8
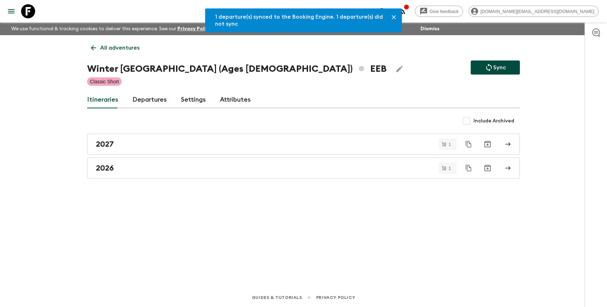
click at [110, 48] on p "All adventures" at bounding box center [119, 48] width 39 height 8
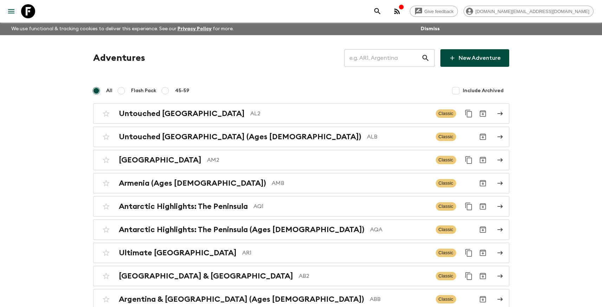
click at [388, 63] on input "text" at bounding box center [382, 58] width 77 height 20
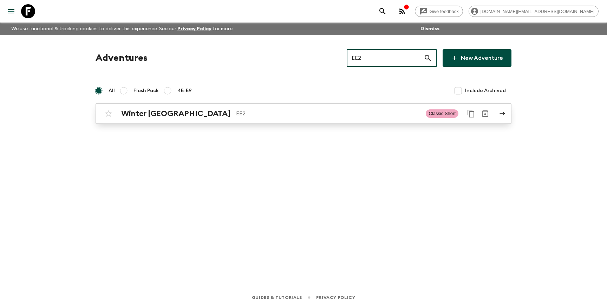
click at [307, 108] on div "Winter Estonia EE2 Classic Short" at bounding box center [290, 113] width 377 height 14
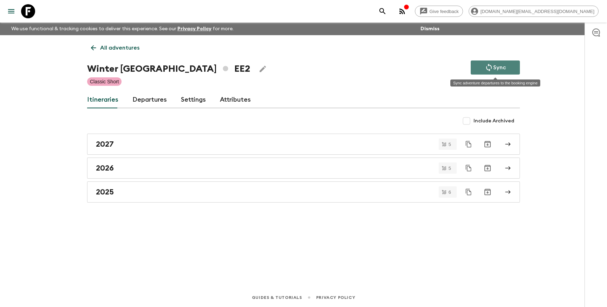
click at [493, 66] on icon "Sync adventure departures to the booking engine" at bounding box center [489, 67] width 8 height 8
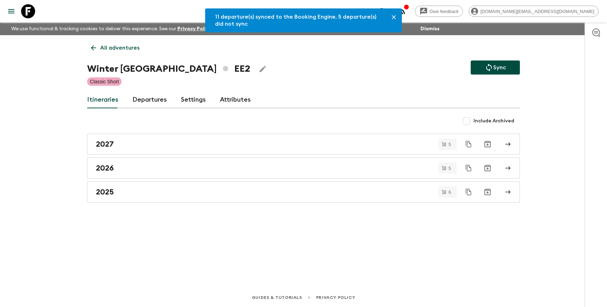
click at [129, 47] on p "All adventures" at bounding box center [119, 48] width 39 height 8
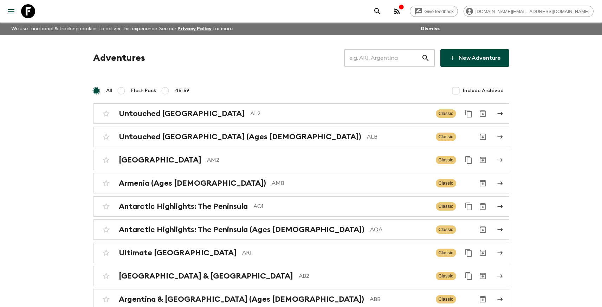
click at [366, 57] on input "text" at bounding box center [382, 58] width 77 height 20
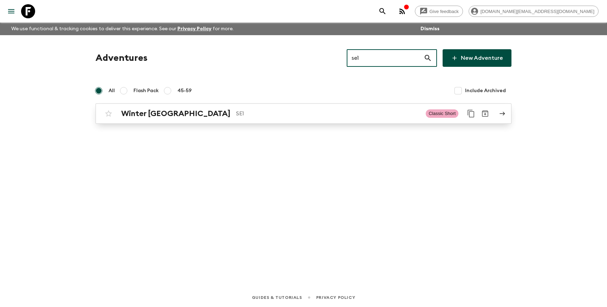
click at [307, 109] on p "SE1" at bounding box center [328, 113] width 184 height 8
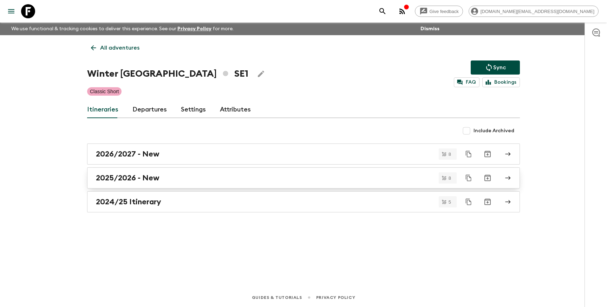
click at [171, 178] on div "2025/2026 - New" at bounding box center [297, 177] width 402 height 9
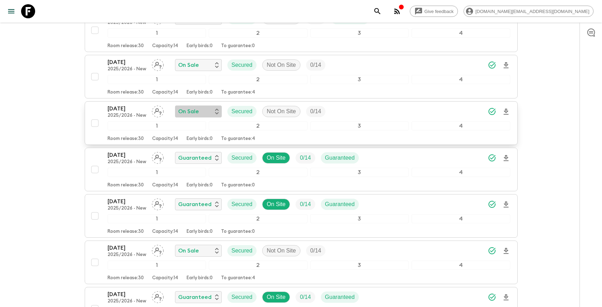
scroll to position [207, 0]
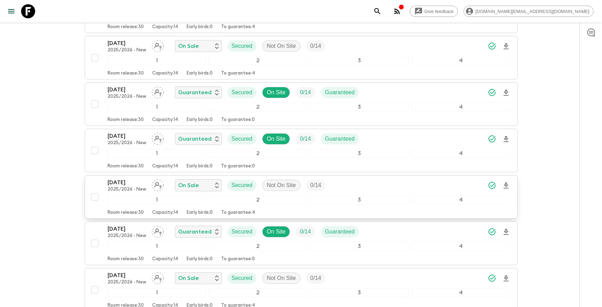
click at [98, 196] on input "checkbox" at bounding box center [95, 197] width 14 height 14
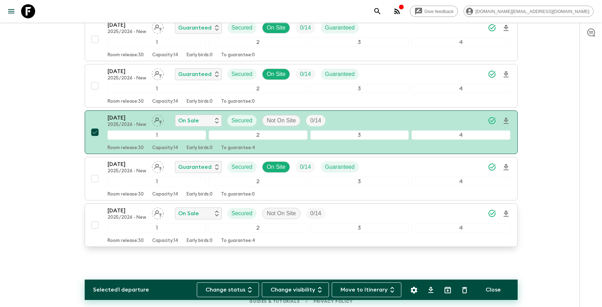
scroll to position [275, 0]
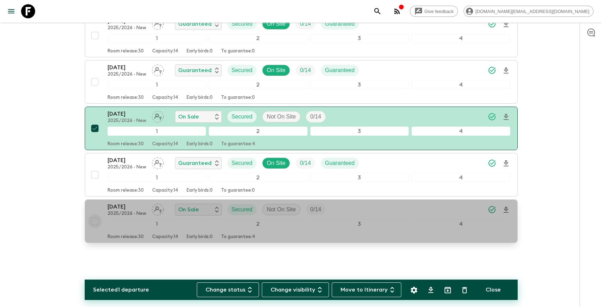
click at [96, 217] on input "checkbox" at bounding box center [95, 221] width 14 height 14
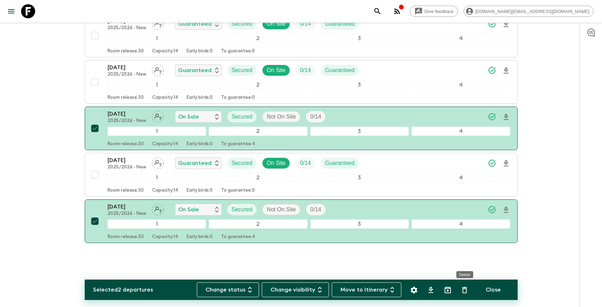
click at [462, 290] on icon "Delete" at bounding box center [464, 290] width 8 height 8
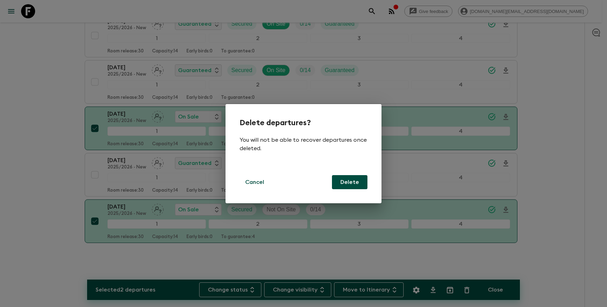
click at [348, 184] on button "Delete" at bounding box center [349, 182] width 35 height 14
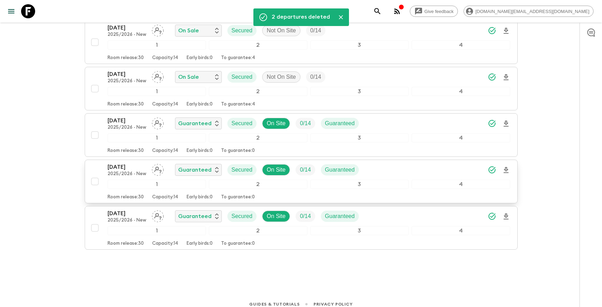
scroll to position [0, 0]
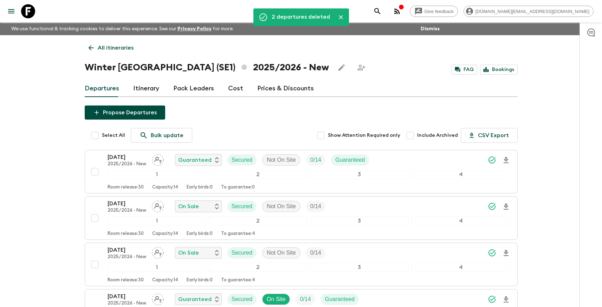
click at [112, 49] on p "All itineraries" at bounding box center [116, 48] width 36 height 8
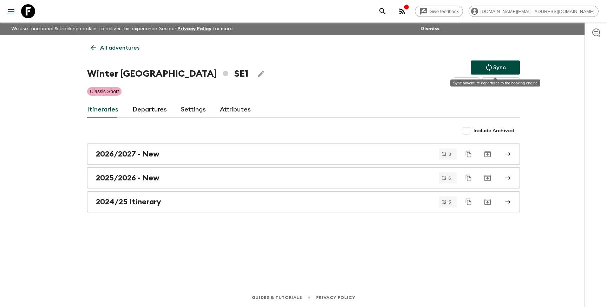
click at [495, 67] on p "Sync" at bounding box center [499, 67] width 13 height 8
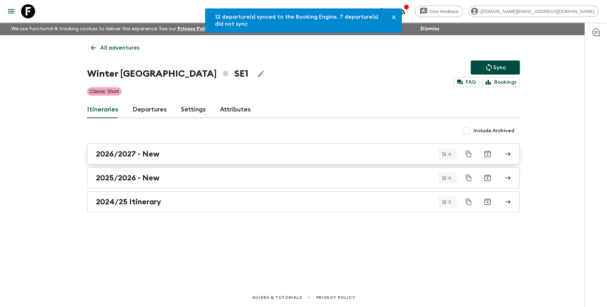
click at [246, 156] on div "2026/2027 - New" at bounding box center [297, 153] width 402 height 9
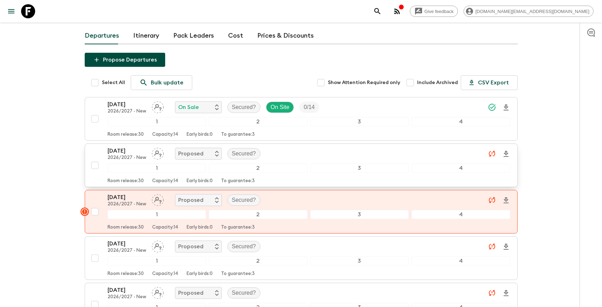
scroll to position [67, 0]
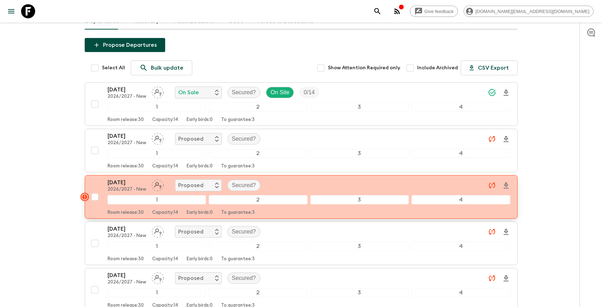
click at [96, 199] on input "checkbox" at bounding box center [95, 197] width 14 height 14
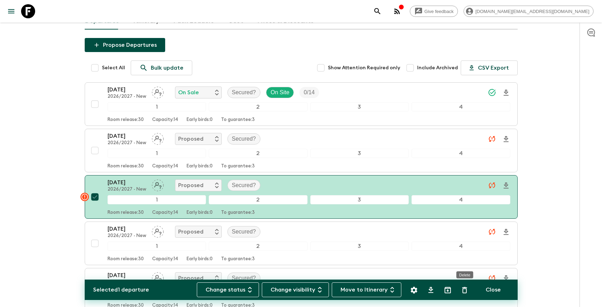
click at [465, 290] on icon "Delete" at bounding box center [464, 290] width 8 height 8
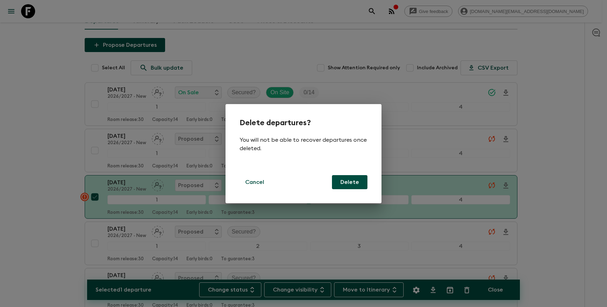
click at [352, 180] on button "Delete" at bounding box center [349, 182] width 35 height 14
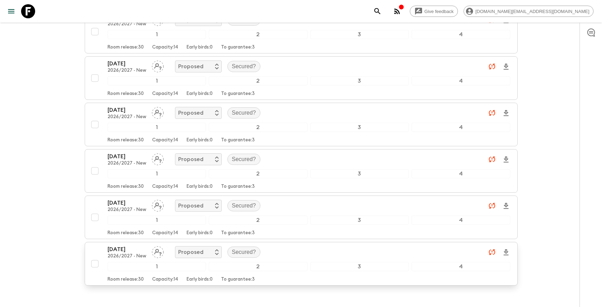
scroll to position [189, 0]
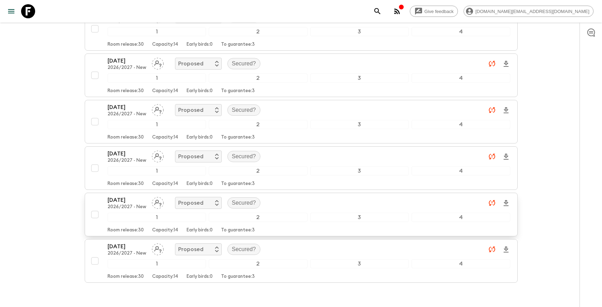
click at [96, 218] on input "checkbox" at bounding box center [95, 214] width 14 height 14
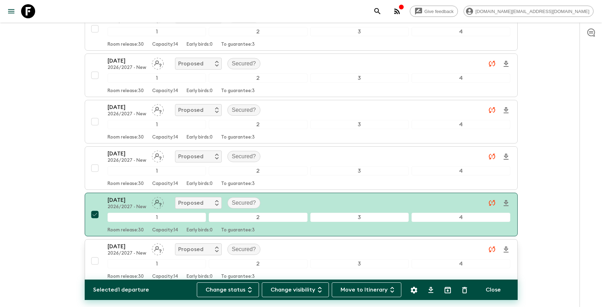
click at [94, 258] on input "checkbox" at bounding box center [95, 261] width 14 height 14
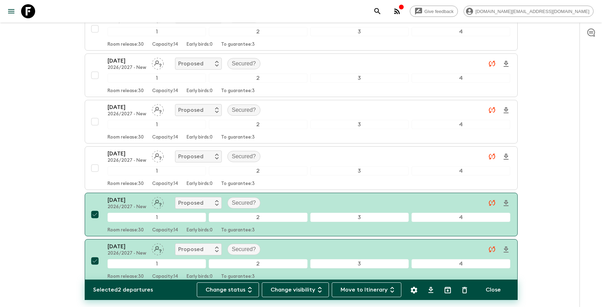
click at [465, 291] on icon "Delete" at bounding box center [464, 290] width 8 height 8
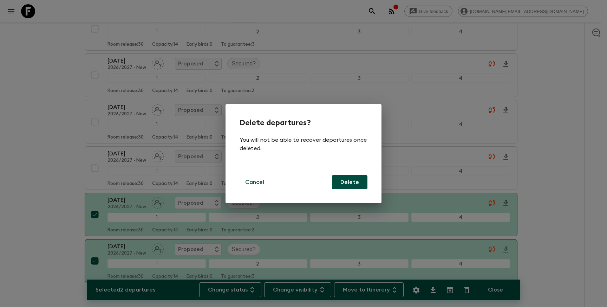
click at [348, 181] on button "Delete" at bounding box center [349, 182] width 35 height 14
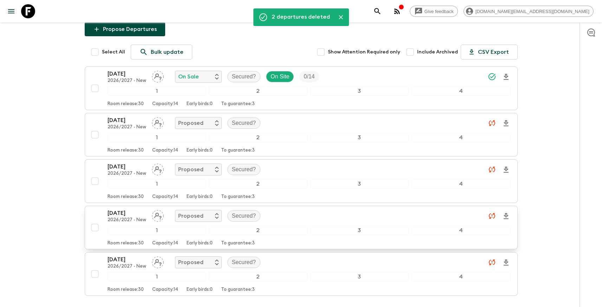
scroll to position [0, 0]
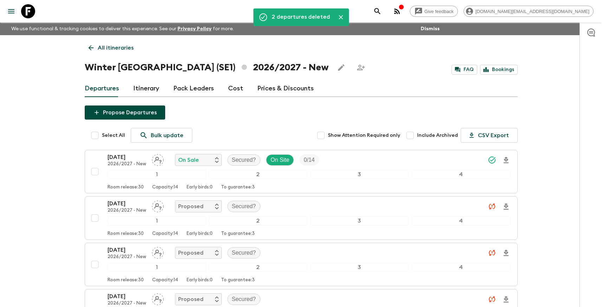
click at [117, 46] on p "All itineraries" at bounding box center [116, 48] width 36 height 8
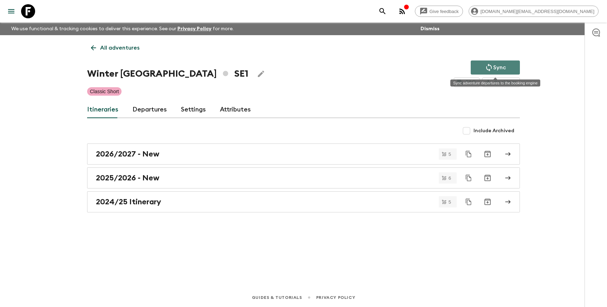
click at [498, 64] on p "Sync" at bounding box center [499, 67] width 13 height 8
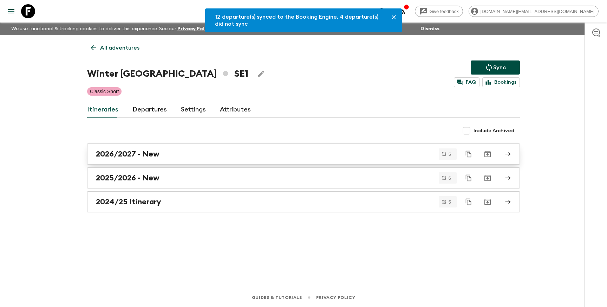
click at [188, 156] on div "2026/2027 - New" at bounding box center [297, 153] width 402 height 9
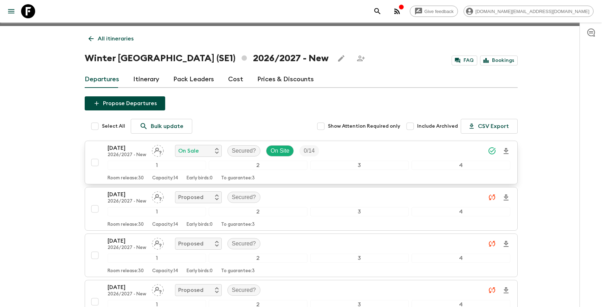
scroll to position [10, 0]
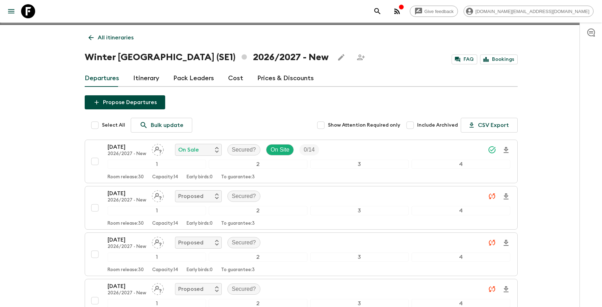
click at [114, 34] on p "All itineraries" at bounding box center [116, 37] width 36 height 8
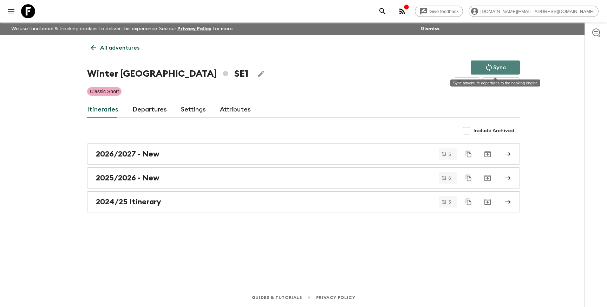
click at [504, 64] on p "Sync" at bounding box center [499, 67] width 13 height 8
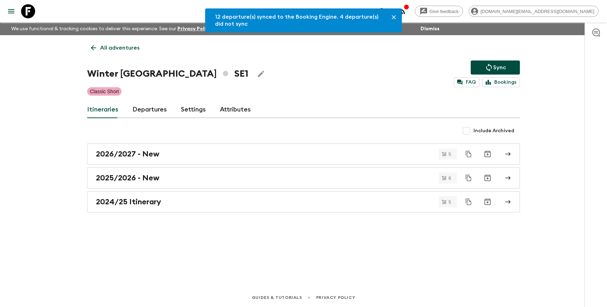
click at [498, 67] on p "Sync" at bounding box center [499, 67] width 13 height 8
click at [121, 45] on p "All adventures" at bounding box center [119, 48] width 39 height 8
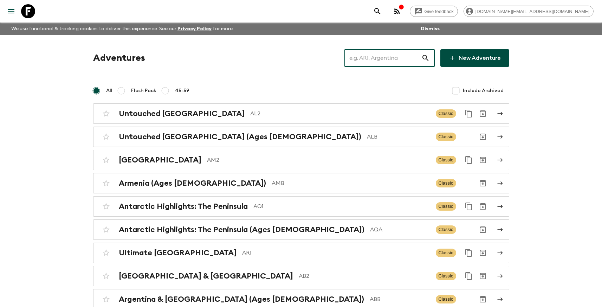
click at [402, 57] on input "text" at bounding box center [382, 58] width 77 height 20
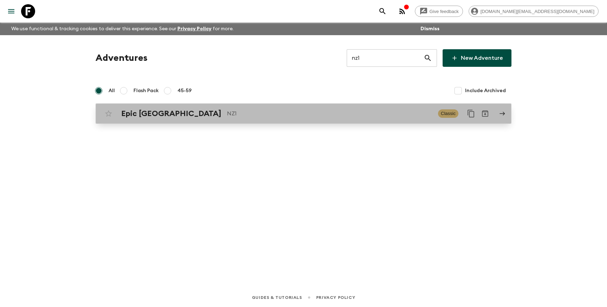
click at [285, 110] on p "NZ1" at bounding box center [330, 113] width 206 height 8
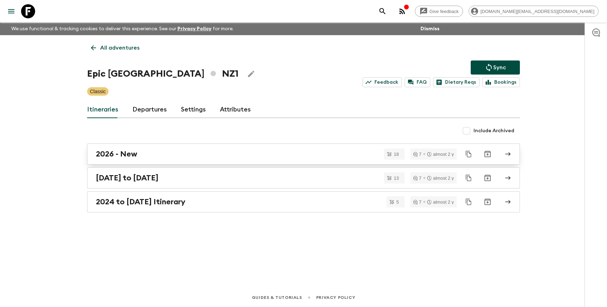
click at [209, 157] on div "2026 - New" at bounding box center [297, 153] width 402 height 9
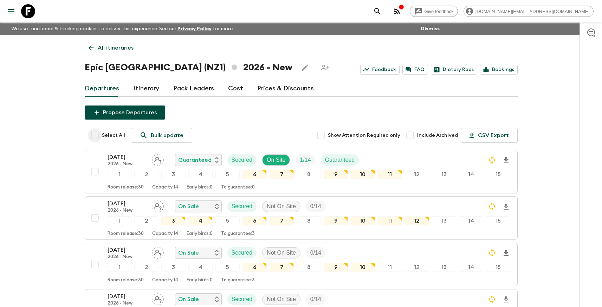
click at [97, 137] on input "Select All" at bounding box center [95, 135] width 14 height 14
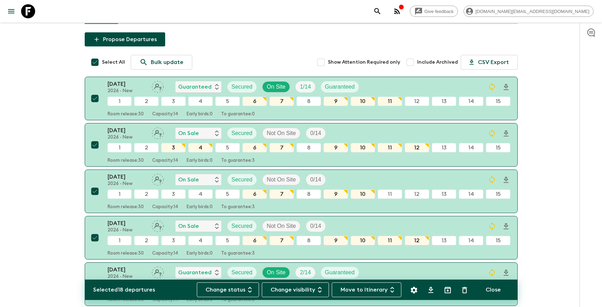
scroll to position [99, 0]
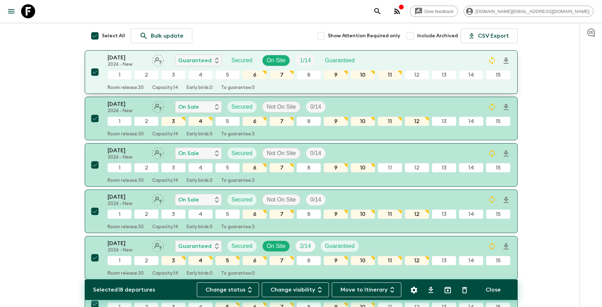
click at [95, 74] on input "checkbox" at bounding box center [95, 72] width 14 height 14
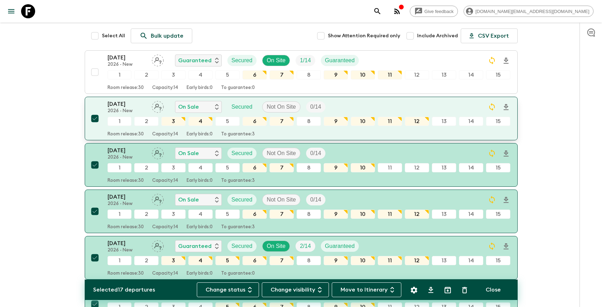
click at [94, 119] on input "checkbox" at bounding box center [95, 118] width 14 height 14
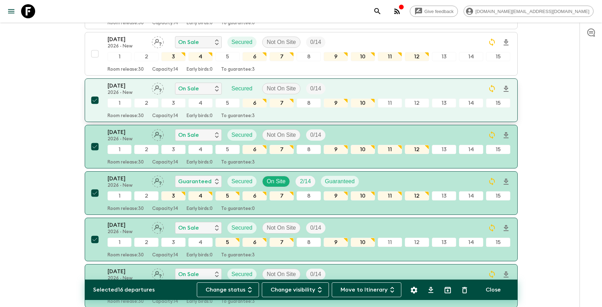
scroll to position [170, 0]
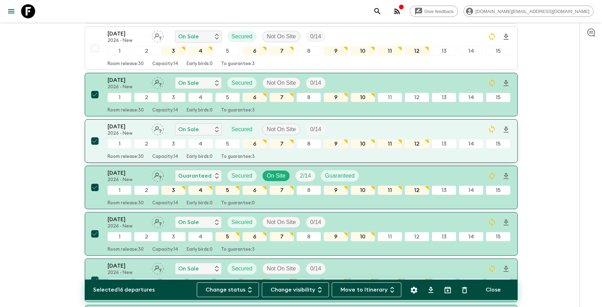
click at [96, 142] on input "checkbox" at bounding box center [95, 141] width 14 height 14
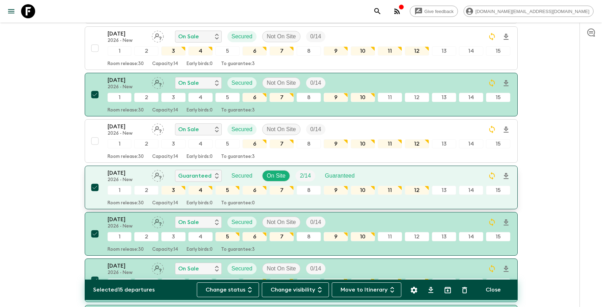
click at [97, 184] on input "checkbox" at bounding box center [95, 187] width 14 height 14
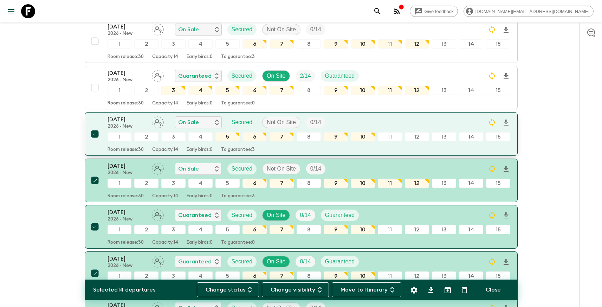
scroll to position [282, 0]
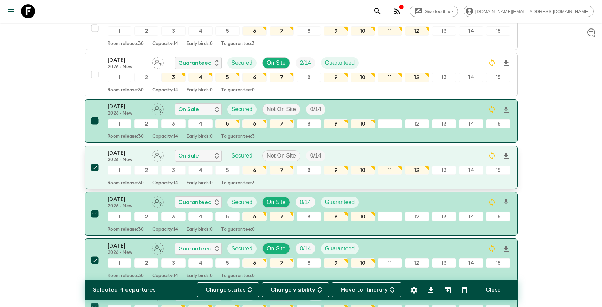
click at [96, 169] on input "checkbox" at bounding box center [95, 167] width 14 height 14
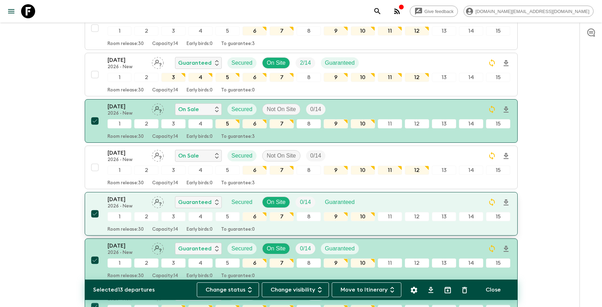
click at [96, 214] on input "checkbox" at bounding box center [95, 214] width 14 height 14
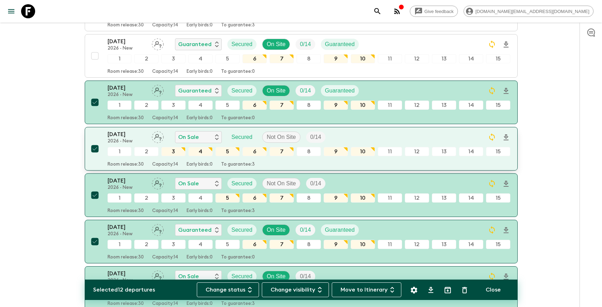
scroll to position [434, 0]
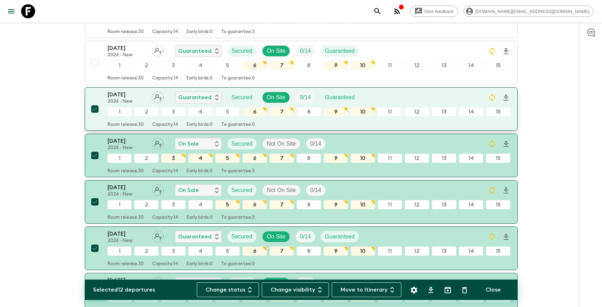
click at [96, 112] on input "checkbox" at bounding box center [95, 109] width 14 height 14
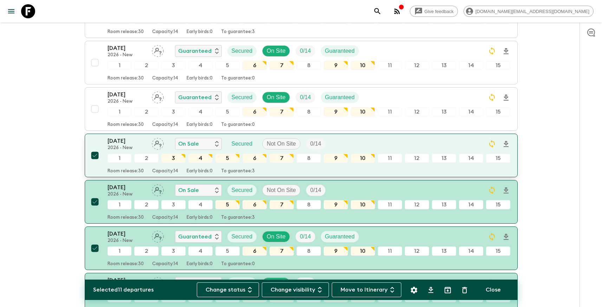
click at [96, 157] on input "checkbox" at bounding box center [95, 155] width 14 height 14
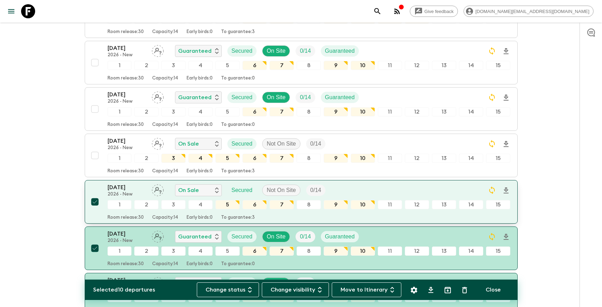
click at [95, 201] on input "checkbox" at bounding box center [95, 202] width 14 height 14
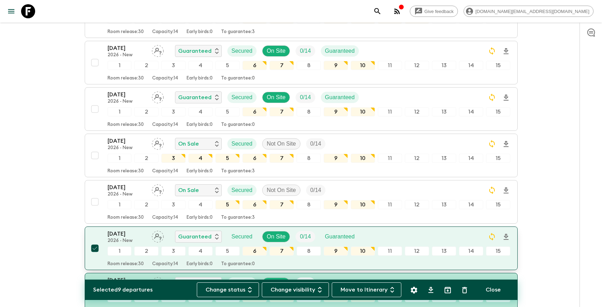
click at [96, 247] on input "checkbox" at bounding box center [95, 248] width 14 height 14
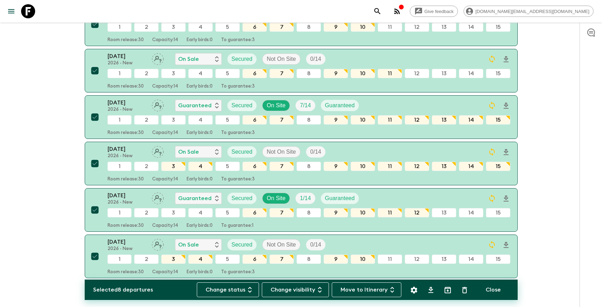
scroll to position [702, 0]
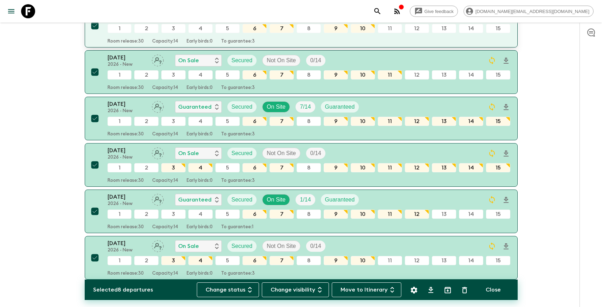
click at [96, 31] on input "checkbox" at bounding box center [95, 26] width 14 height 14
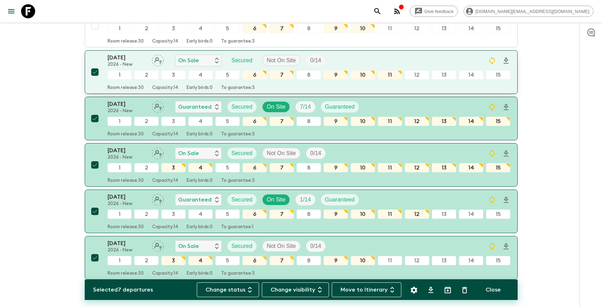
click at [95, 76] on input "checkbox" at bounding box center [95, 72] width 14 height 14
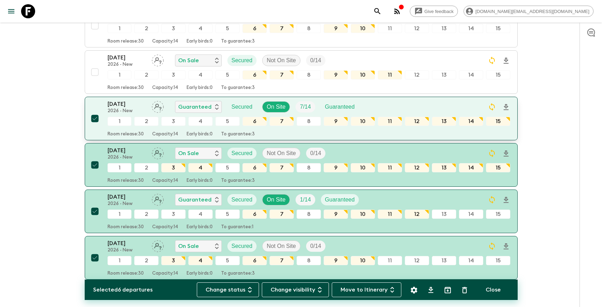
click at [95, 122] on input "checkbox" at bounding box center [95, 118] width 14 height 14
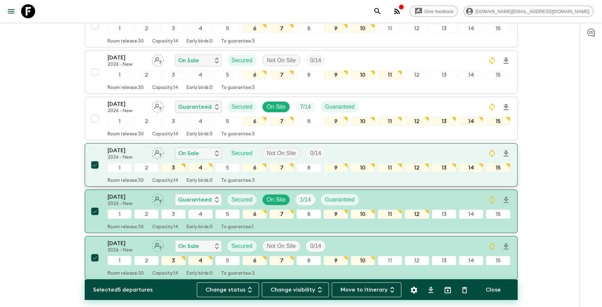
click at [97, 167] on input "checkbox" at bounding box center [95, 165] width 14 height 14
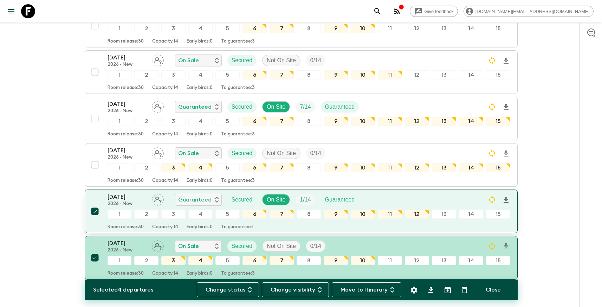
click at [93, 210] on input "checkbox" at bounding box center [95, 211] width 14 height 14
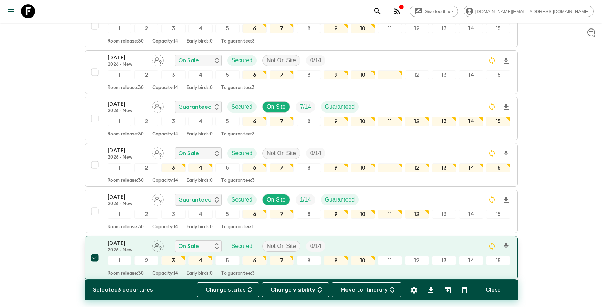
click at [96, 261] on input "checkbox" at bounding box center [95, 258] width 14 height 14
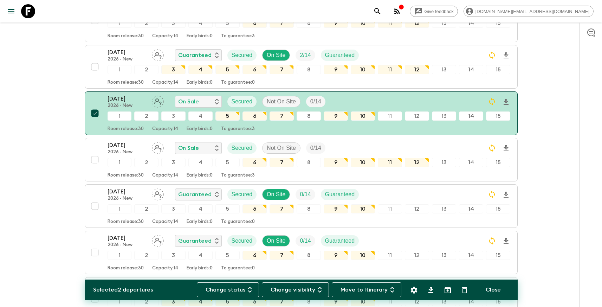
scroll to position [290, 0]
click at [465, 290] on icon "Delete" at bounding box center [464, 290] width 8 height 8
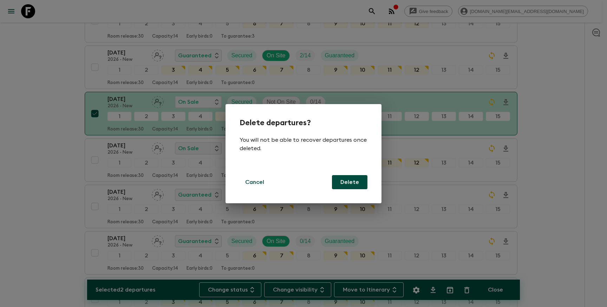
click at [353, 184] on button "Delete" at bounding box center [349, 182] width 35 height 14
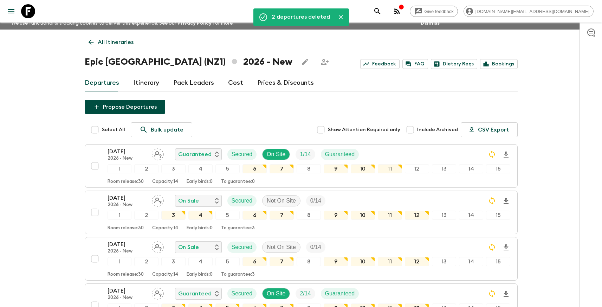
scroll to position [0, 0]
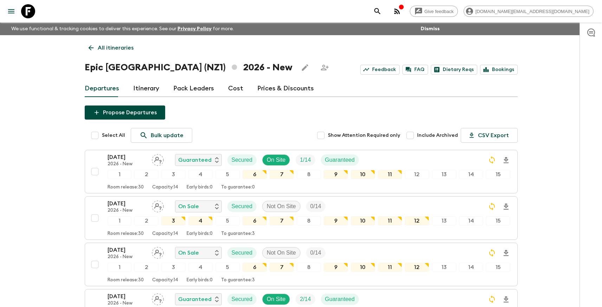
click at [103, 47] on p "All itineraries" at bounding box center [116, 48] width 36 height 8
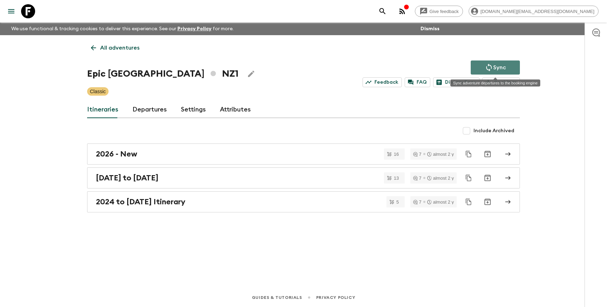
click at [506, 68] on button "Sync" at bounding box center [495, 67] width 49 height 14
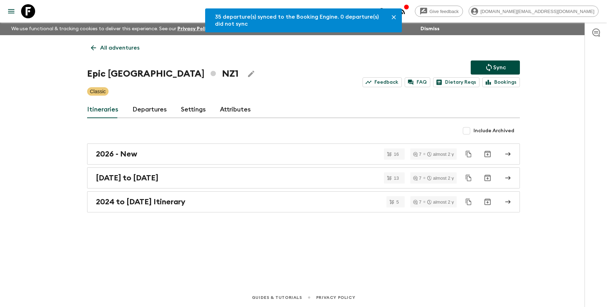
click at [105, 48] on p "All adventures" at bounding box center [119, 48] width 39 height 8
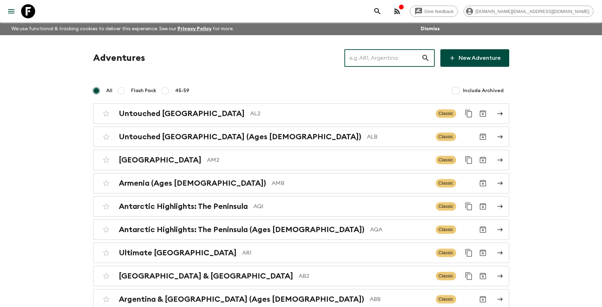
click at [370, 63] on input "text" at bounding box center [382, 58] width 77 height 20
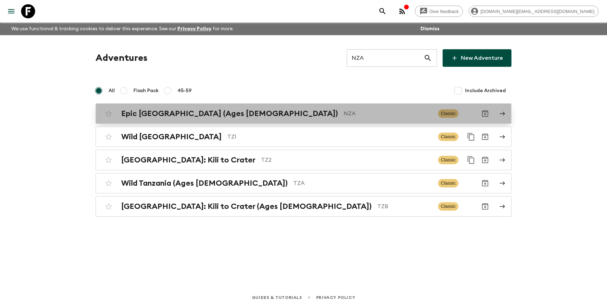
click at [344, 117] on p "NZA" at bounding box center [388, 113] width 89 height 8
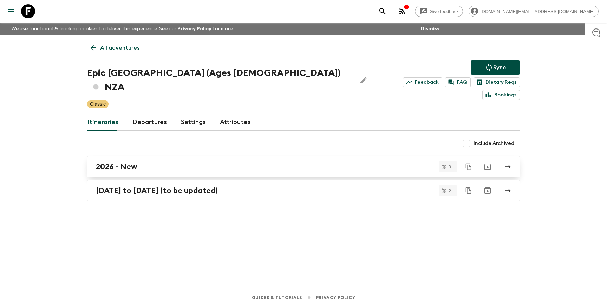
click at [181, 160] on link "2026 - New" at bounding box center [303, 166] width 433 height 21
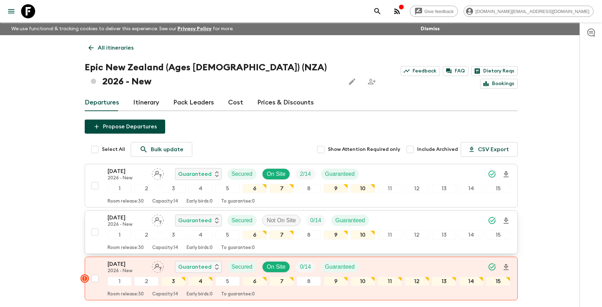
click at [93, 225] on input "checkbox" at bounding box center [95, 232] width 14 height 14
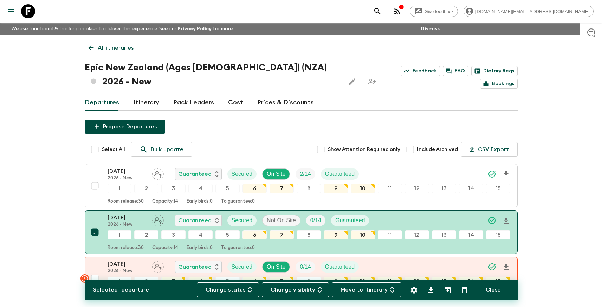
click at [462, 288] on icon "Delete" at bounding box center [464, 290] width 5 height 6
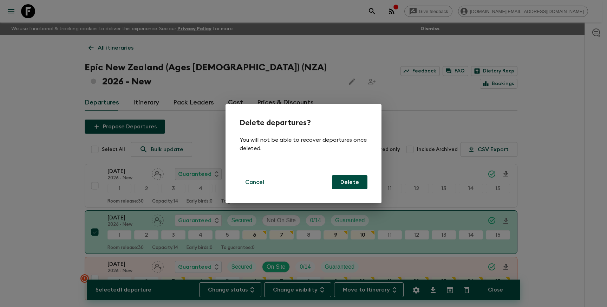
click at [352, 182] on button "Delete" at bounding box center [349, 182] width 35 height 14
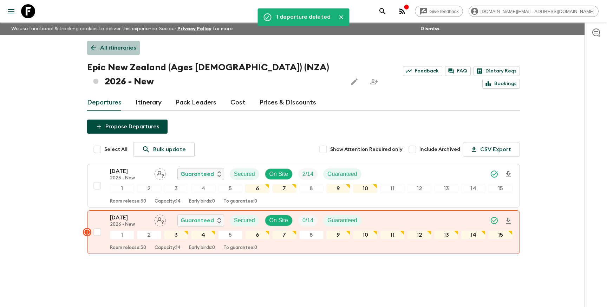
click at [111, 45] on p "All itineraries" at bounding box center [118, 48] width 36 height 8
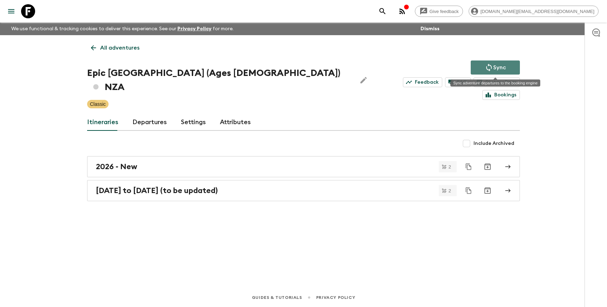
click at [501, 67] on p "Sync" at bounding box center [499, 67] width 13 height 8
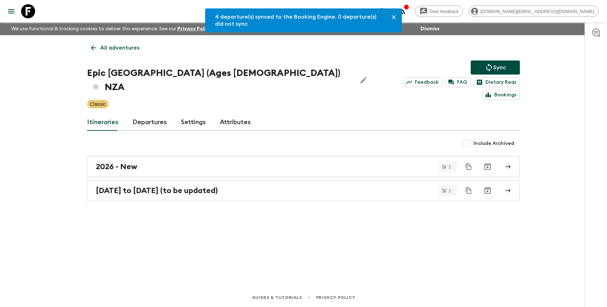
click at [117, 47] on p "All adventures" at bounding box center [119, 48] width 39 height 8
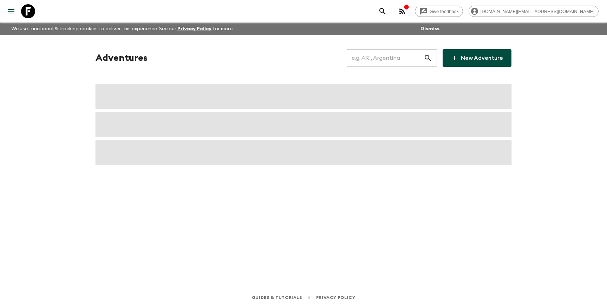
click at [415, 56] on input "text" at bounding box center [385, 58] width 77 height 20
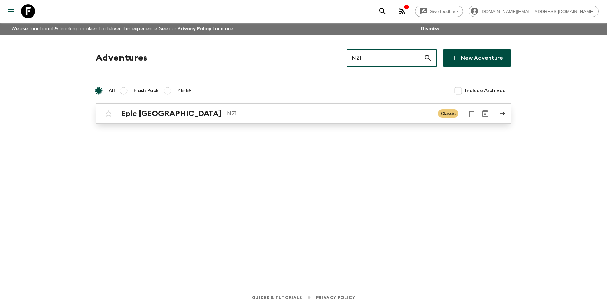
click at [364, 115] on p "NZ1" at bounding box center [330, 113] width 206 height 8
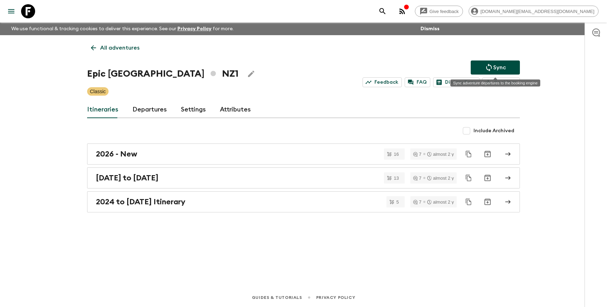
click at [488, 72] on button "Sync" at bounding box center [495, 67] width 49 height 14
click at [107, 47] on p "All adventures" at bounding box center [119, 48] width 39 height 8
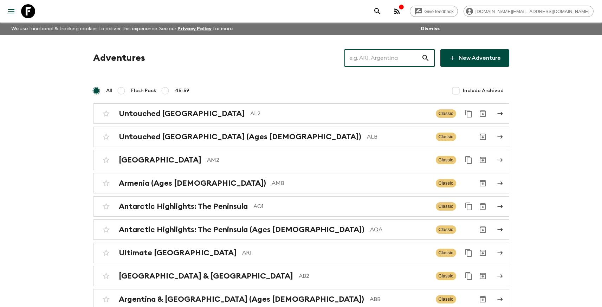
click at [416, 59] on input "text" at bounding box center [382, 58] width 77 height 20
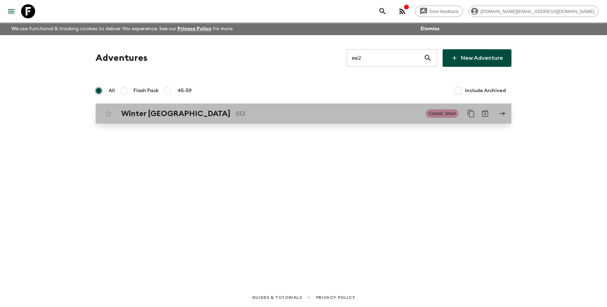
click at [236, 113] on p "EE2" at bounding box center [328, 113] width 184 height 8
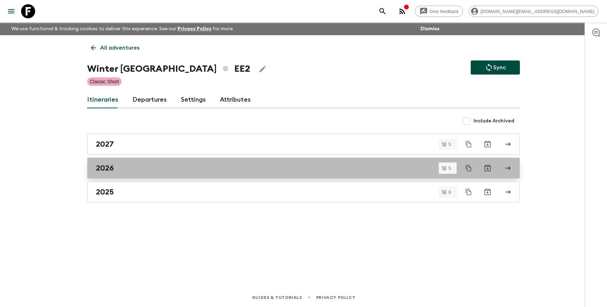
click at [156, 166] on div "2026" at bounding box center [297, 167] width 402 height 9
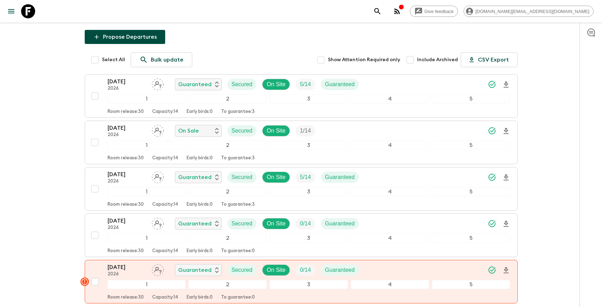
scroll to position [75, 0]
click at [97, 60] on input "Select All" at bounding box center [95, 60] width 14 height 14
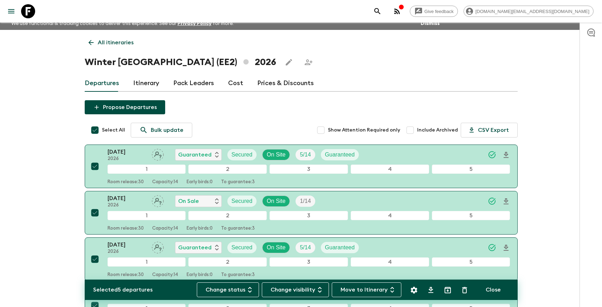
scroll to position [0, 0]
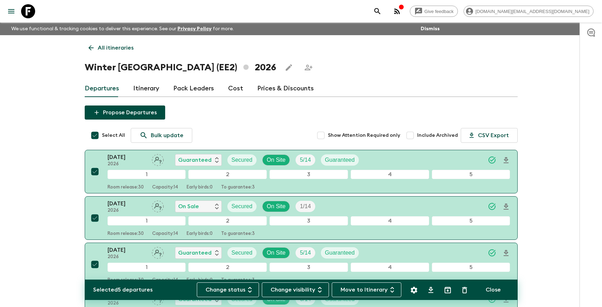
click at [111, 46] on p "All itineraries" at bounding box center [116, 48] width 36 height 8
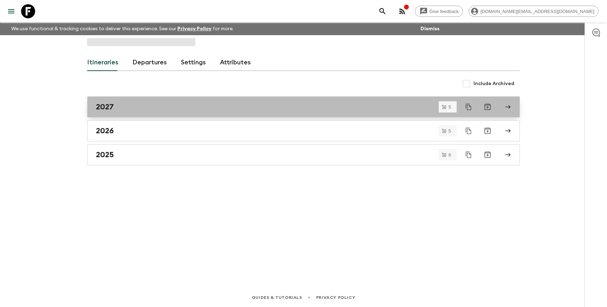
click at [126, 108] on div "2027" at bounding box center [297, 106] width 402 height 9
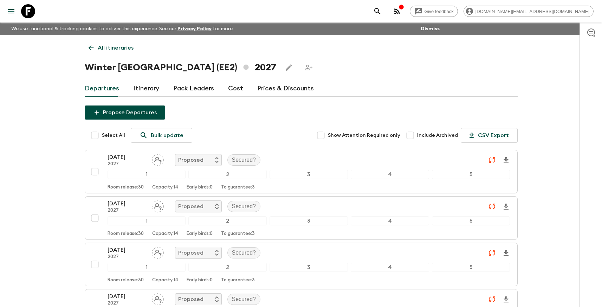
click at [112, 49] on p "All itineraries" at bounding box center [116, 48] width 36 height 8
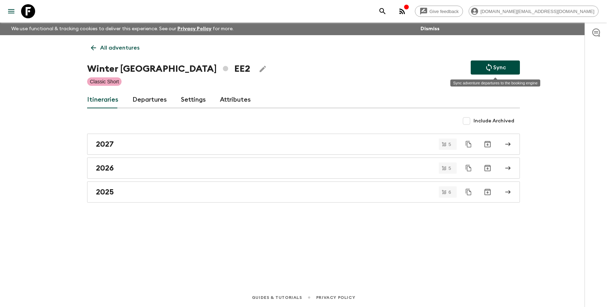
click at [500, 70] on p "Sync" at bounding box center [499, 67] width 13 height 8
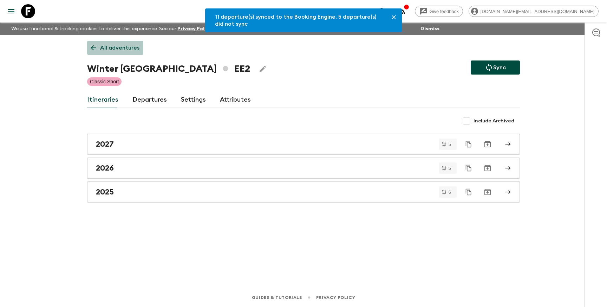
click at [125, 46] on p "All adventures" at bounding box center [119, 48] width 39 height 8
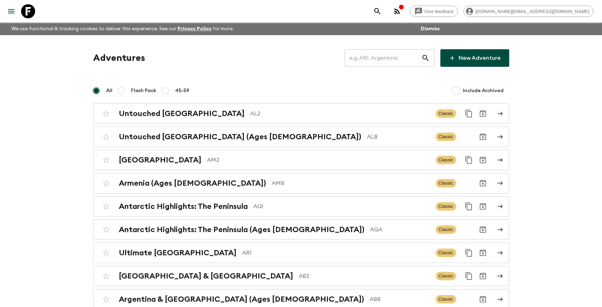
click at [395, 56] on input "text" at bounding box center [382, 58] width 77 height 20
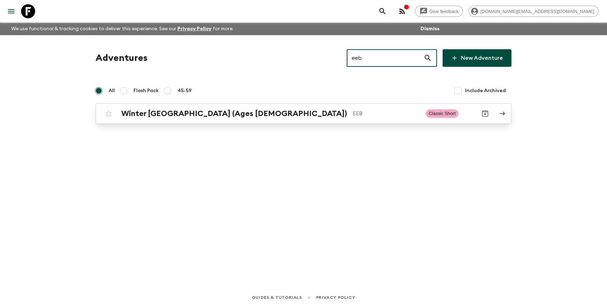
click at [353, 109] on p "EEB" at bounding box center [386, 113] width 67 height 8
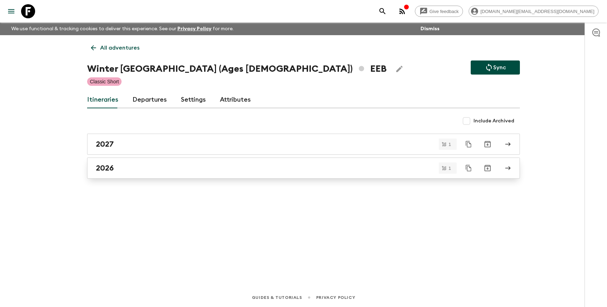
click at [190, 169] on div "2026" at bounding box center [297, 167] width 402 height 9
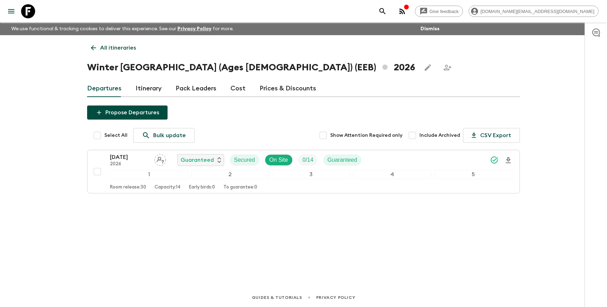
click at [100, 48] on p "All itineraries" at bounding box center [118, 48] width 36 height 8
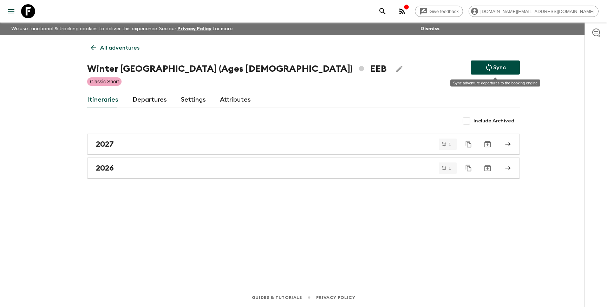
click at [507, 71] on button "Sync" at bounding box center [495, 67] width 49 height 14
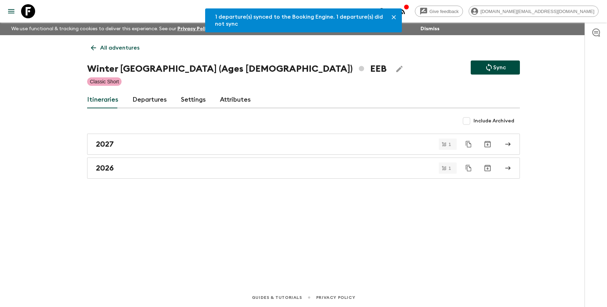
click at [129, 47] on p "All adventures" at bounding box center [119, 48] width 39 height 8
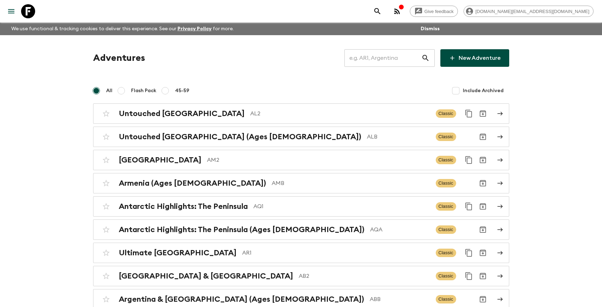
click at [382, 59] on input "text" at bounding box center [382, 58] width 77 height 20
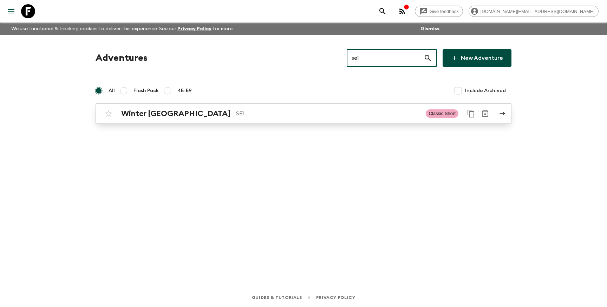
click at [312, 118] on div "Winter [GEOGRAPHIC_DATA] SE1" at bounding box center [270, 113] width 299 height 9
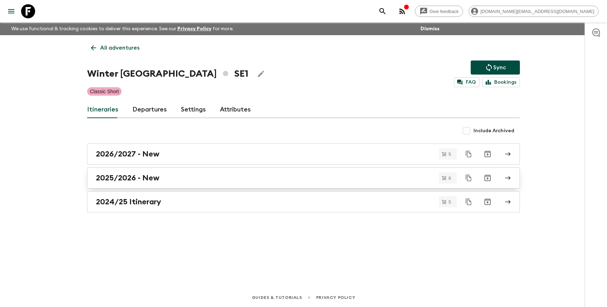
click at [202, 176] on div "2025/2026 - New" at bounding box center [297, 177] width 402 height 9
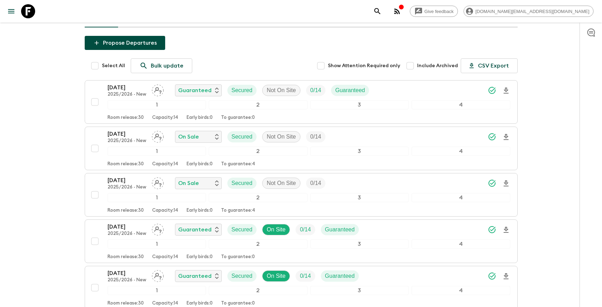
scroll to position [9, 0]
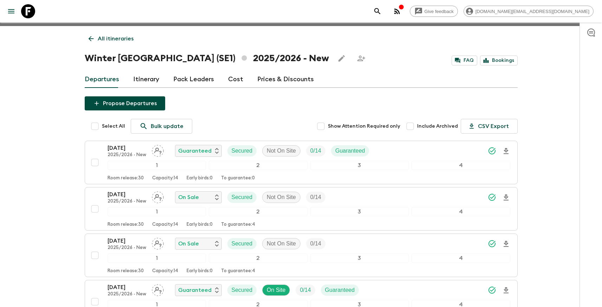
click at [102, 39] on p "All itineraries" at bounding box center [116, 38] width 36 height 8
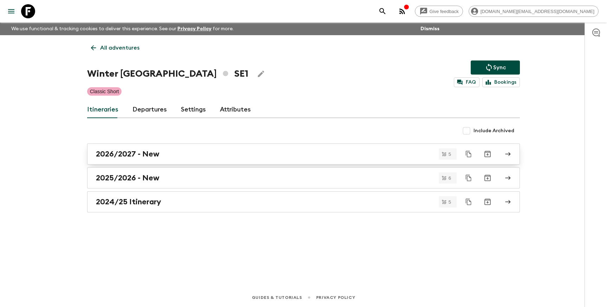
click at [171, 162] on link "2026/2027 - New" at bounding box center [303, 153] width 433 height 21
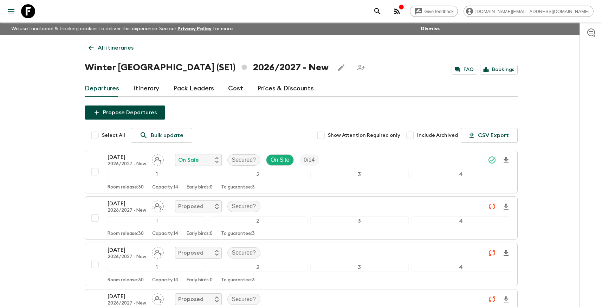
click at [104, 46] on p "All itineraries" at bounding box center [116, 48] width 36 height 8
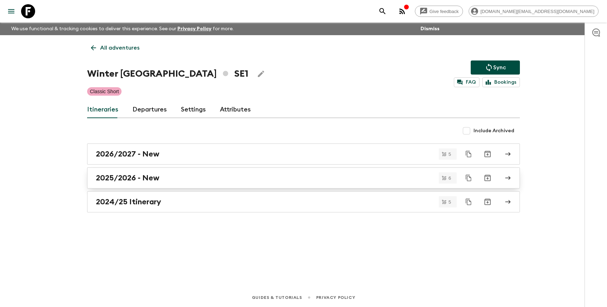
click at [146, 174] on h2 "2025/2026 - New" at bounding box center [128, 177] width 64 height 9
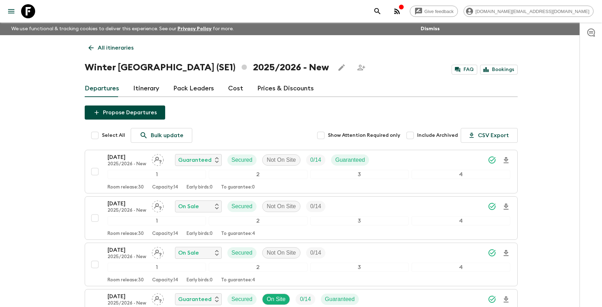
click at [108, 47] on p "All itineraries" at bounding box center [116, 48] width 36 height 8
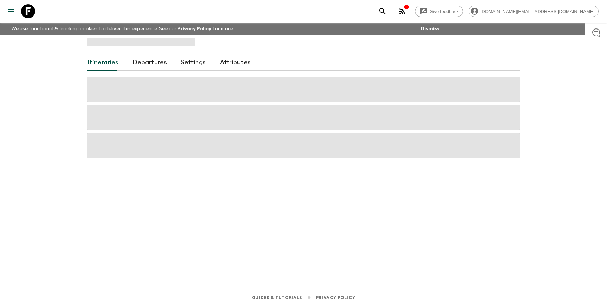
click at [108, 47] on div "Itineraries Departures Settings Attributes" at bounding box center [304, 151] width 450 height 233
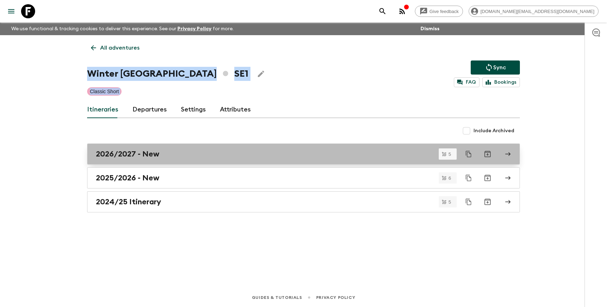
click at [155, 152] on h2 "2026/2027 - New" at bounding box center [128, 153] width 64 height 9
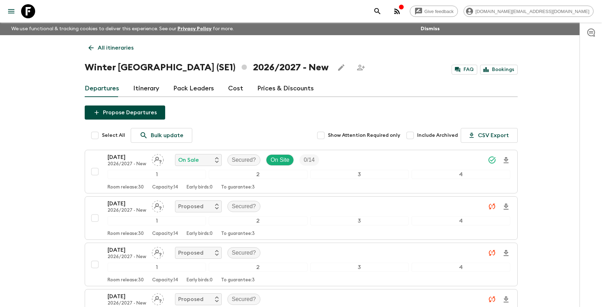
click at [113, 49] on p "All itineraries" at bounding box center [116, 48] width 36 height 8
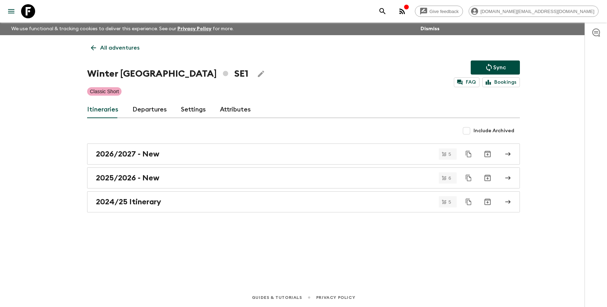
click at [492, 64] on icon "Sync adventure departures to the booking engine" at bounding box center [489, 67] width 8 height 8
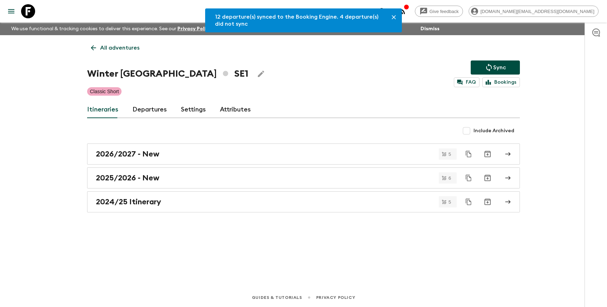
click at [115, 47] on p "All adventures" at bounding box center [119, 48] width 39 height 8
click at [115, 47] on div "12 departure(s) synced to the Booking Engine. 4 departure(s) did not sync All a…" at bounding box center [304, 151] width 450 height 233
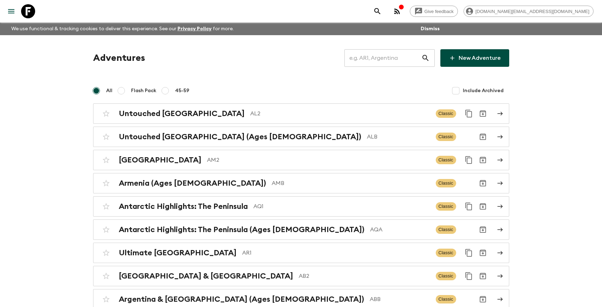
click at [374, 58] on input "text" at bounding box center [382, 58] width 77 height 20
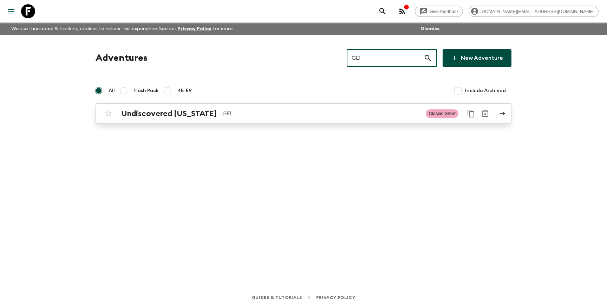
click at [287, 113] on p "GE1" at bounding box center [321, 113] width 198 height 8
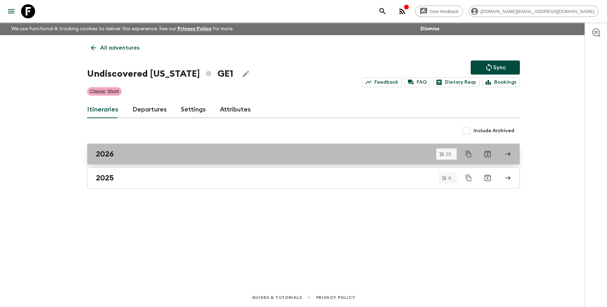
click at [122, 156] on div "2026" at bounding box center [297, 153] width 402 height 9
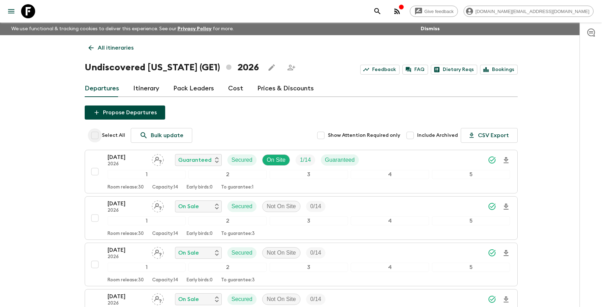
click at [96, 134] on input "Select All" at bounding box center [95, 135] width 14 height 14
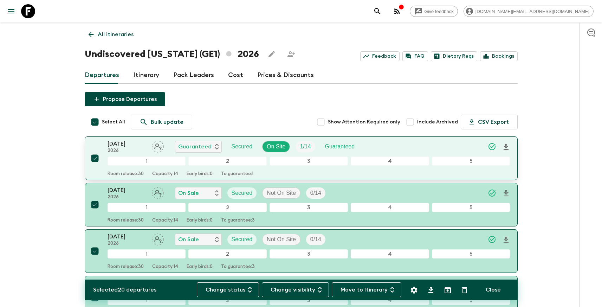
scroll to position [71, 0]
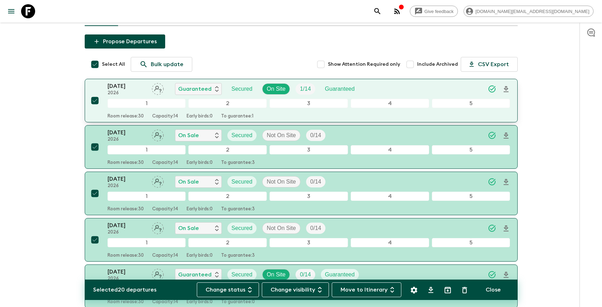
click at [98, 103] on input "checkbox" at bounding box center [95, 100] width 14 height 14
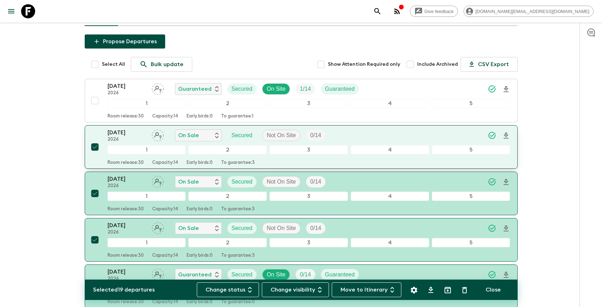
click at [94, 144] on input "checkbox" at bounding box center [95, 147] width 14 height 14
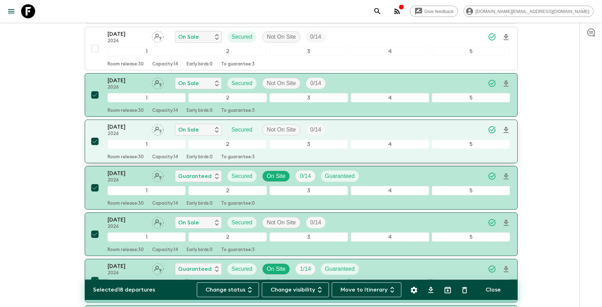
scroll to position [180, 0]
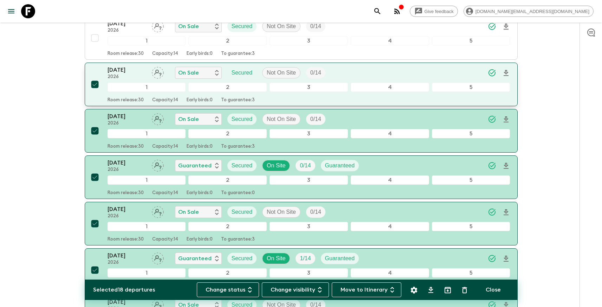
click at [97, 93] on div "[DATE] 2026 On Sale Secured Not On Site 0 / 14 1 2 3 4 5 Room release: 30 Capac…" at bounding box center [299, 84] width 422 height 37
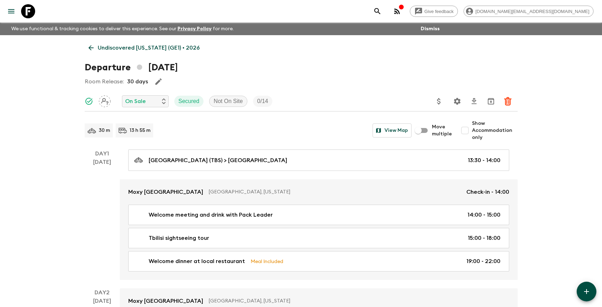
click at [106, 48] on p "Undiscovered [US_STATE] (GE1) • 2026" at bounding box center [149, 48] width 102 height 8
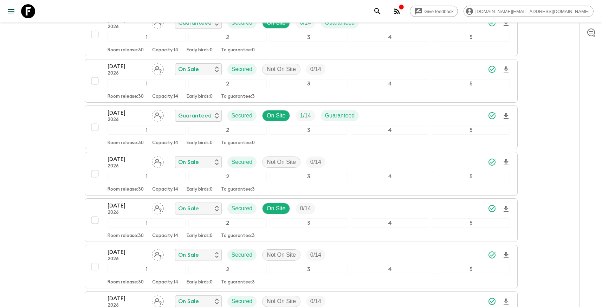
scroll to position [382, 0]
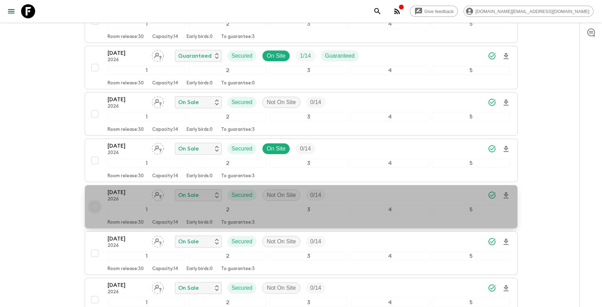
click at [96, 207] on input "checkbox" at bounding box center [95, 207] width 14 height 14
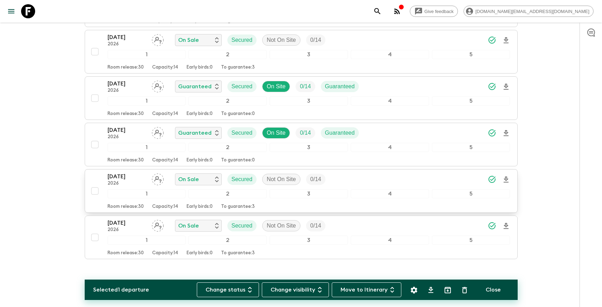
scroll to position [826, 0]
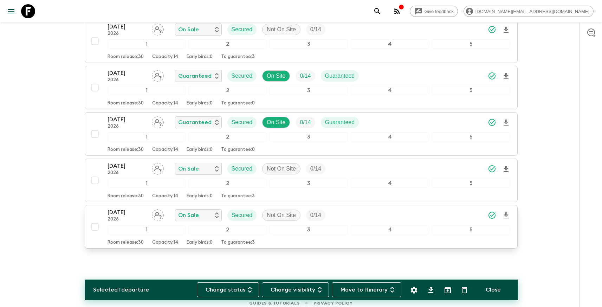
click at [96, 227] on input "checkbox" at bounding box center [95, 227] width 14 height 14
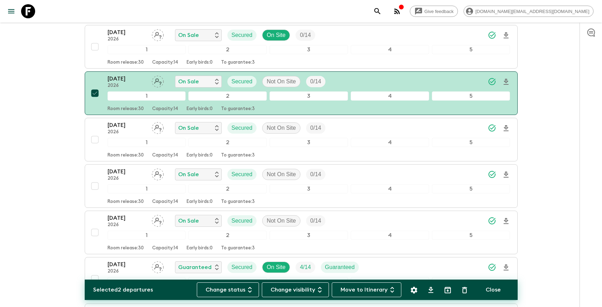
scroll to position [495, 0]
click at [465, 291] on icon "Delete" at bounding box center [464, 290] width 8 height 8
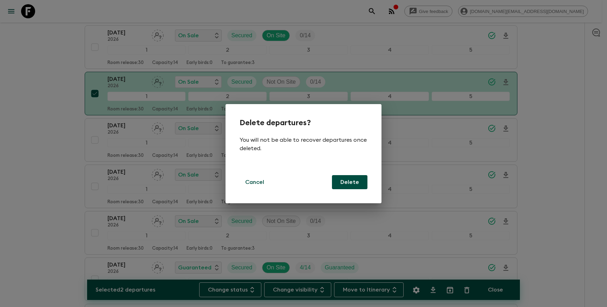
click at [349, 178] on button "Delete" at bounding box center [349, 182] width 35 height 14
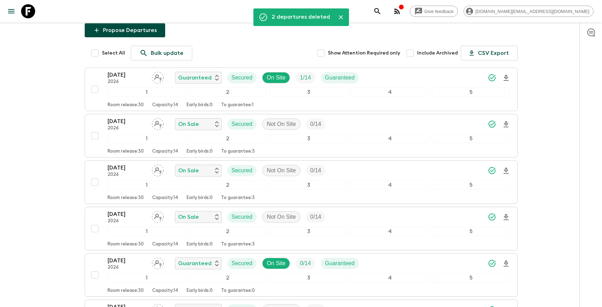
scroll to position [17, 0]
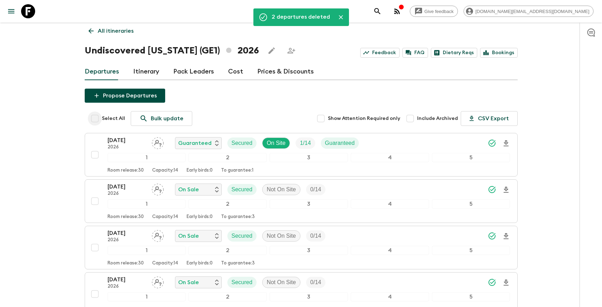
click at [93, 118] on input "Select All" at bounding box center [95, 118] width 14 height 14
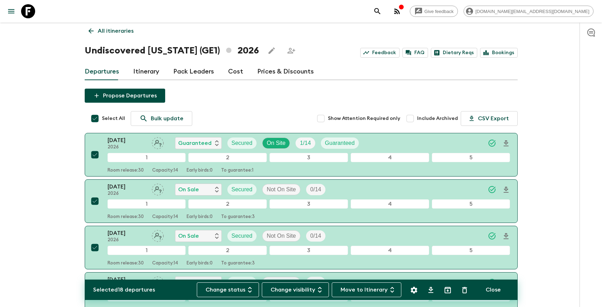
scroll to position [15, 0]
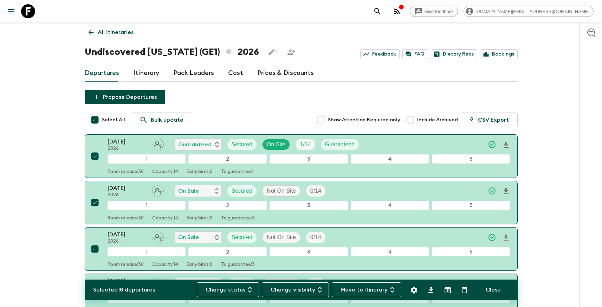
click at [102, 32] on p "All itineraries" at bounding box center [116, 32] width 36 height 8
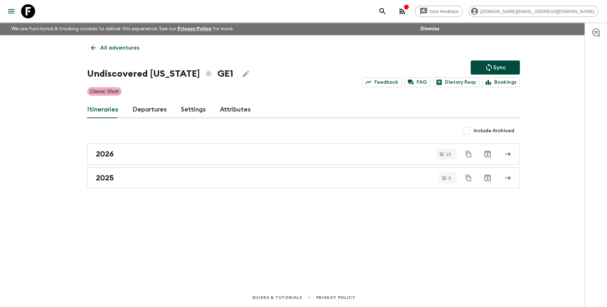
click at [488, 64] on icon "Sync adventure departures to the booking engine" at bounding box center [489, 68] width 6 height 8
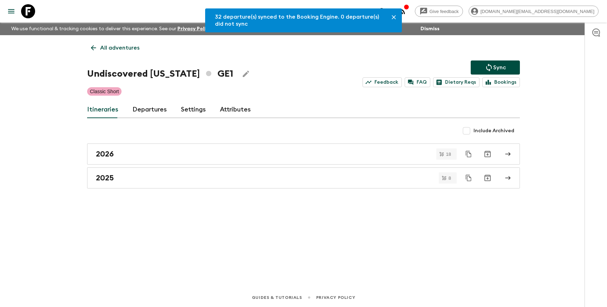
click at [126, 45] on p "All adventures" at bounding box center [119, 48] width 39 height 8
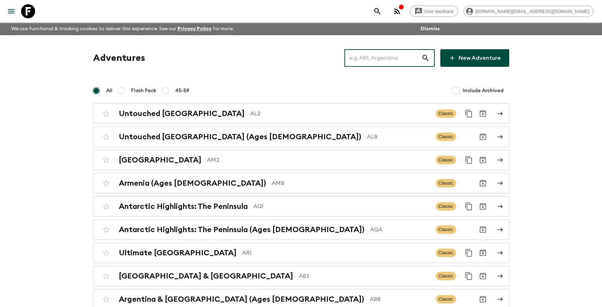
click at [410, 63] on input "text" at bounding box center [382, 58] width 77 height 20
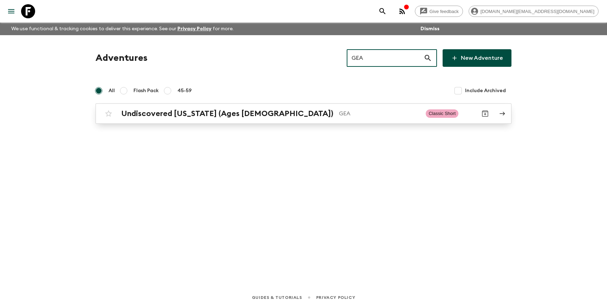
click at [330, 119] on div "Undiscovered [US_STATE] (Ages [DEMOGRAPHIC_DATA]) GEA Classic Short" at bounding box center [290, 113] width 377 height 14
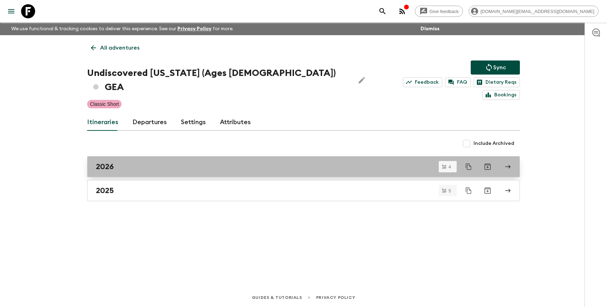
click at [146, 162] on div "2026" at bounding box center [297, 166] width 402 height 9
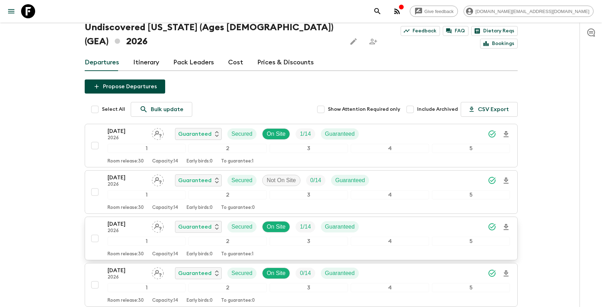
scroll to position [56, 0]
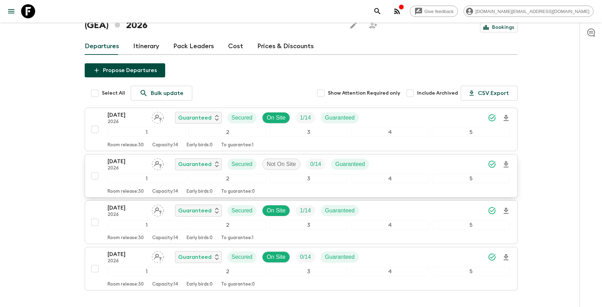
click at [94, 169] on input "checkbox" at bounding box center [95, 176] width 14 height 14
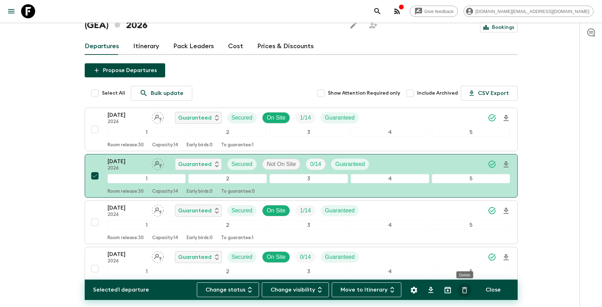
click at [463, 290] on icon "Delete" at bounding box center [464, 290] width 8 height 8
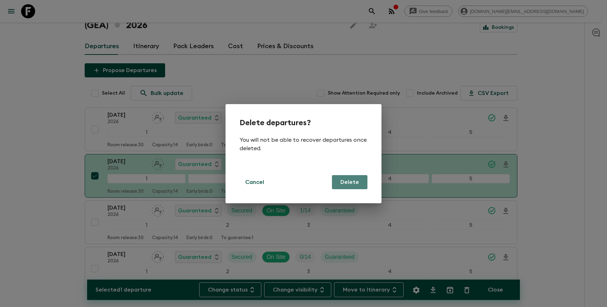
click at [358, 183] on button "Delete" at bounding box center [349, 182] width 35 height 14
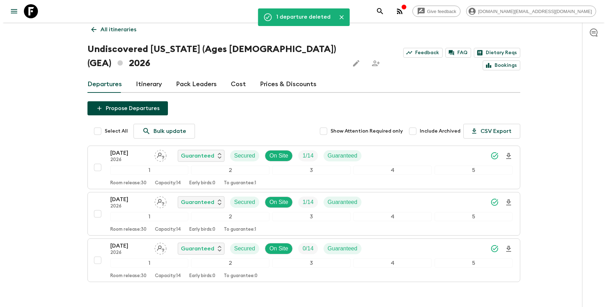
scroll to position [0, 0]
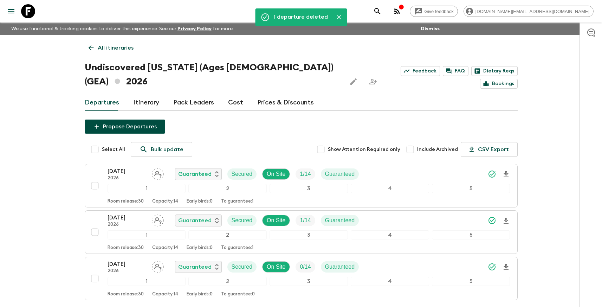
click at [115, 48] on p "All itineraries" at bounding box center [116, 48] width 36 height 8
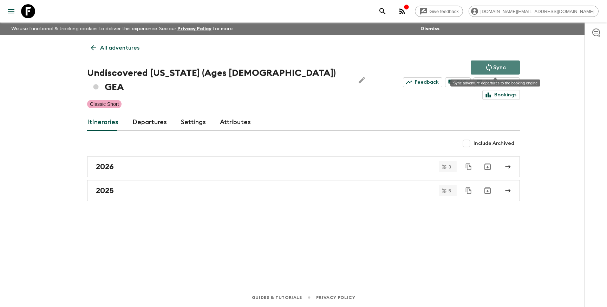
click at [494, 63] on p "Sync" at bounding box center [499, 67] width 13 height 8
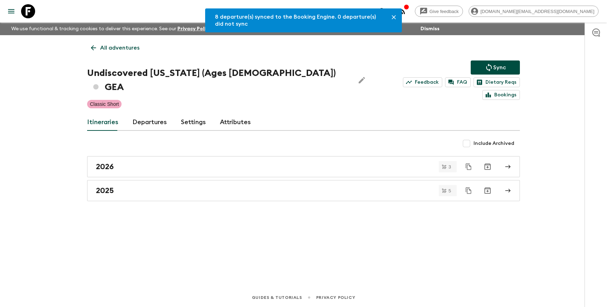
click at [126, 51] on p "All adventures" at bounding box center [119, 48] width 39 height 8
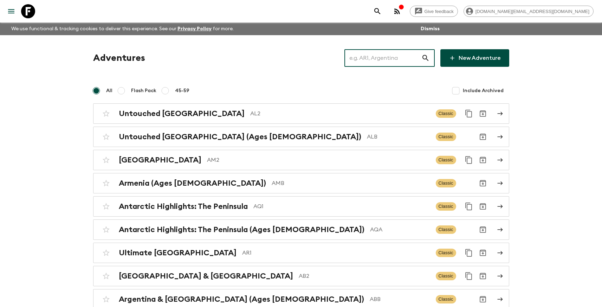
click at [364, 57] on input "text" at bounding box center [382, 58] width 77 height 20
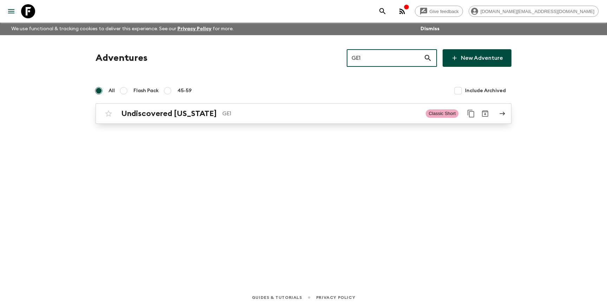
click at [330, 114] on p "GE1" at bounding box center [321, 113] width 198 height 8
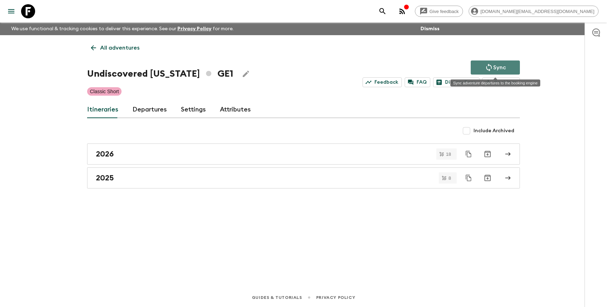
click at [496, 67] on p "Sync" at bounding box center [499, 67] width 13 height 8
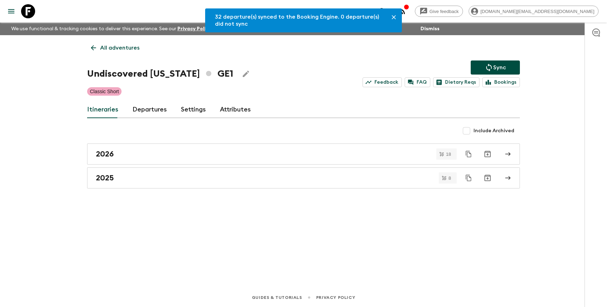
click at [120, 51] on p "All adventures" at bounding box center [119, 48] width 39 height 8
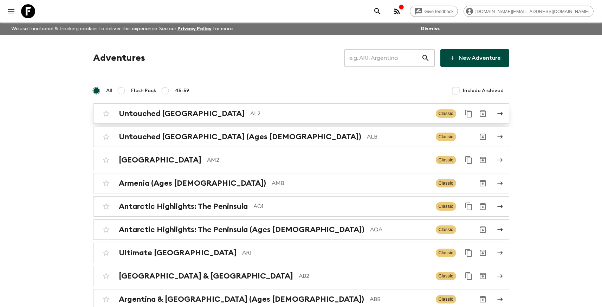
click at [132, 106] on div "Untouched Albania AL2 Classic" at bounding box center [287, 113] width 377 height 14
